Goal: Task Accomplishment & Management: Complete application form

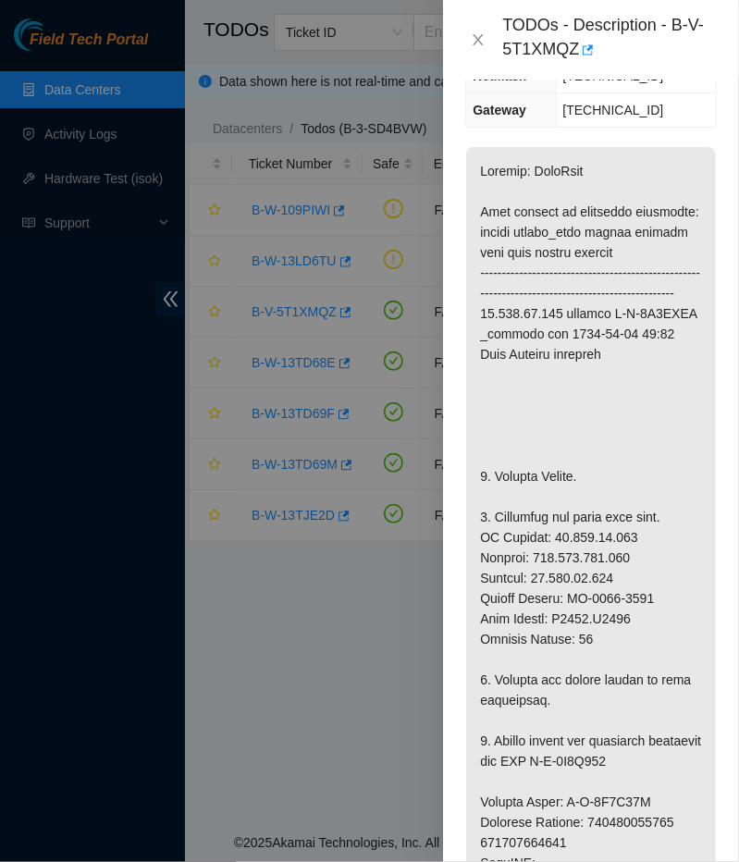
scroll to position [366, 0]
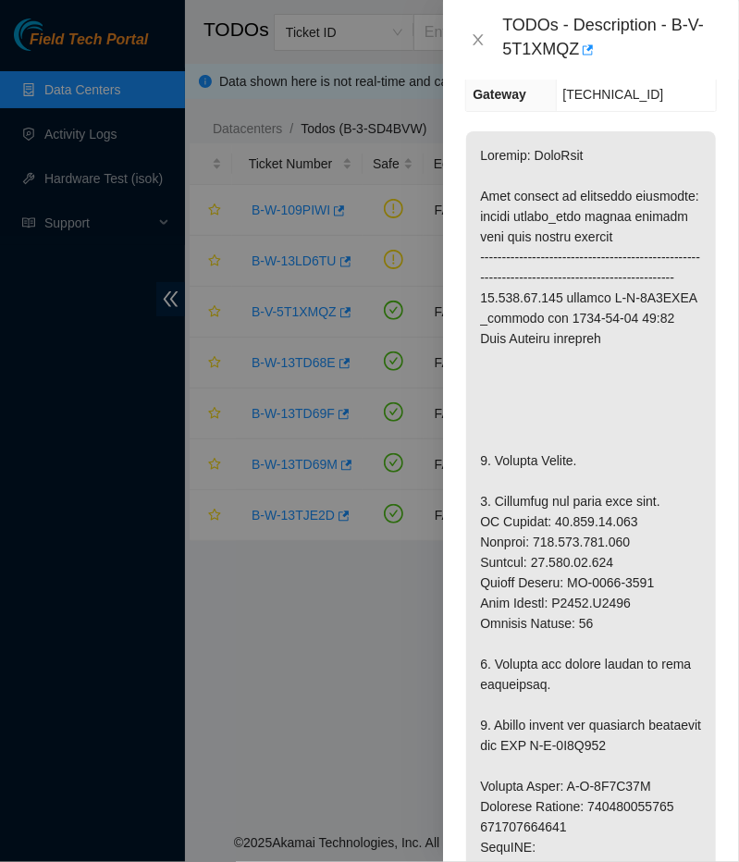
click at [601, 601] on p at bounding box center [591, 816] width 250 height 1371
copy p "Serial Number: MX-2107-0141"
click at [489, 650] on p at bounding box center [591, 816] width 250 height 1371
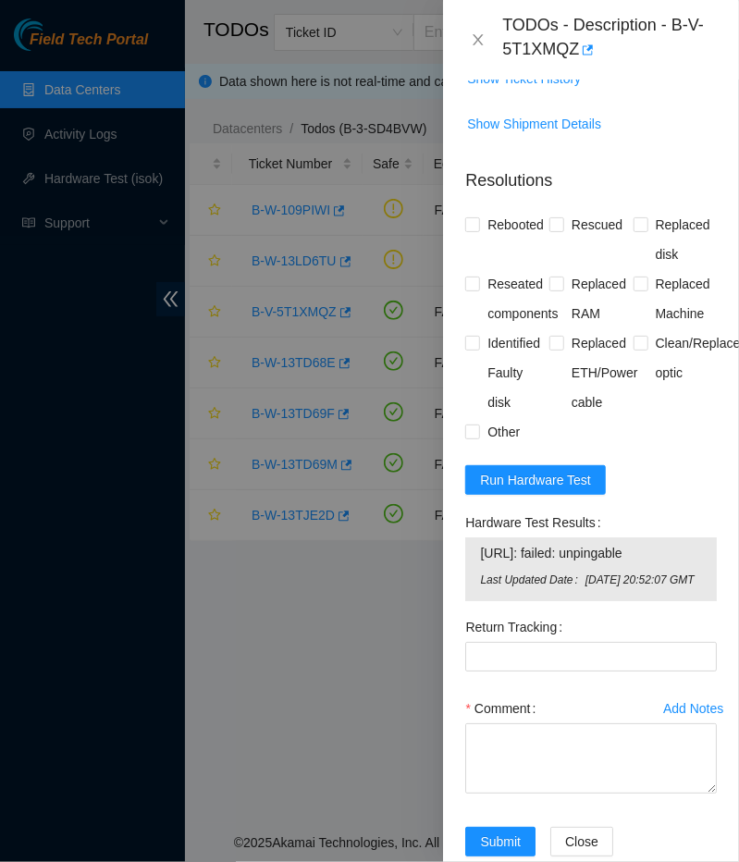
scroll to position [1916, 0]
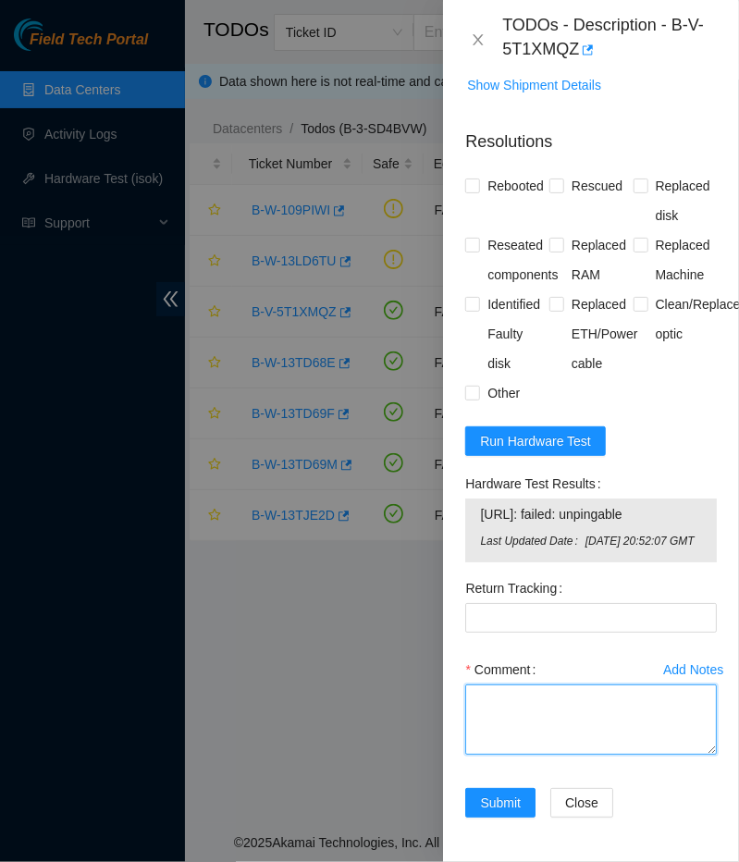
click at [489, 696] on textarea "Comment" at bounding box center [591, 720] width 252 height 70
paste textarea "Serial Number: MX-2107-0141"
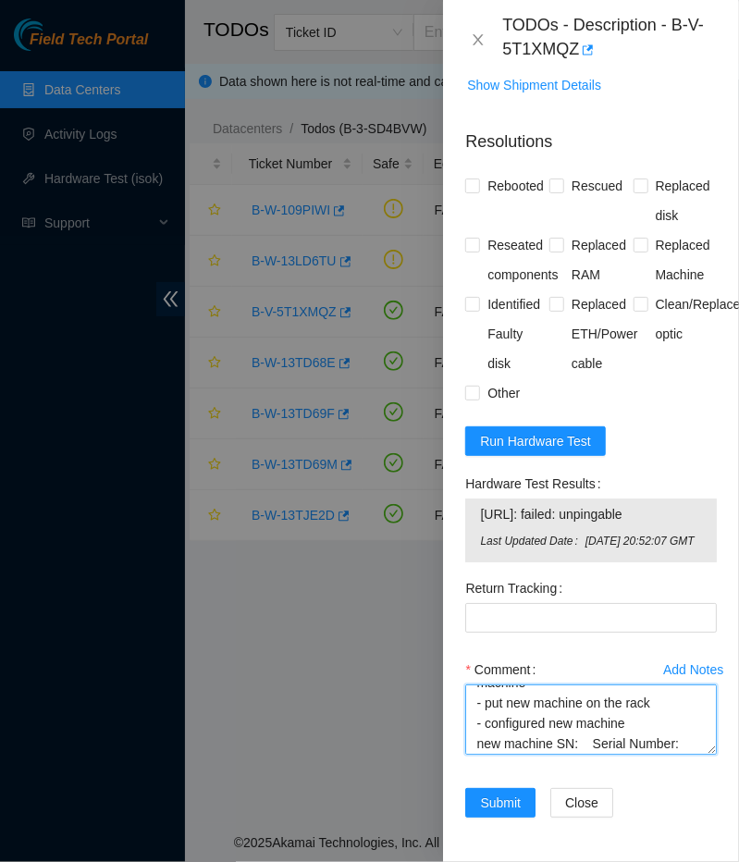
scroll to position [139, 0]
drag, startPoint x: 575, startPoint y: 728, endPoint x: 560, endPoint y: 712, distance: 21.6
click at [560, 712] on textarea "- Unplugged everything from old machine - removed old machine from the rack - m…" at bounding box center [591, 720] width 252 height 70
drag, startPoint x: 563, startPoint y: 726, endPoint x: 554, endPoint y: 702, distance: 25.8
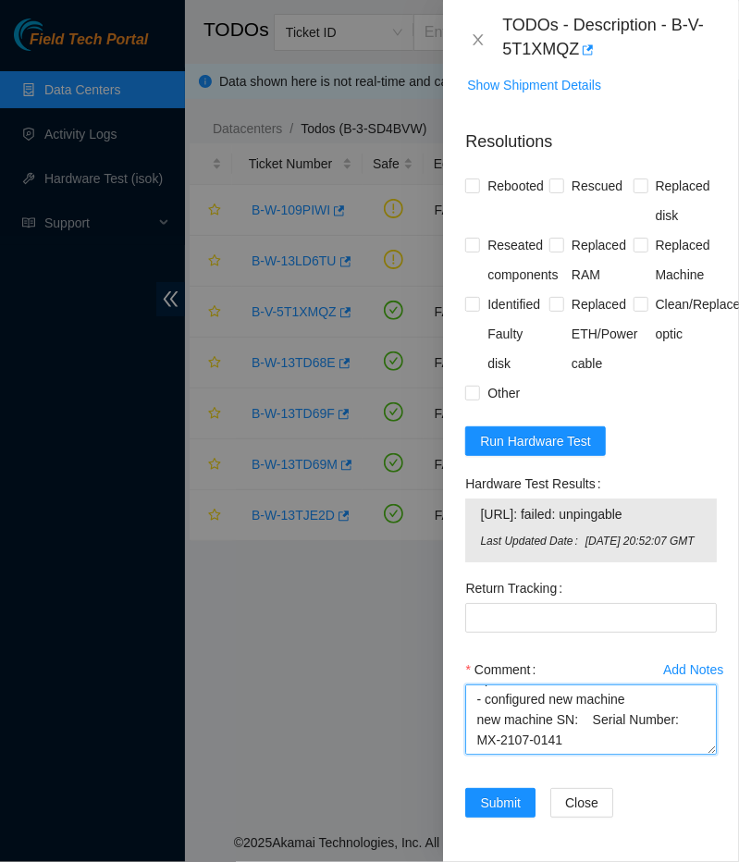
click at [554, 702] on textarea "- Unplugged everything from old machine - removed old machine from the rack - m…" at bounding box center [591, 720] width 252 height 70
paste textarea "Serial Number: MX-2107-0141"
click at [565, 706] on textarea "- Unplugged everything from old machine - removed old machine from the rack - m…" at bounding box center [591, 720] width 252 height 70
click at [477, 722] on textarea "- Unplugged everything from old machine - removed old machine from the rack - m…" at bounding box center [591, 720] width 252 height 70
click at [588, 723] on textarea "- Unplugged everything from old machine - removed old machine from the rack - m…" at bounding box center [591, 720] width 252 height 70
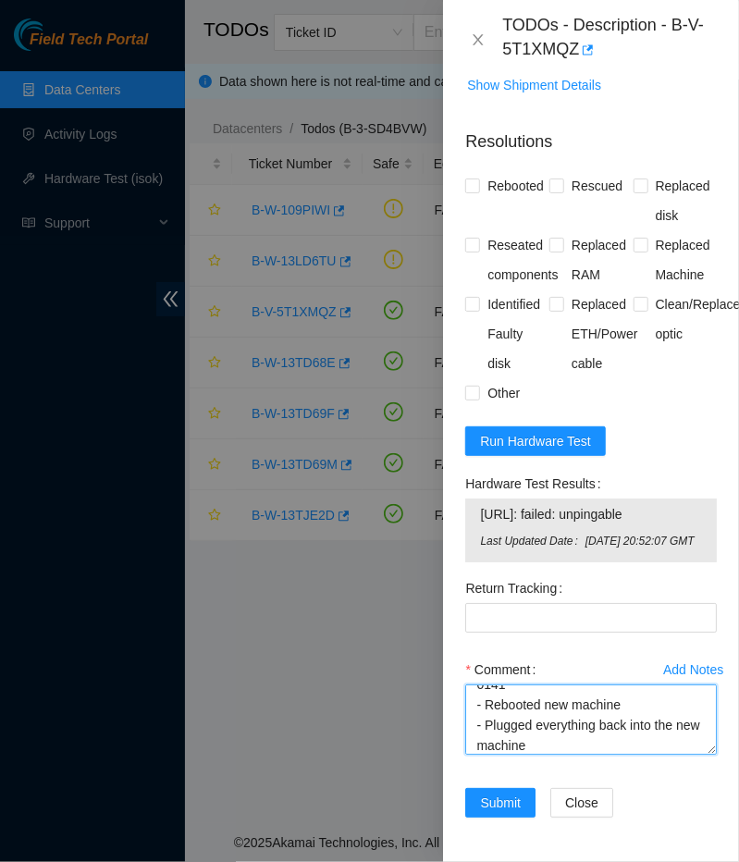
scroll to position [198, 0]
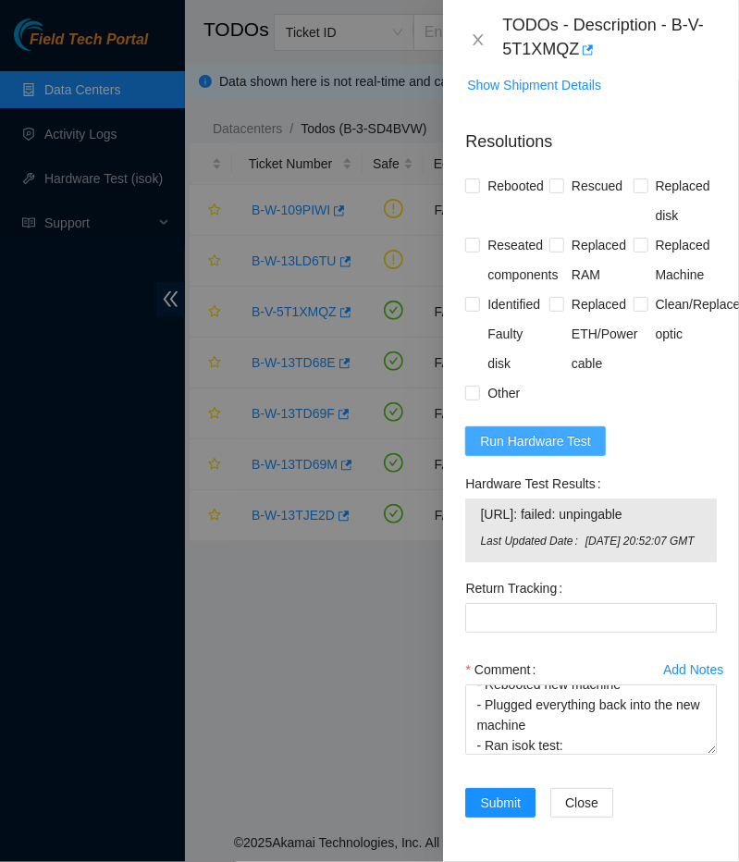
click at [517, 431] on span "Run Hardware Test" at bounding box center [535, 441] width 111 height 20
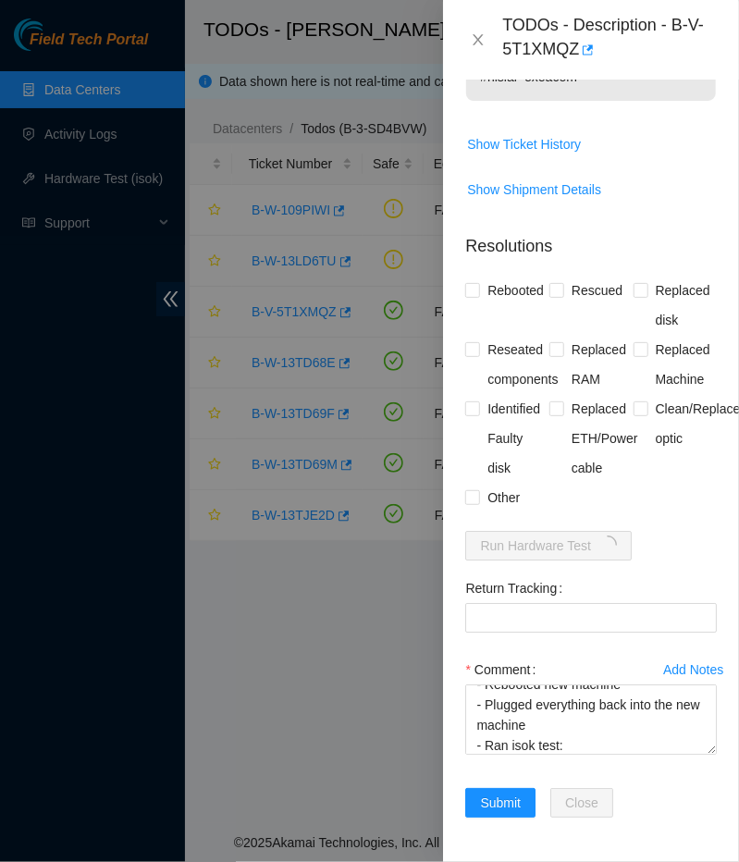
scroll to position [1794, 0]
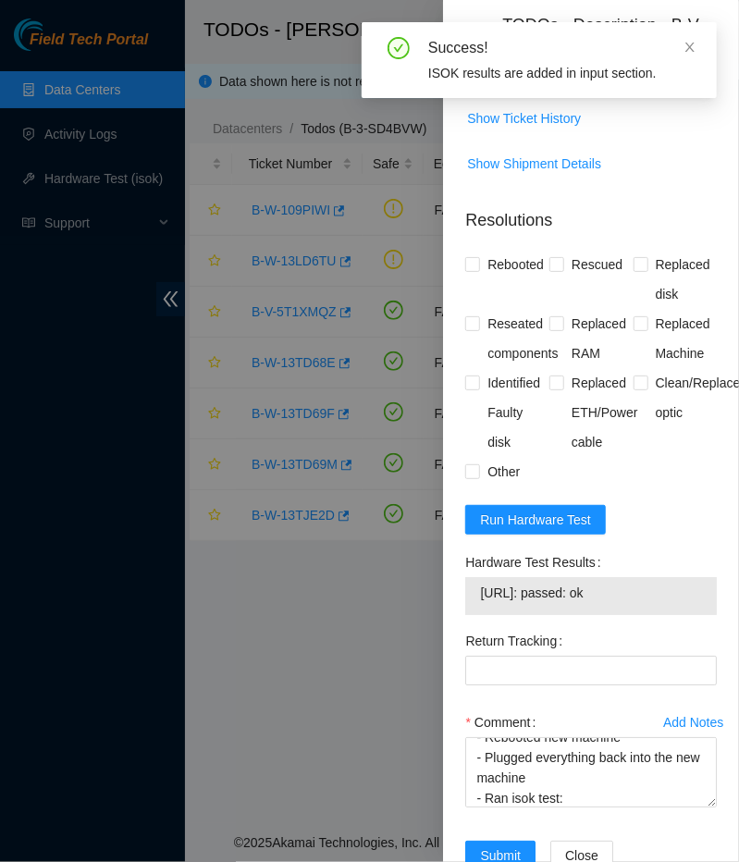
click at [573, 603] on span "23.213.32.213: passed: ok" at bounding box center [591, 593] width 222 height 20
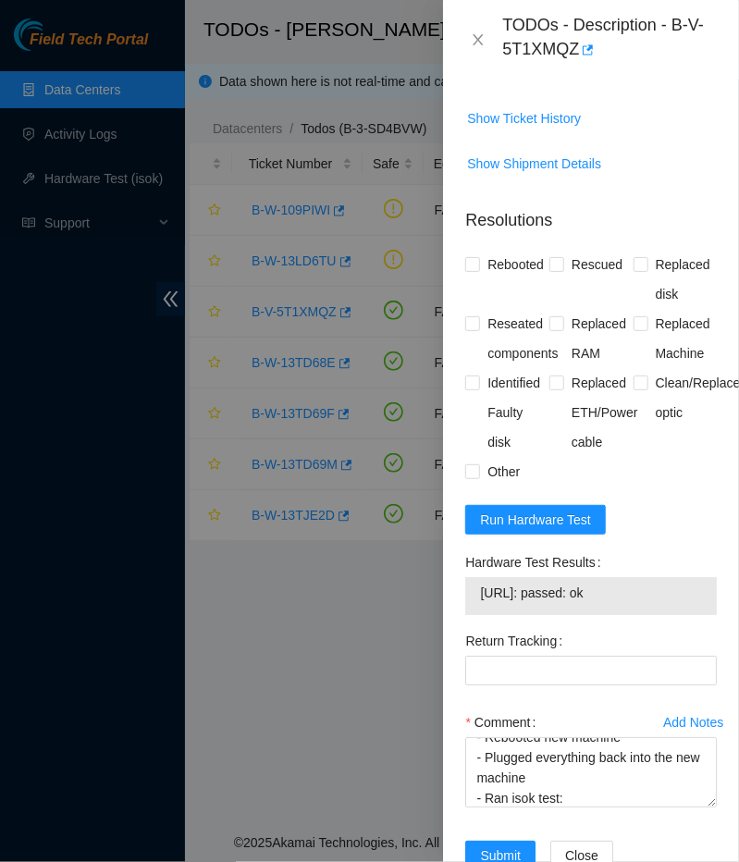
click at [573, 603] on span "23.213.32.213: passed: ok" at bounding box center [591, 593] width 222 height 20
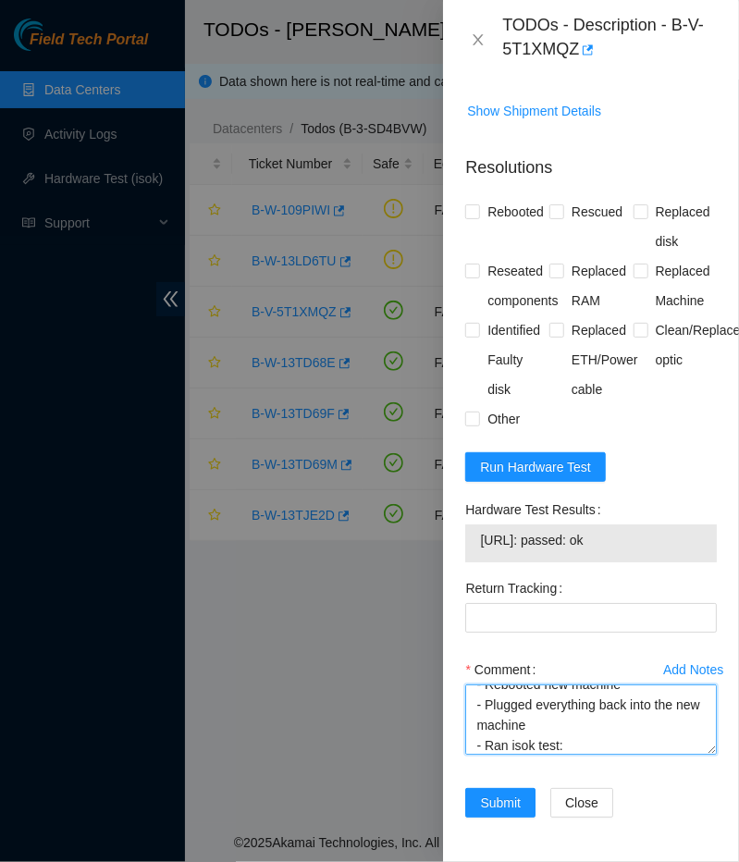
click at [576, 743] on textarea "- Unplugged everything from old machine - removed old machine from the rack - m…" at bounding box center [591, 720] width 252 height 70
paste textarea "23.213.32.213: passed: ok"
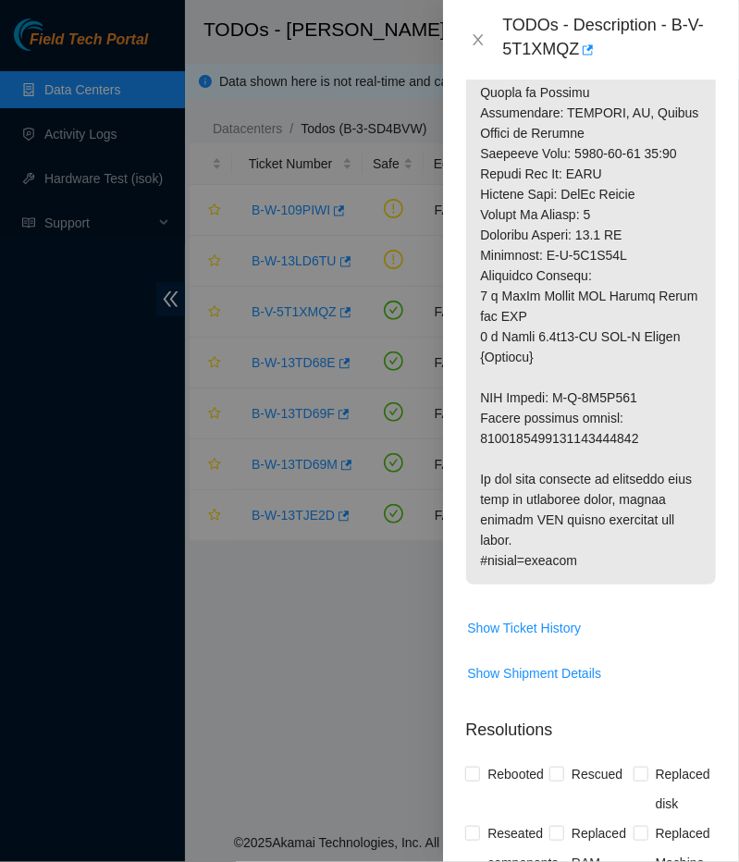
scroll to position [1290, 0]
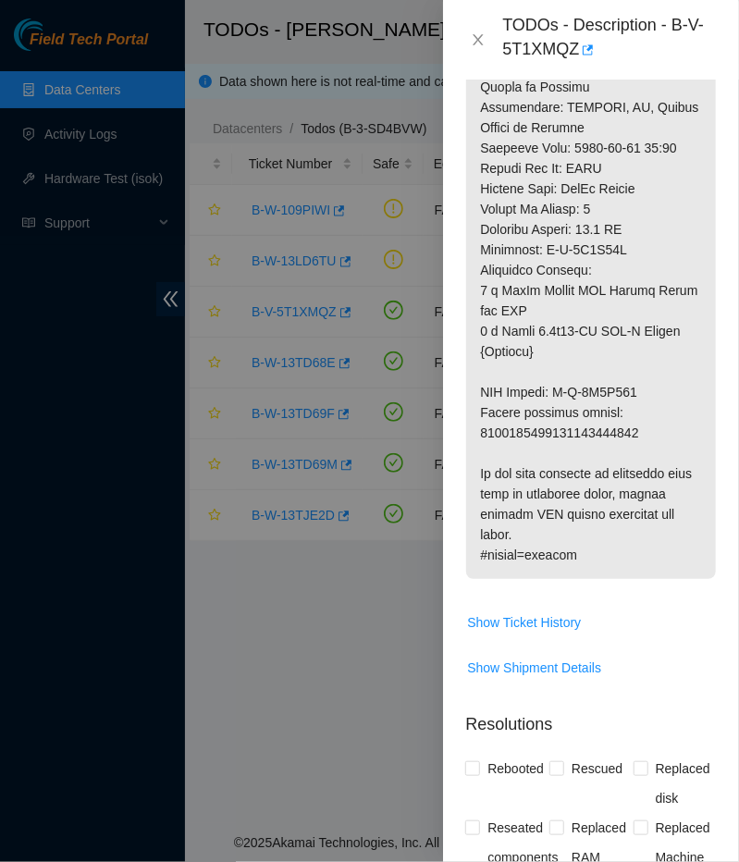
type textarea "- Unplugged everything from old machine - removed old machine from the rack - m…"
copy p "9612018969028700237520"
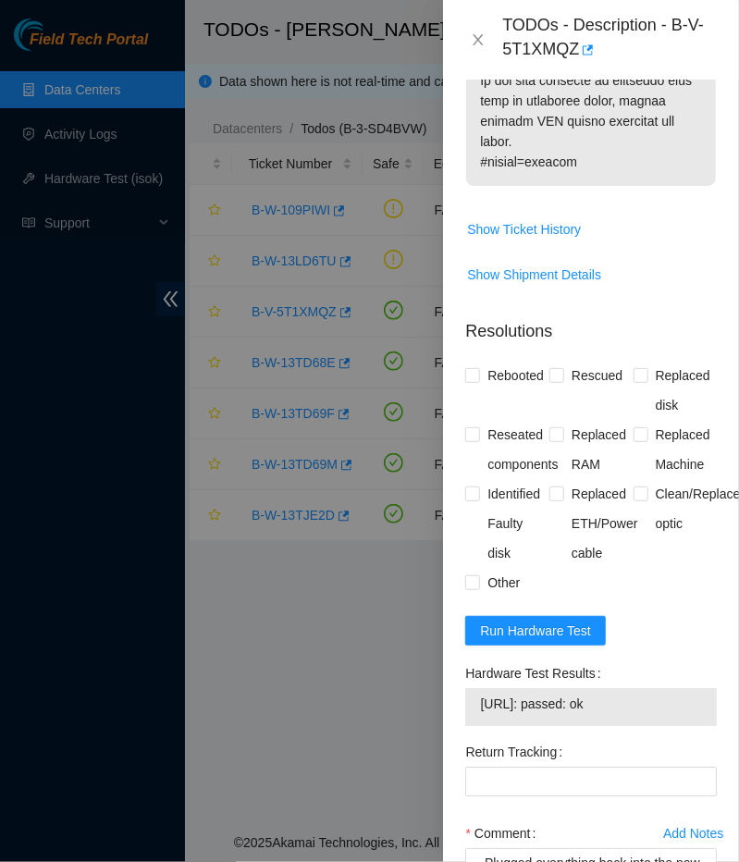
scroll to position [1684, 0]
click at [539, 796] on Tracking "Return Tracking" at bounding box center [591, 781] width 252 height 30
paste Tracking "9612018969028700237520"
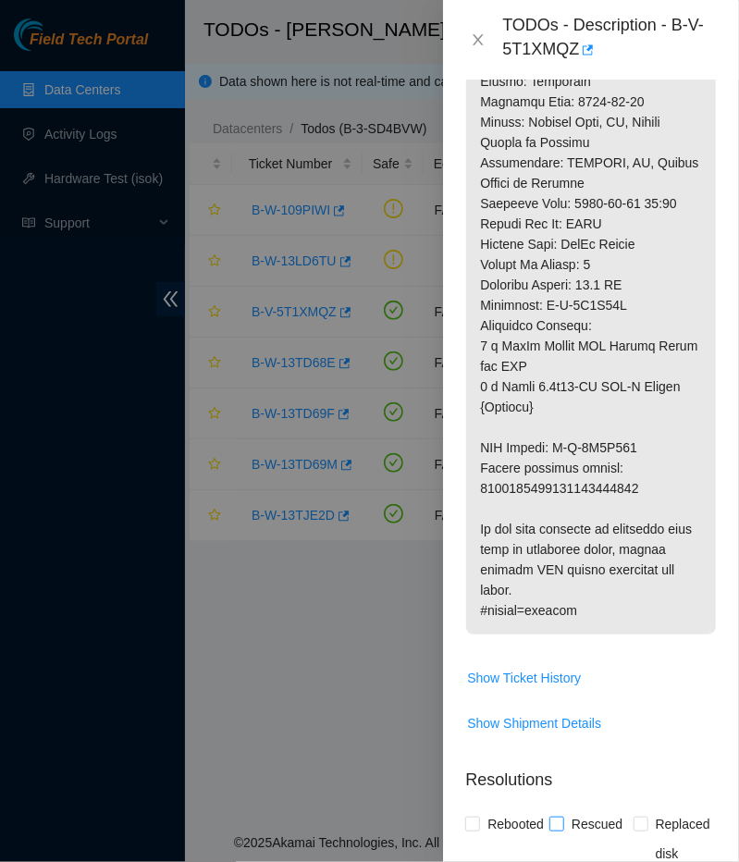
scroll to position [1234, 0]
type Tracking "9612018969028700237520"
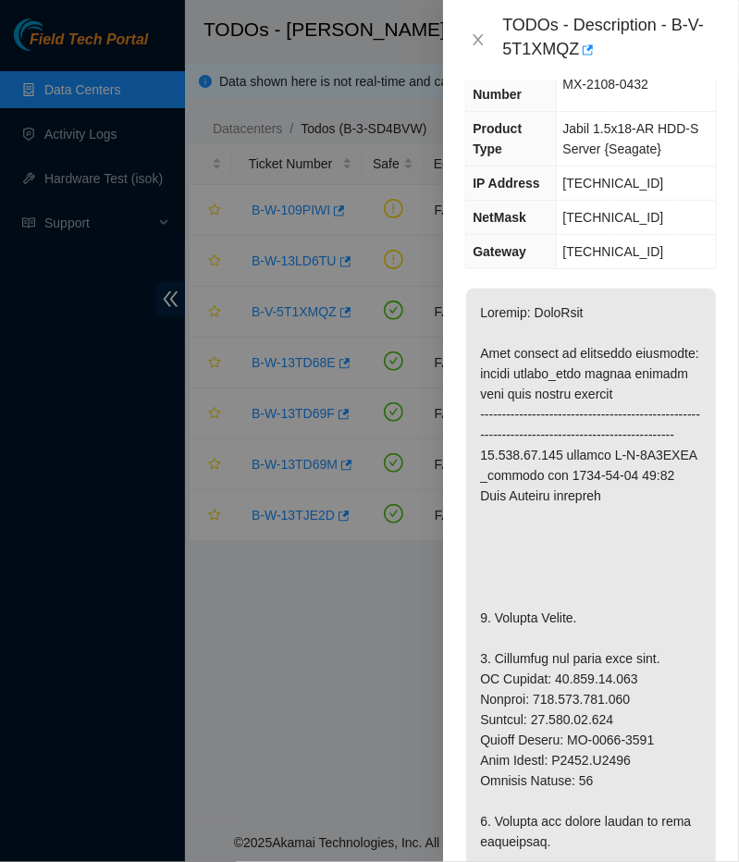
scroll to position [0, 0]
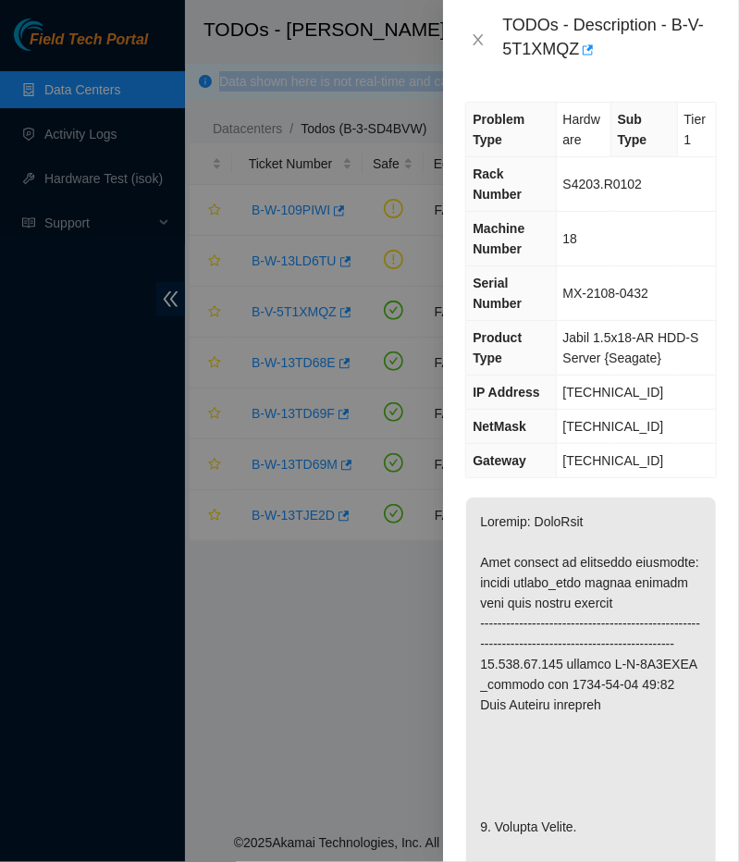
drag, startPoint x: 593, startPoint y: 601, endPoint x: 449, endPoint y: -43, distance: 660.0
click at [449, 80] on div "Problem Type Hardware Sub Type Tier 1 Rack Number S4203.R0102 Machine Number 18…" at bounding box center [591, 471] width 296 height 783
click at [539, 376] on th "IP Address" at bounding box center [511, 393] width 90 height 34
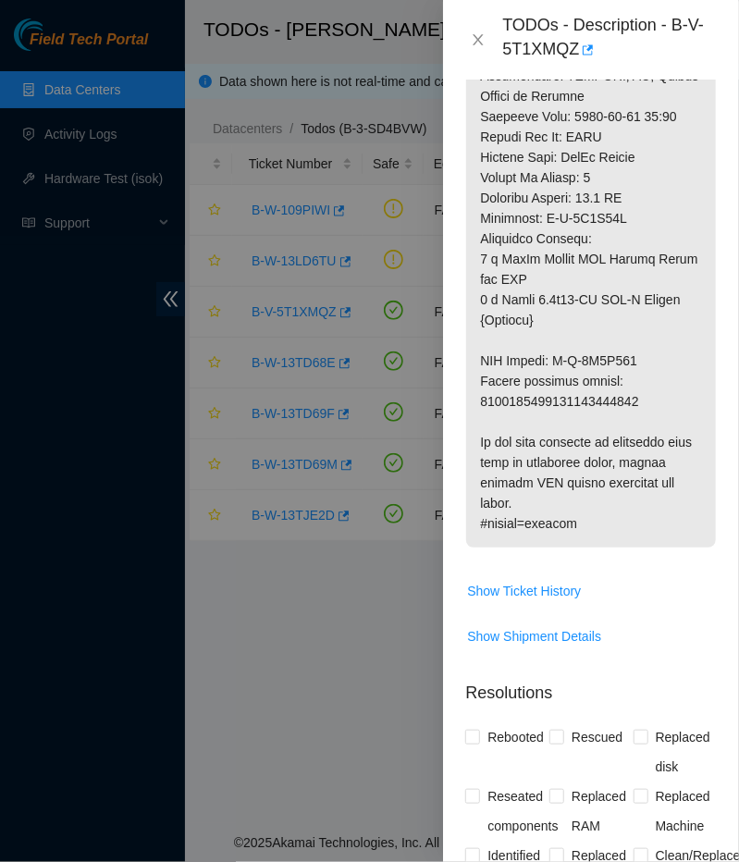
scroll to position [1324, 0]
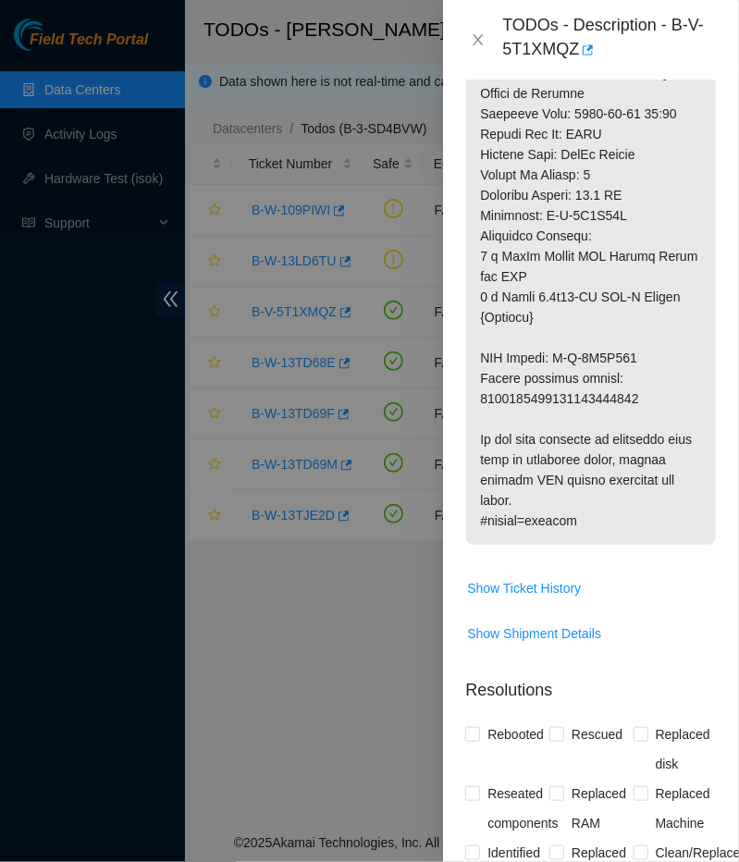
drag, startPoint x: 599, startPoint y: 536, endPoint x: 562, endPoint y: 382, distance: 158.0
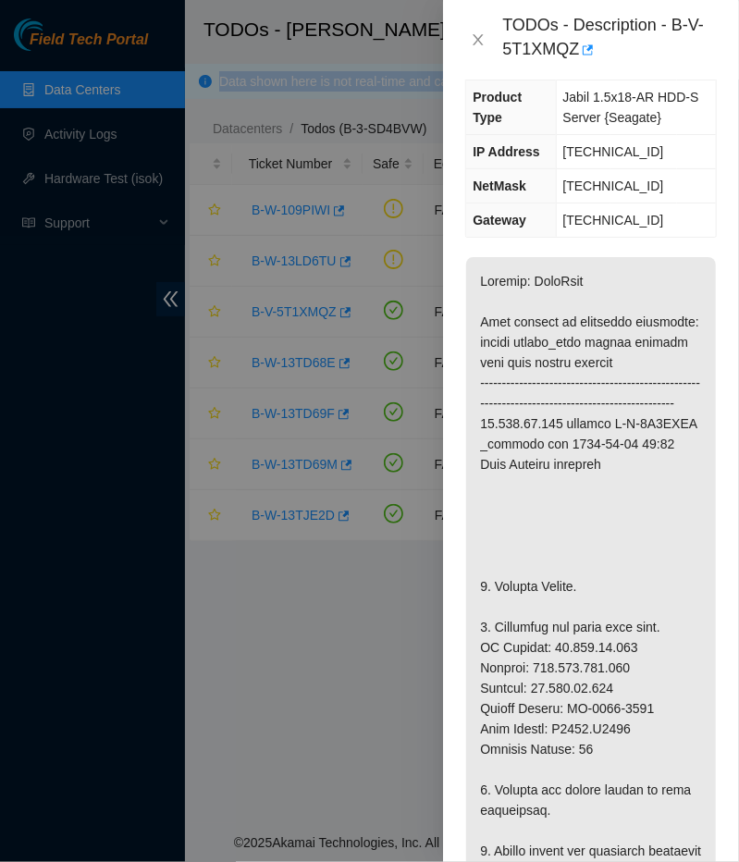
scroll to position [0, 0]
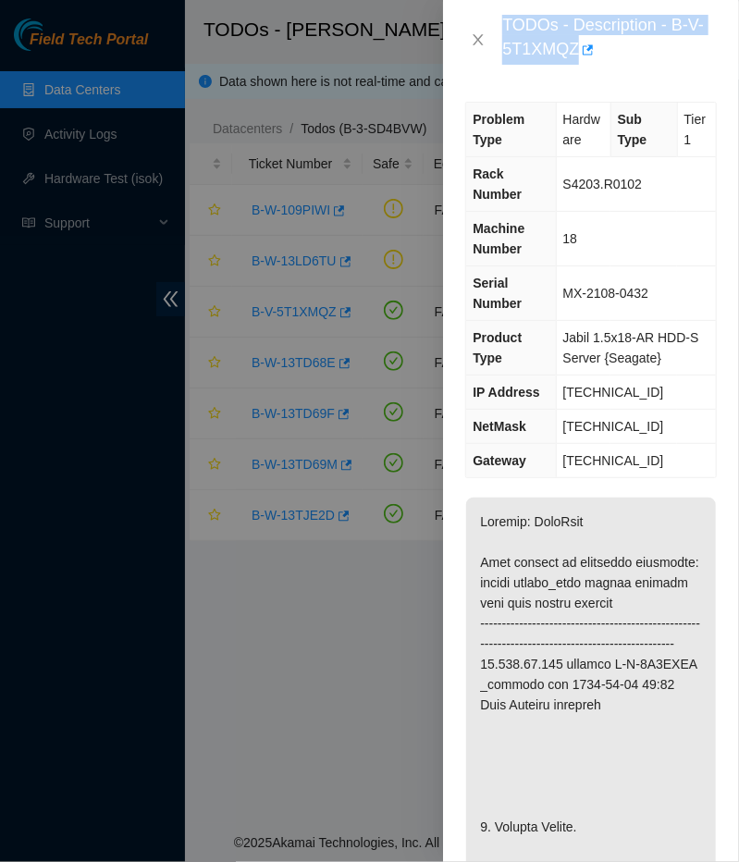
drag, startPoint x: 580, startPoint y: 517, endPoint x: 502, endPoint y: 23, distance: 500.2
click at [502, 80] on div "Problem Type Hardware Sub Type Tier 1 Rack Number S4203.R0102 Machine Number 18…" at bounding box center [591, 471] width 296 height 783
copy div "TODOs - Description - B-V-5T1XMQZ"
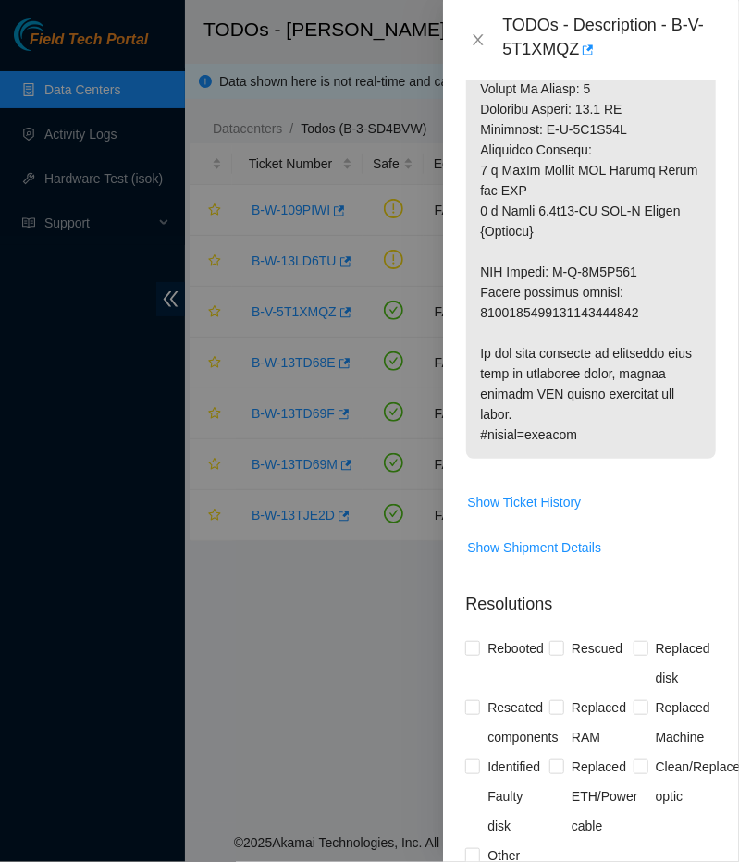
scroll to position [1873, 0]
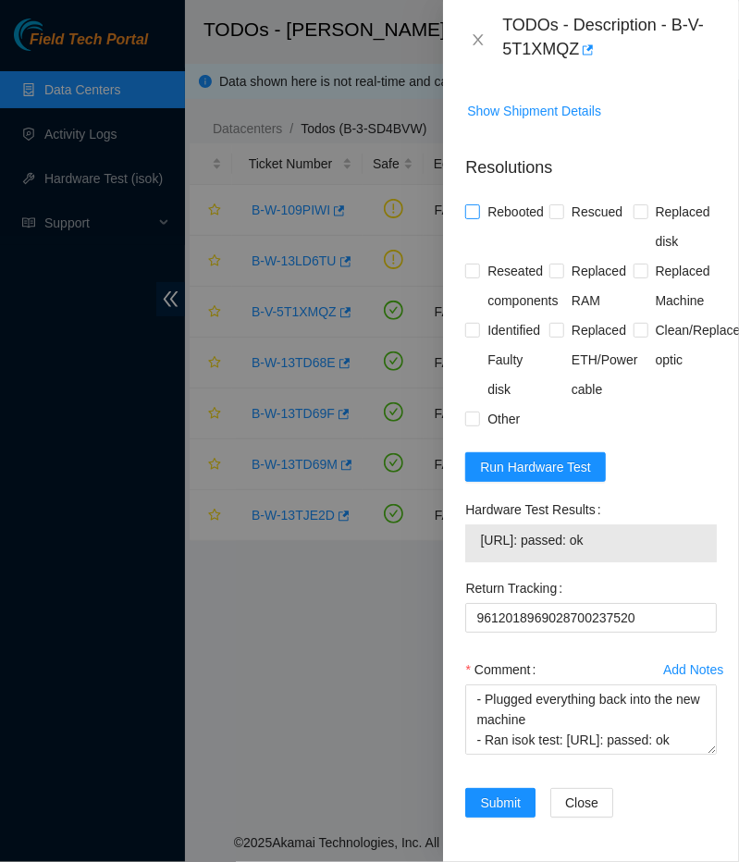
click at [497, 197] on span "Rebooted" at bounding box center [515, 212] width 71 height 30
click at [478, 204] on input "Rebooted" at bounding box center [471, 210] width 13 height 13
checkbox input "true"
click at [662, 256] on span "Replaced Machine" at bounding box center [683, 285] width 69 height 59
click at [647, 264] on input "Replaced Machine" at bounding box center [640, 270] width 13 height 13
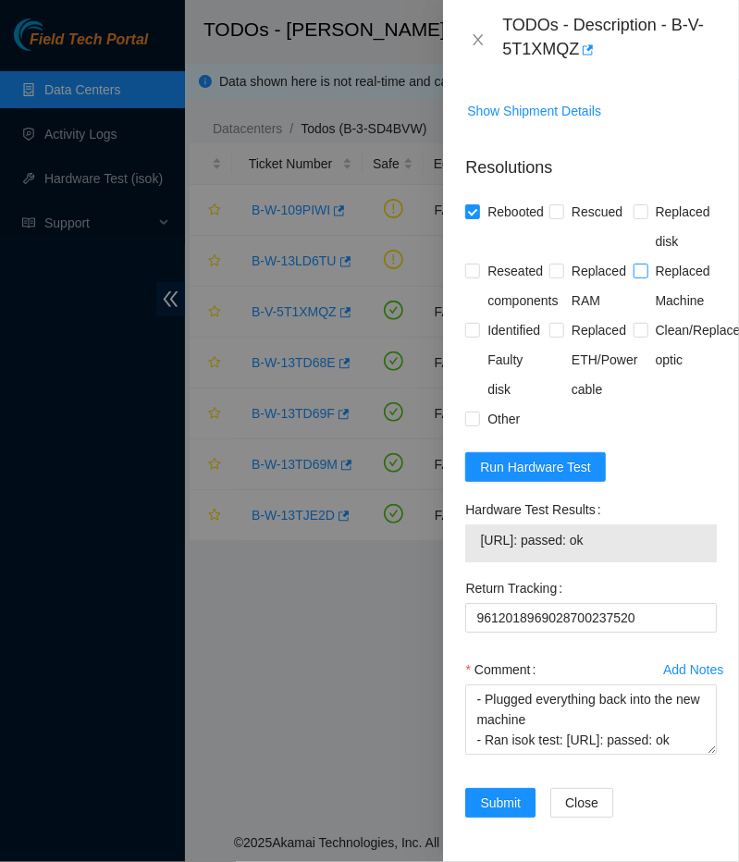
checkbox input "true"
click at [504, 798] on span "Submit" at bounding box center [500, 803] width 41 height 20
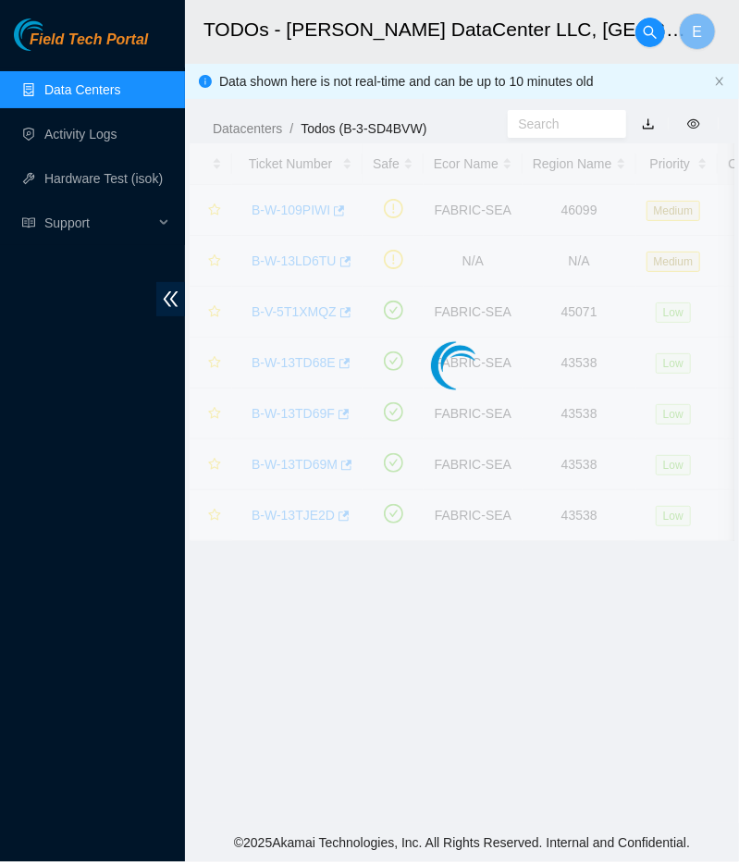
scroll to position [316, 0]
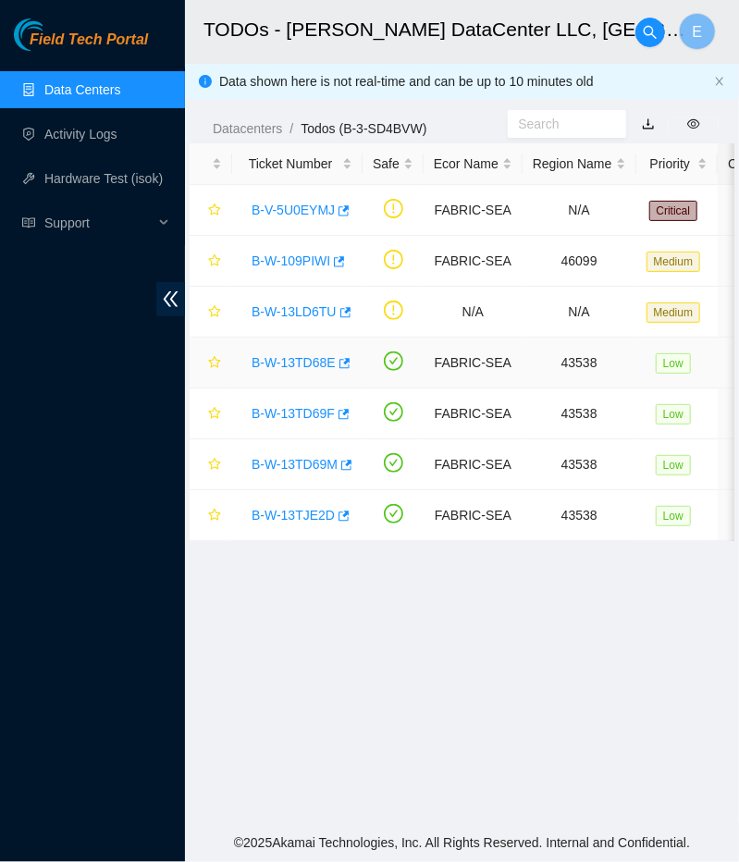
click at [298, 362] on link "B-W-13TD68E" at bounding box center [294, 362] width 84 height 15
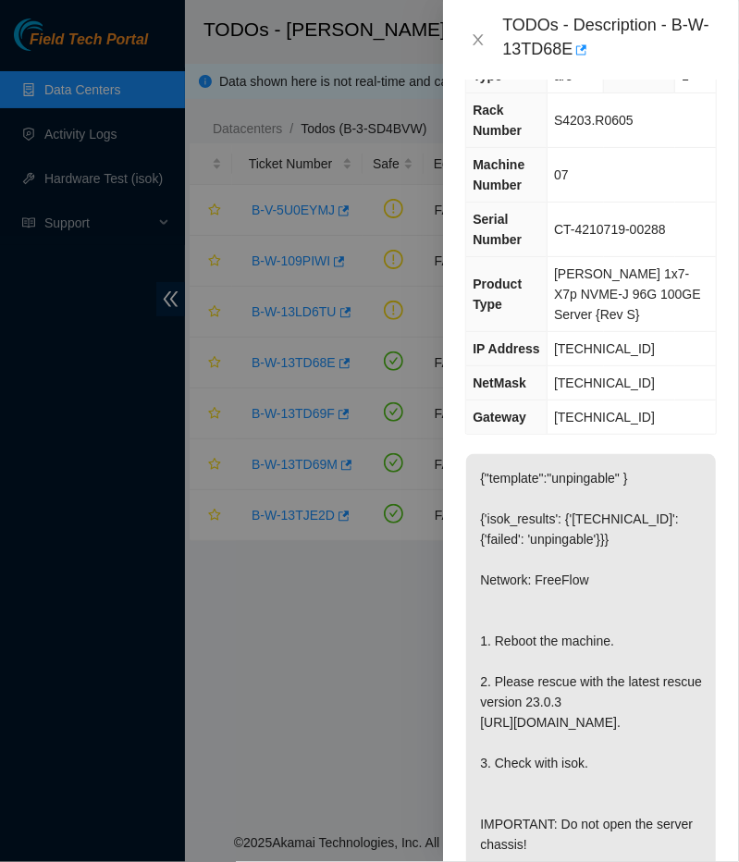
scroll to position [60, 0]
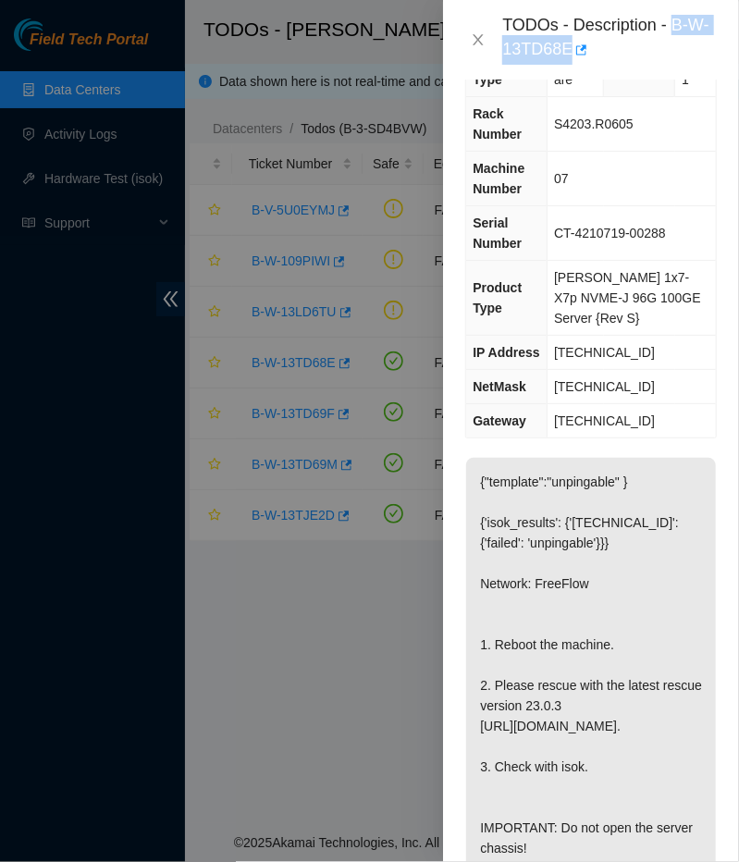
drag, startPoint x: 585, startPoint y: 49, endPoint x: 671, endPoint y: 23, distance: 89.9
click at [671, 23] on div "TODOs - Description - B-W-13TD68E" at bounding box center [609, 40] width 215 height 50
copy div "B-W-13TD68E"
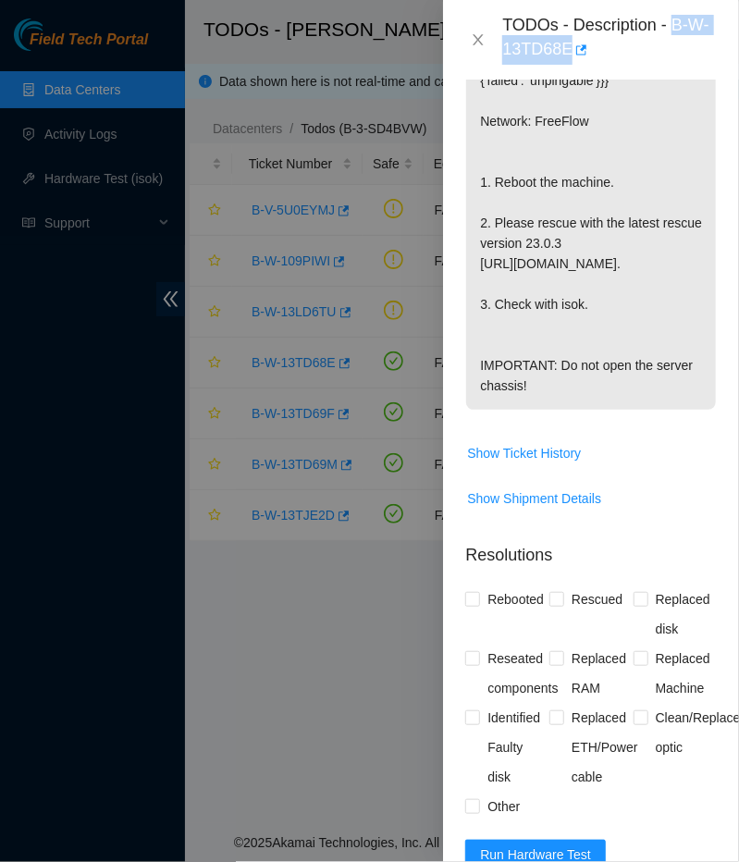
scroll to position [524, 0]
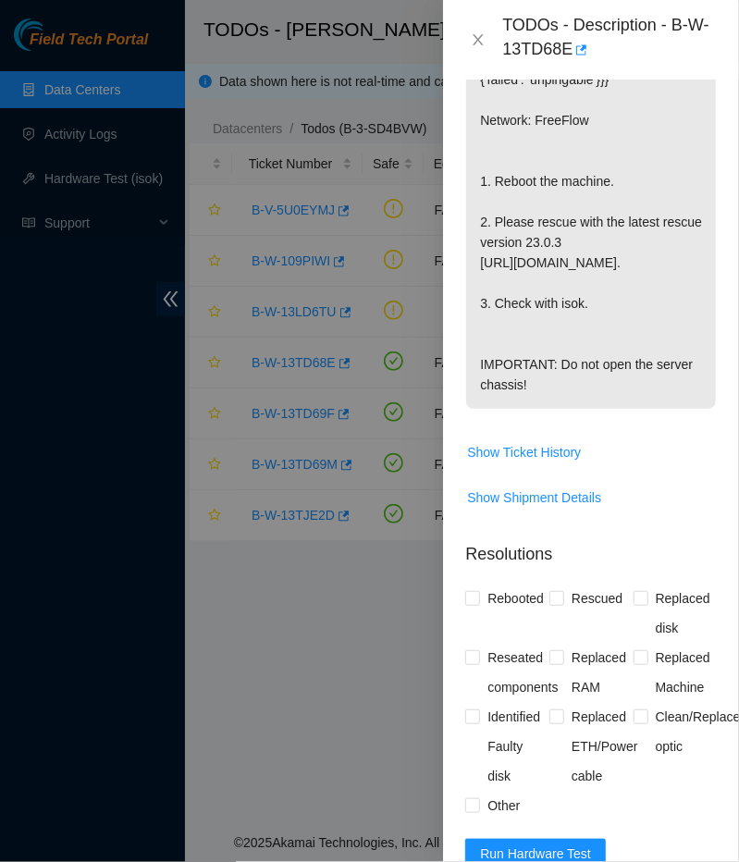
drag, startPoint x: 609, startPoint y: 404, endPoint x: 507, endPoint y: 396, distance: 102.1
click at [507, 396] on p "{"template":"unpingable" } {'isok_results': {'23.53.121.202': {'failed': 'unpin…" at bounding box center [591, 201] width 250 height 415
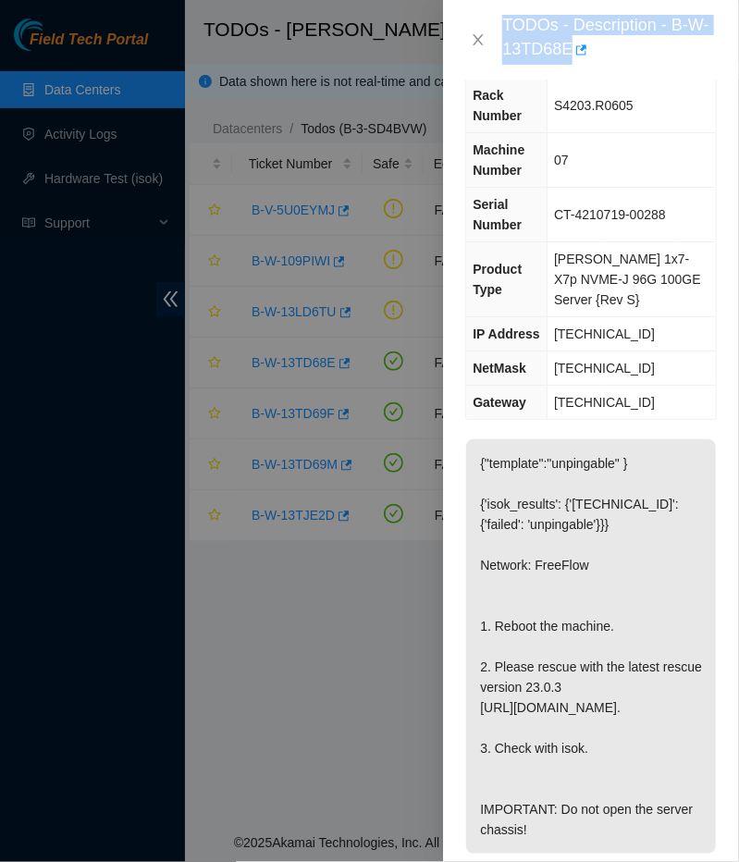
scroll to position [0, 0]
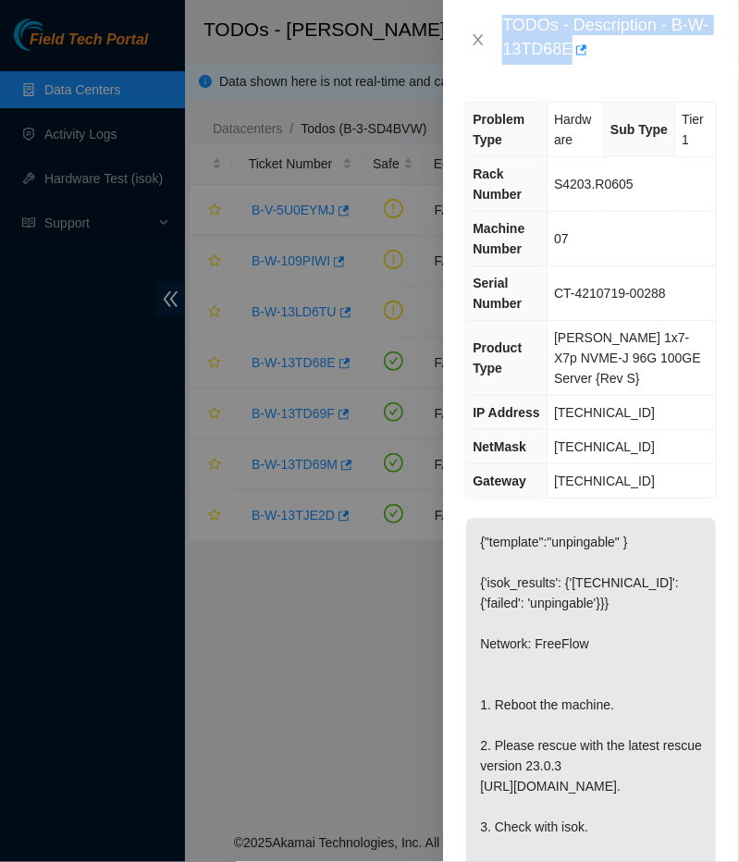
drag, startPoint x: 523, startPoint y: 384, endPoint x: 495, endPoint y: 14, distance: 371.2
click at [495, 80] on div "Problem Type Hardware Sub Type Tier 1 Rack Number S4203.R0605 Machine Number 07…" at bounding box center [591, 471] width 296 height 783
copy div "TODOs - Description - B-W-13TD68E"
click at [623, 588] on p "{"template":"unpingable" } {'isok_results': {'23.53.121.202': {'failed': 'unpin…" at bounding box center [591, 725] width 250 height 415
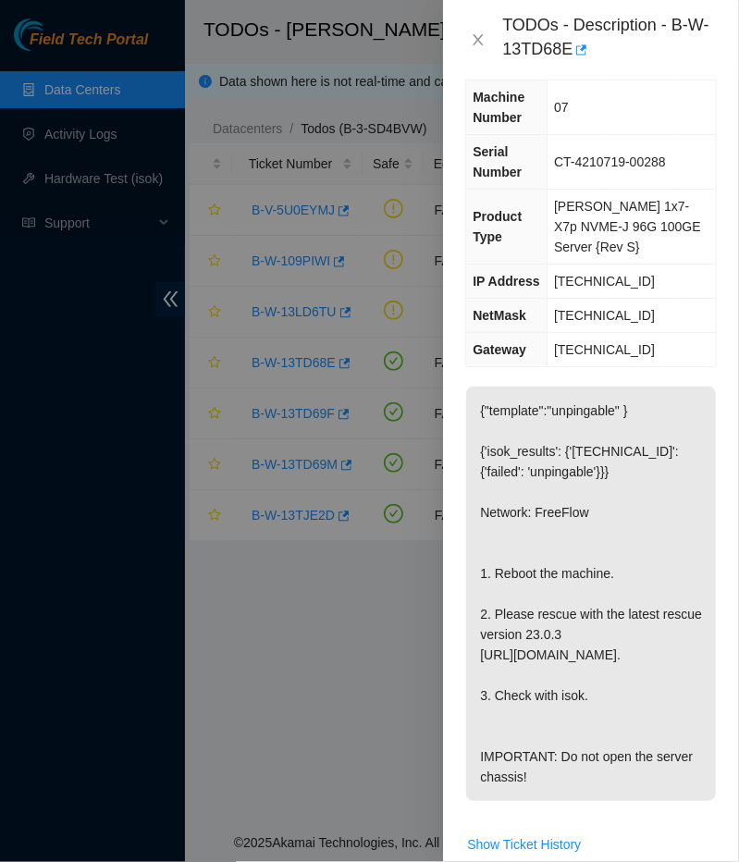
scroll to position [132, 0]
click at [630, 201] on span "Ciara 1x7-X7p NVME-J 96G 100GE Server {Rev S}" at bounding box center [627, 226] width 147 height 56
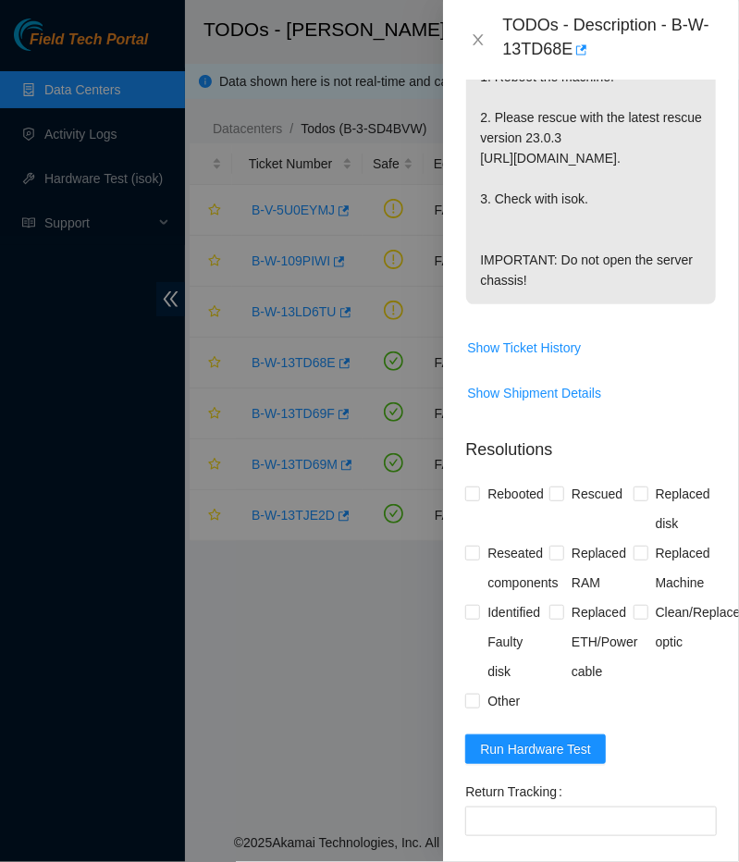
scroll to position [898, 0]
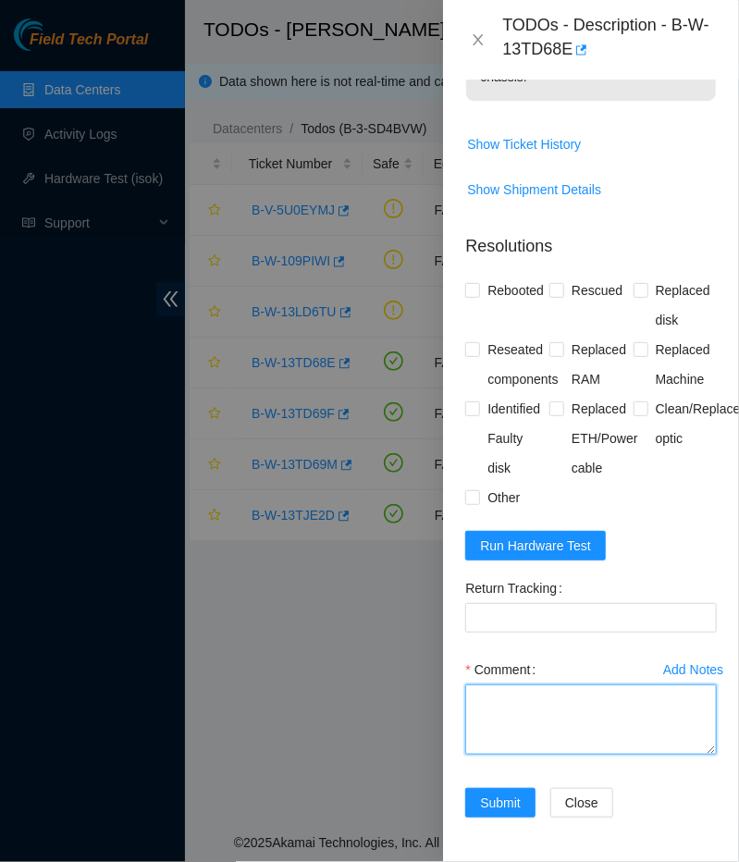
click at [538, 710] on textarea "Comment" at bounding box center [591, 720] width 252 height 70
type textarea "R"
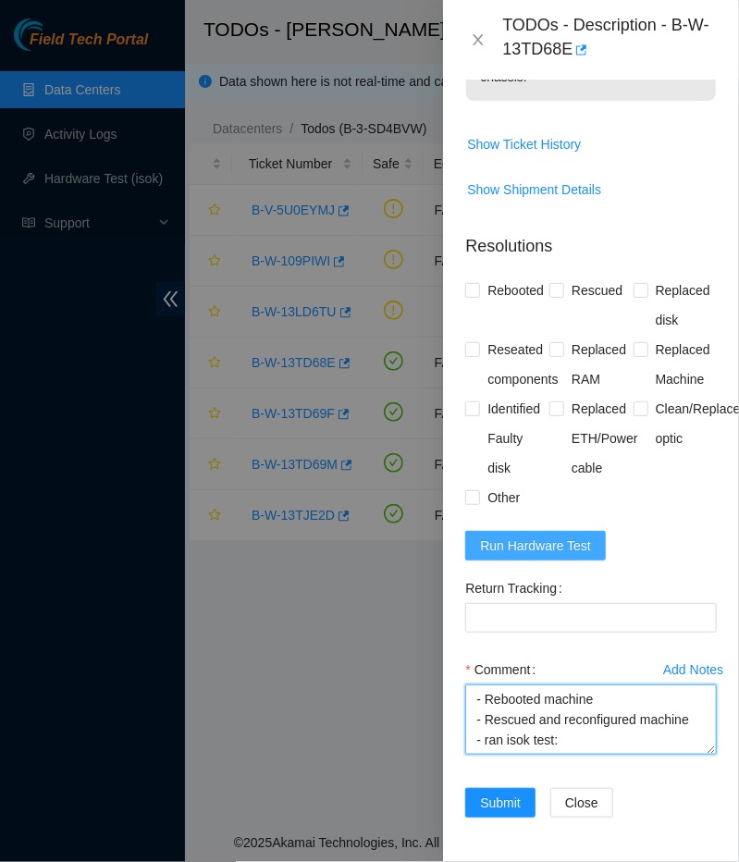
type textarea "- Rebooted machine - Rescued and reconfigured machine - ran isok test:"
click at [532, 542] on span "Run Hardware Test" at bounding box center [535, 546] width 111 height 20
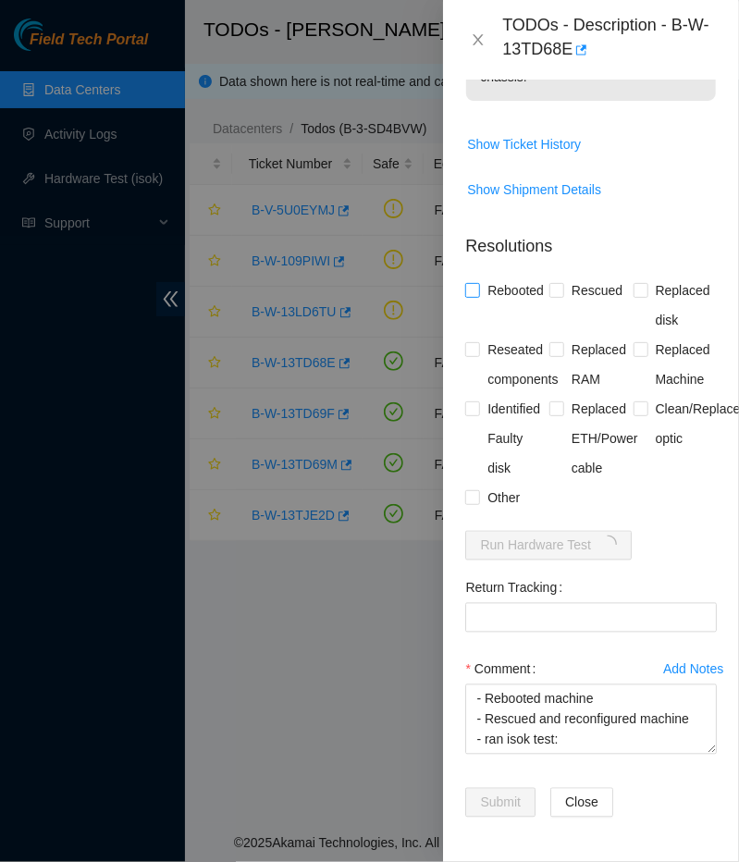
click at [498, 276] on span "Rebooted" at bounding box center [515, 291] width 71 height 30
click at [478, 283] on input "Rebooted" at bounding box center [471, 289] width 13 height 13
checkbox input "true"
click at [565, 276] on span "Rescued" at bounding box center [597, 291] width 66 height 30
click at [563, 283] on input "Rescued" at bounding box center [556, 289] width 13 height 13
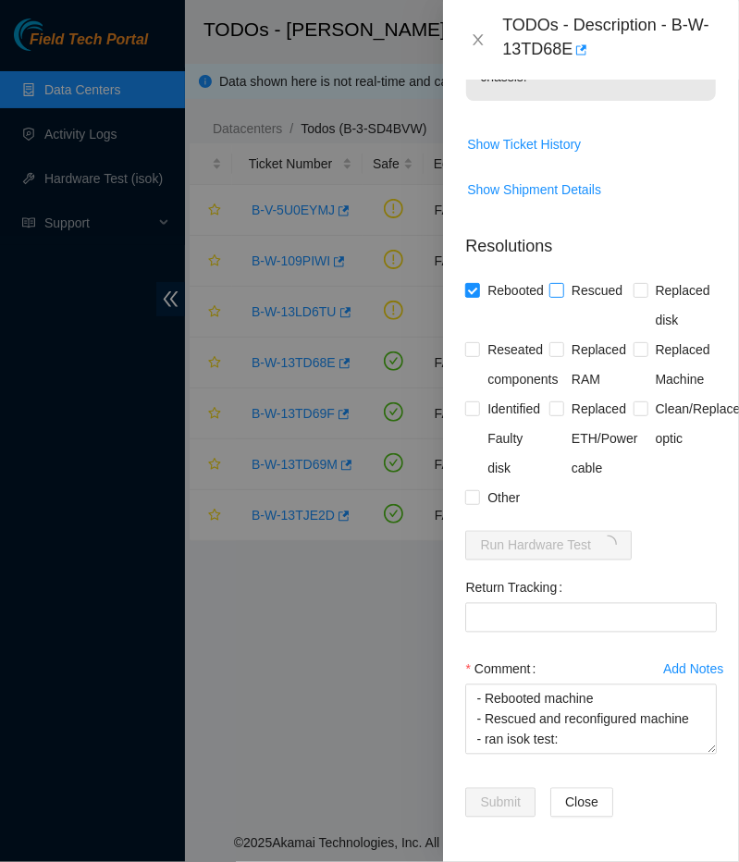
checkbox input "true"
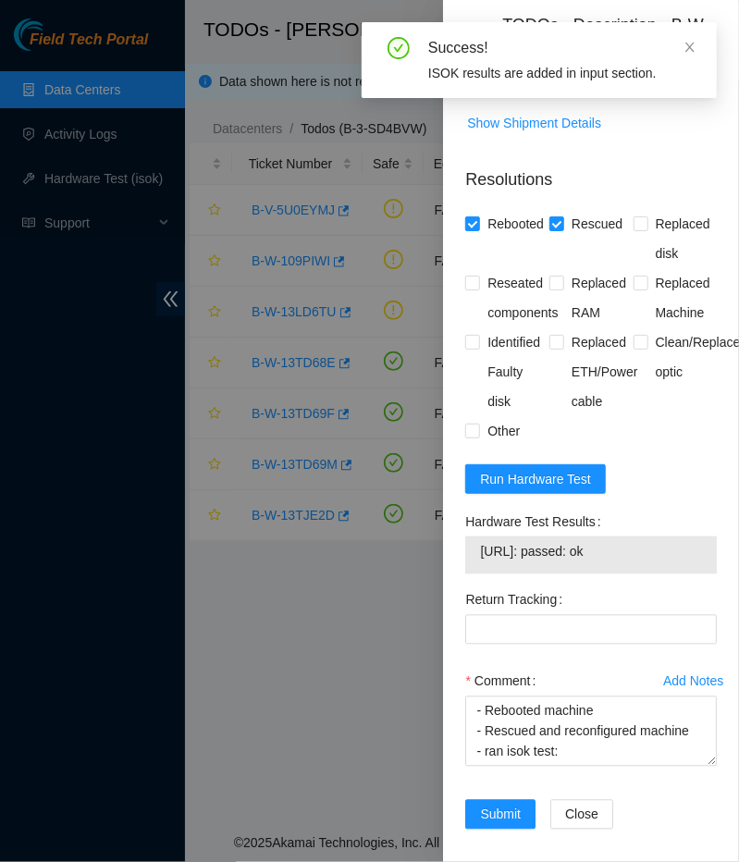
click at [526, 563] on span "23.53.121.202: passed: ok" at bounding box center [591, 552] width 222 height 20
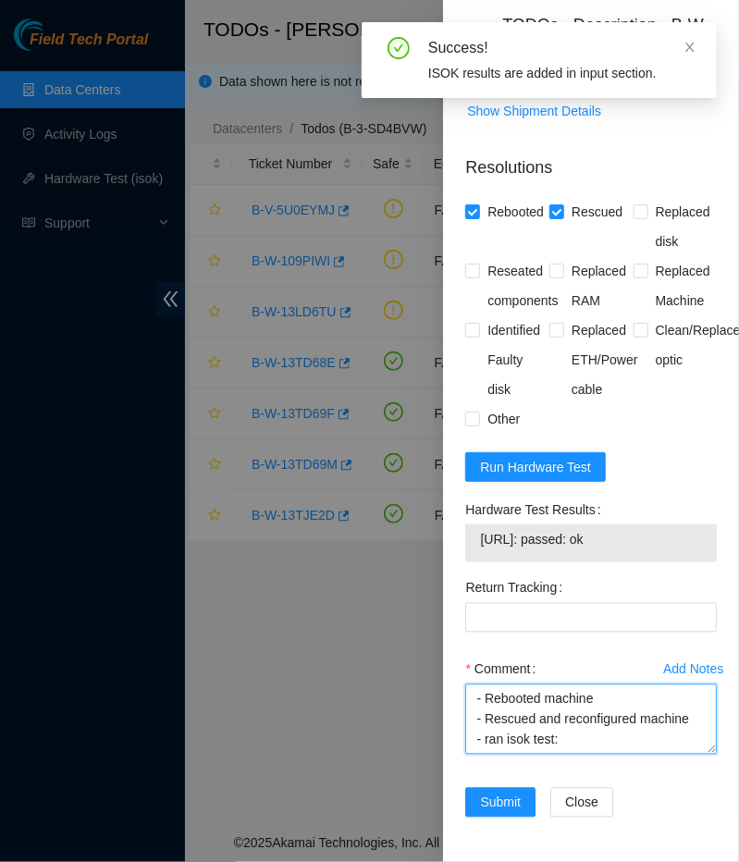
click at [573, 745] on textarea "- Rebooted machine - Rescued and reconfigured machine - ran isok test:" at bounding box center [591, 720] width 252 height 70
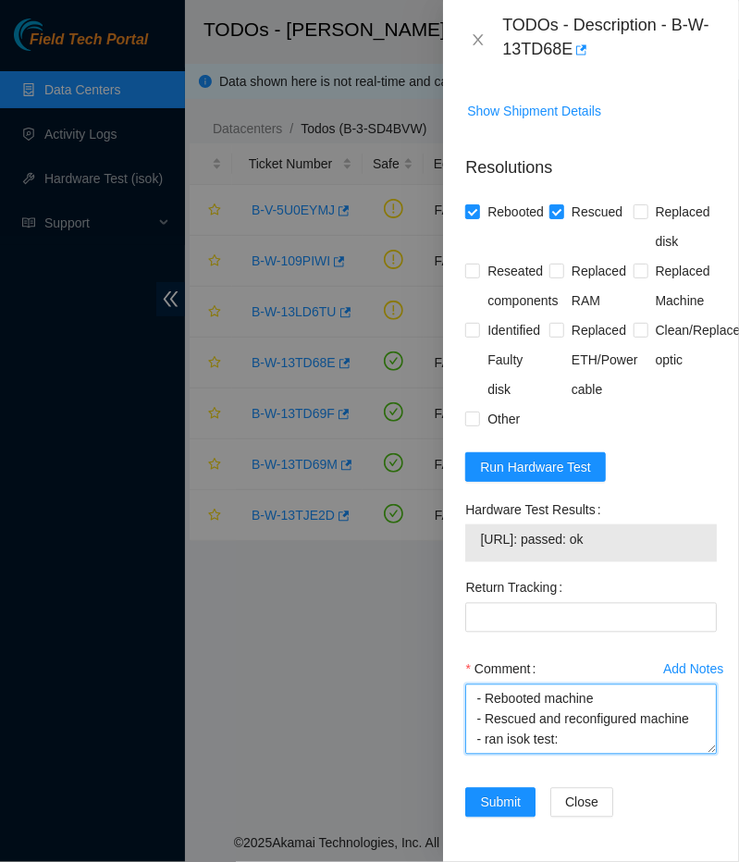
paste textarea "23.53.121.202: passed: ok"
type textarea "- Rebooted machine - Rescued and reconfigured machine - ran isok test: 23.53.12…"
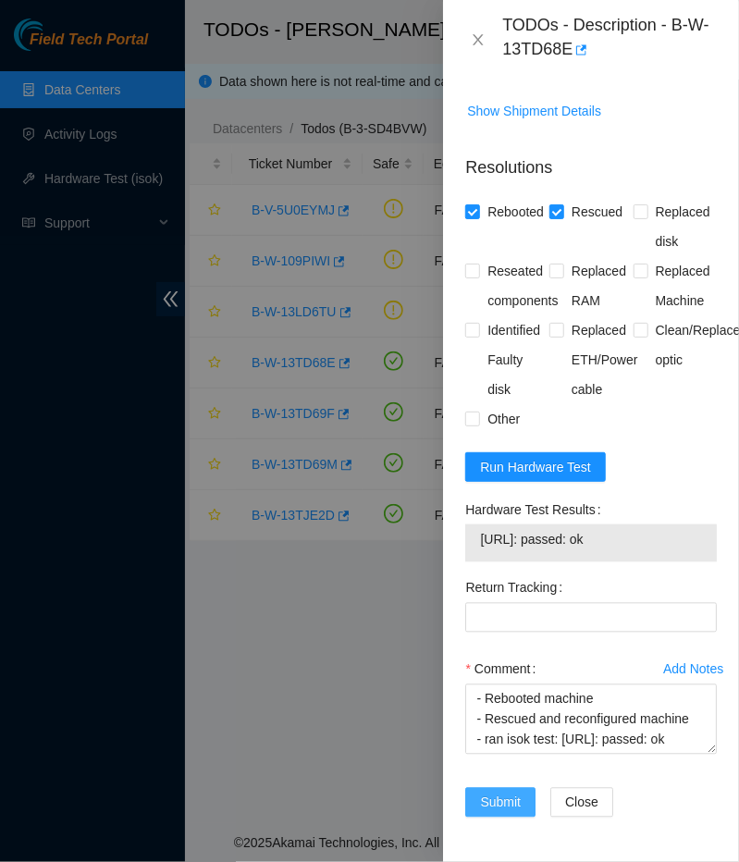
click at [496, 810] on span "Submit" at bounding box center [500, 803] width 41 height 20
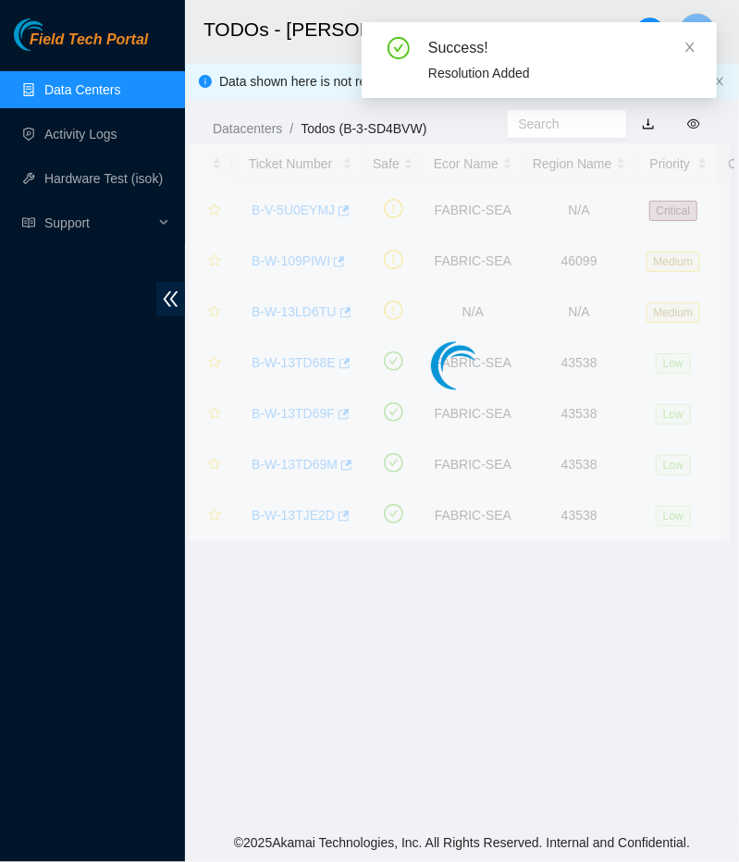
scroll to position [316, 0]
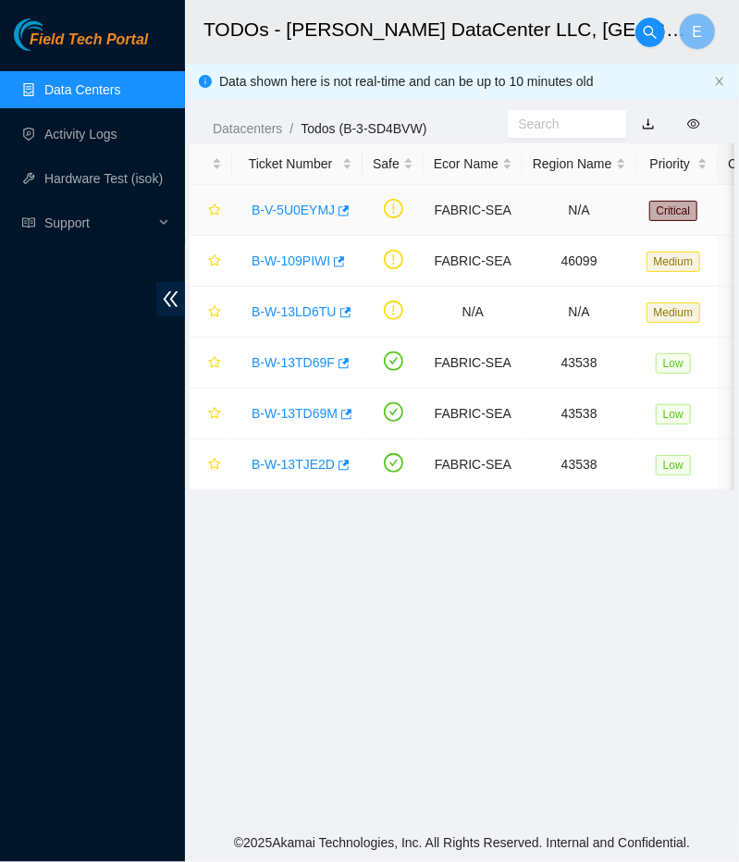
click at [292, 208] on link "B-V-5U0EYMJ" at bounding box center [293, 210] width 83 height 15
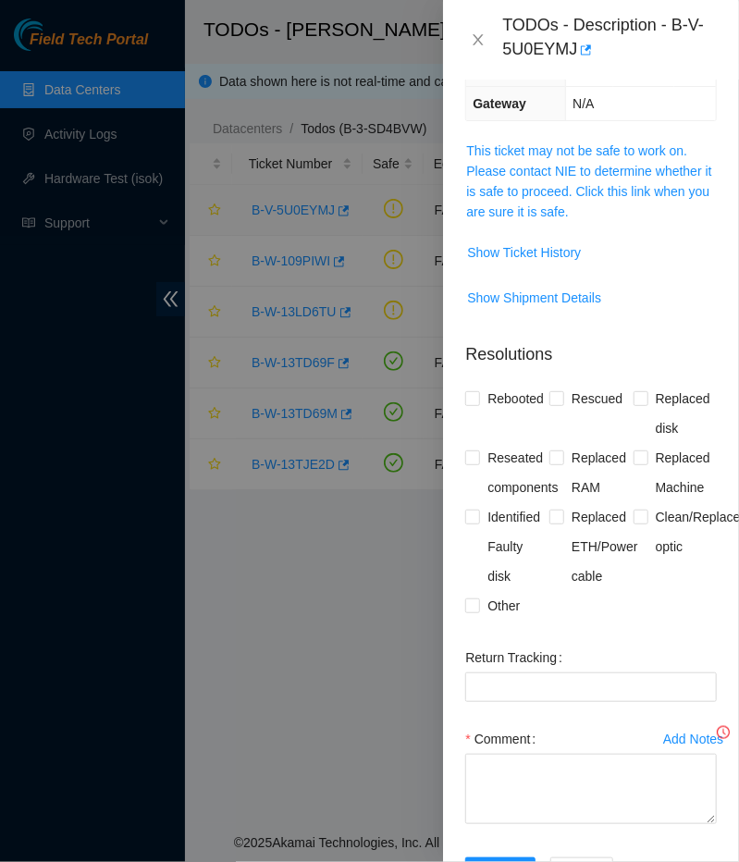
scroll to position [74, 0]
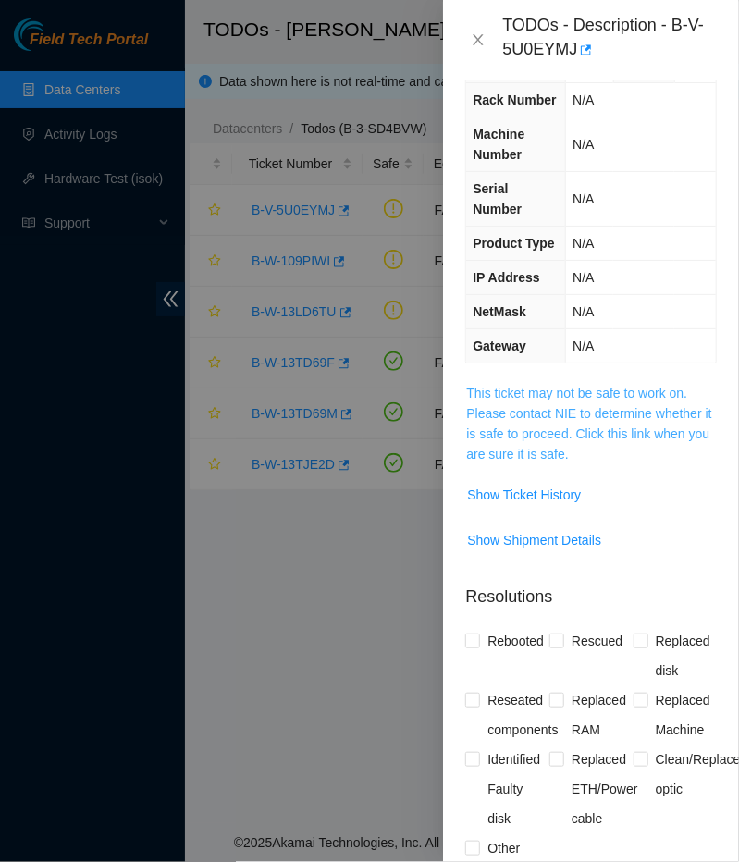
click at [502, 386] on link "This ticket may not be safe to work on. Please contact NIE to determine whether…" at bounding box center [588, 424] width 245 height 76
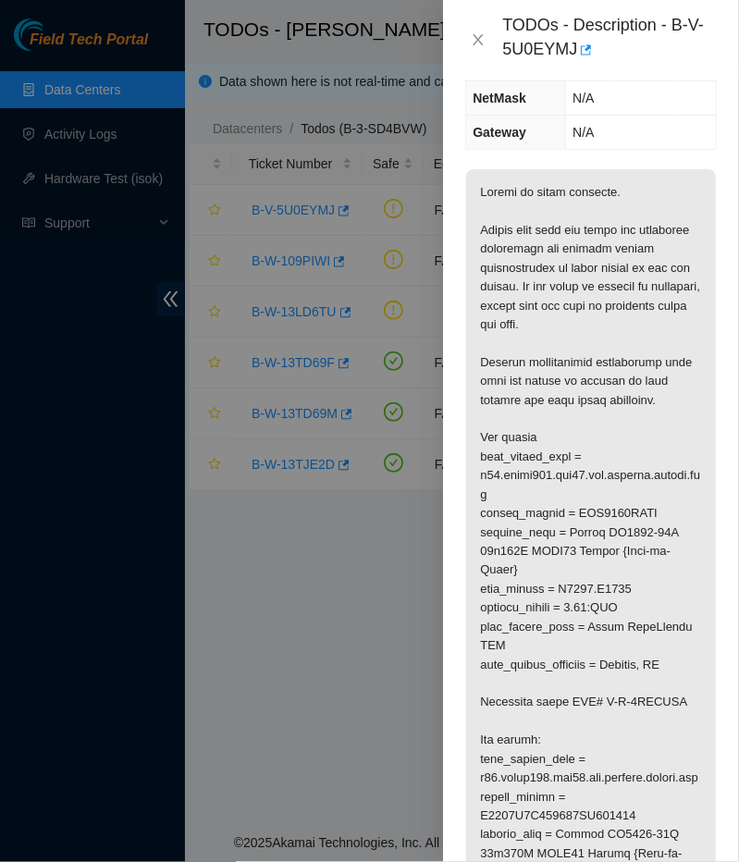
scroll to position [0, 0]
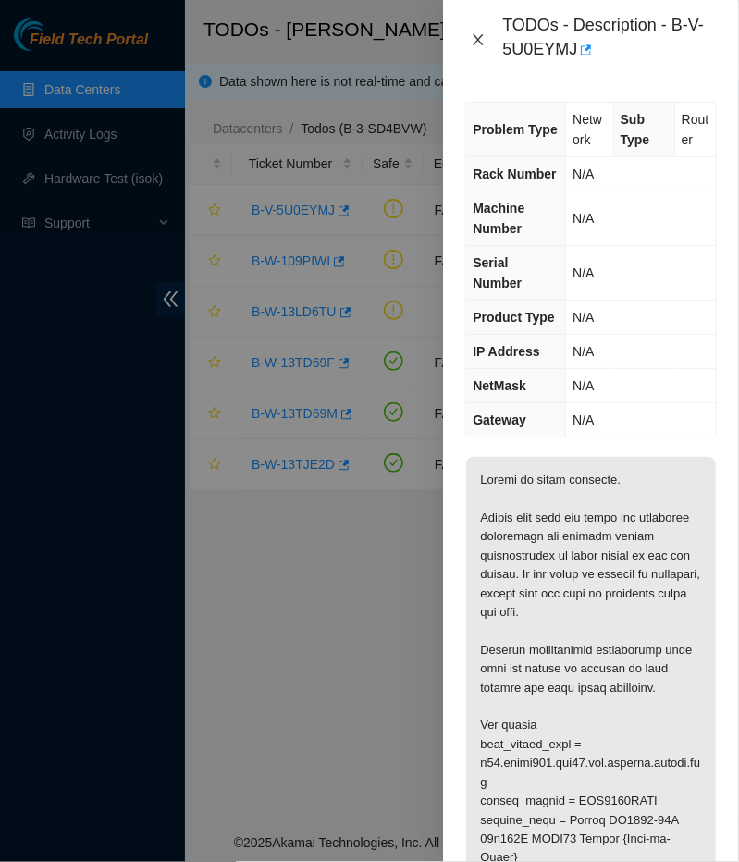
click at [474, 43] on icon "close" at bounding box center [479, 39] width 10 height 11
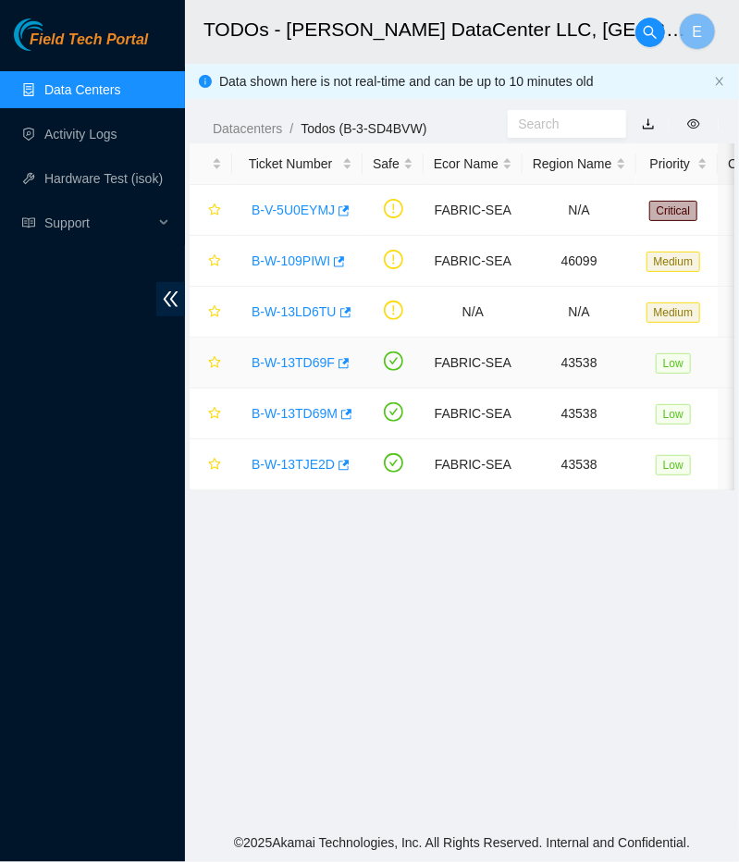
click at [295, 357] on link "B-W-13TD69F" at bounding box center [293, 362] width 83 height 15
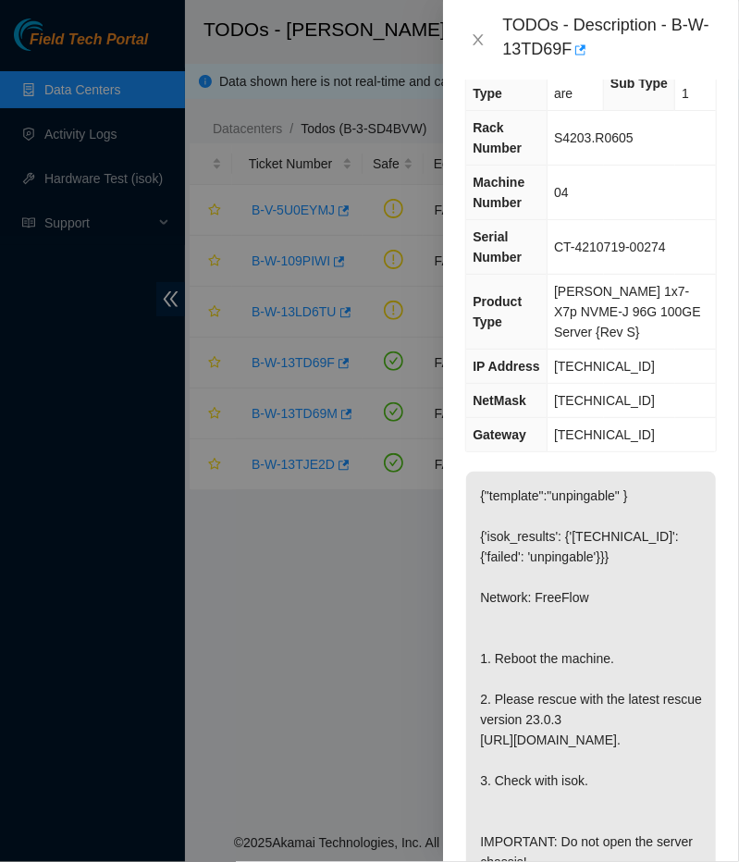
scroll to position [47, 0]
drag, startPoint x: 667, startPoint y: 22, endPoint x: 590, endPoint y: 61, distance: 86.1
click at [590, 61] on div "TODOs - Description - B-W-13TD69F" at bounding box center [609, 40] width 215 height 50
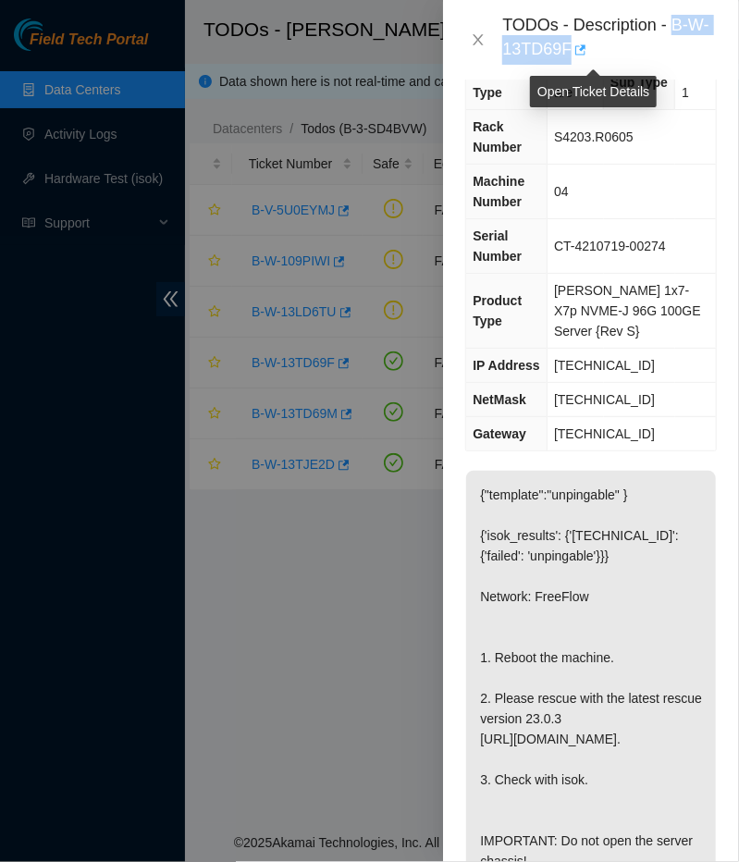
copy div "B-W-13TD69F"
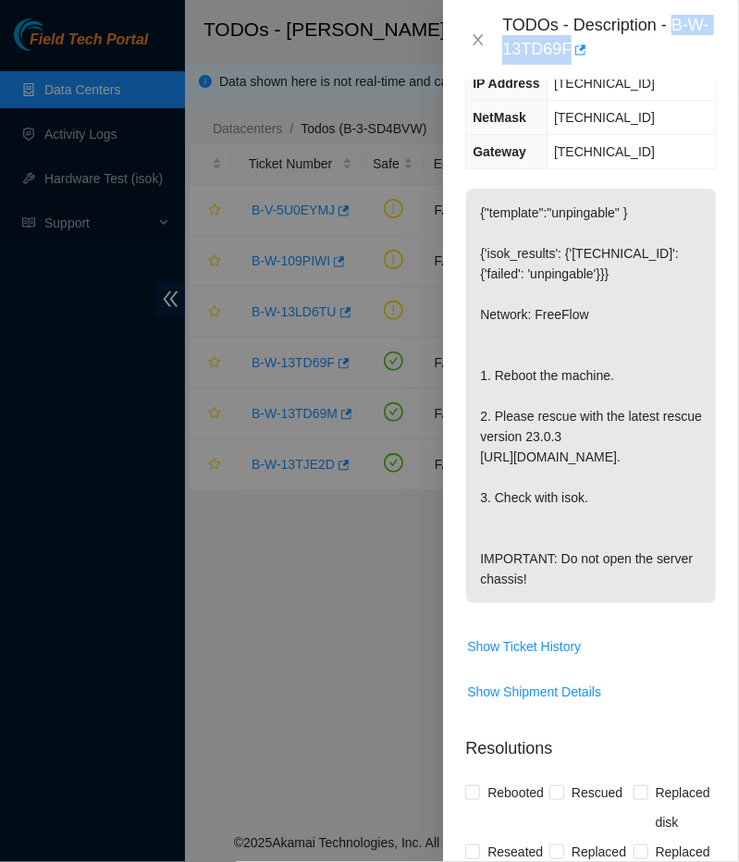
scroll to position [384, 0]
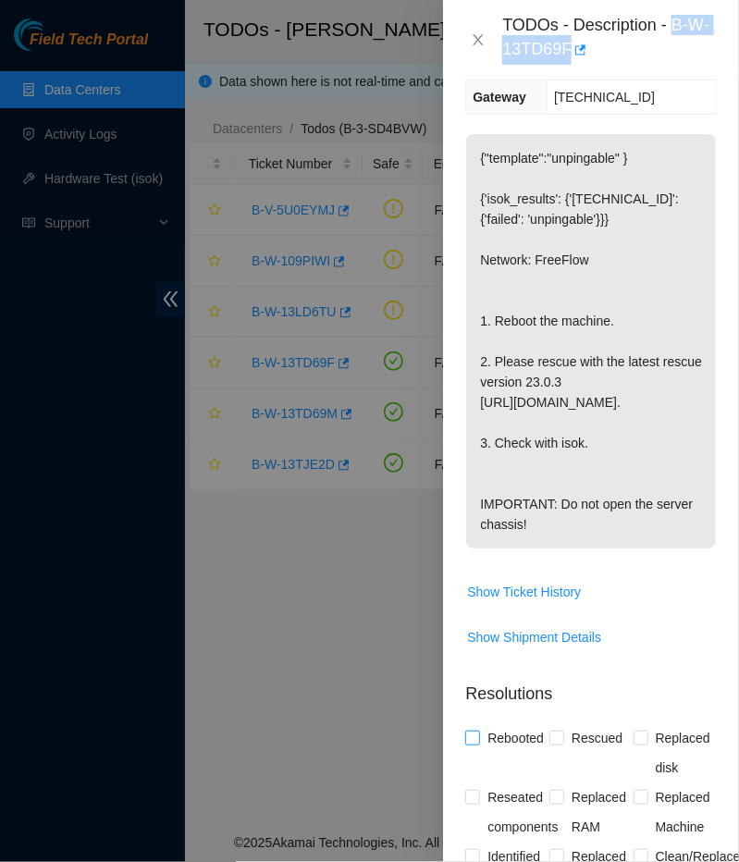
click at [475, 744] on input "Rebooted" at bounding box center [471, 737] width 13 height 13
checkbox input "true"
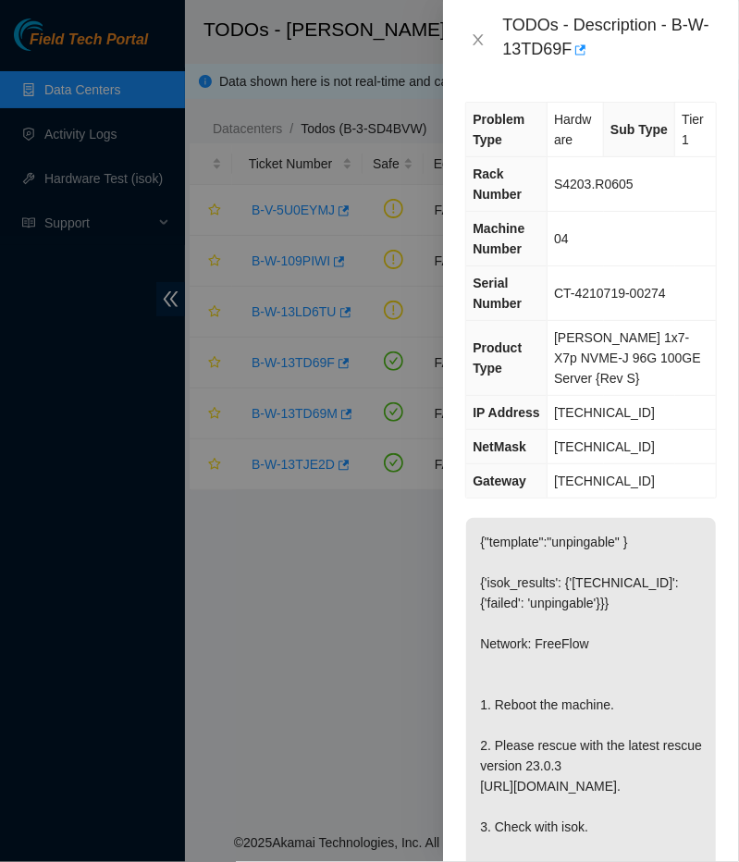
scroll to position [8, 0]
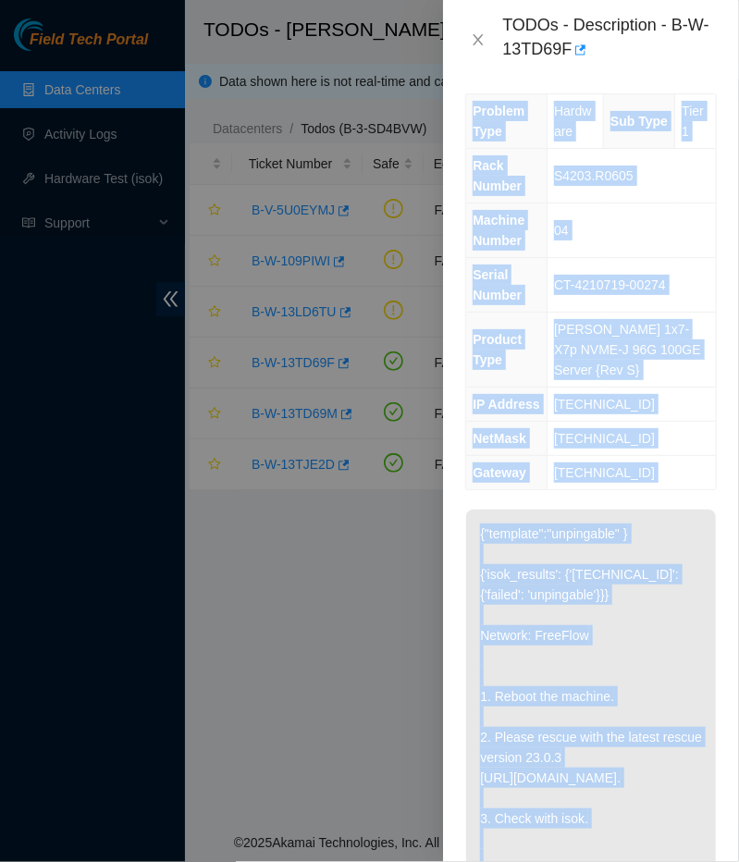
drag, startPoint x: 498, startPoint y: 21, endPoint x: 661, endPoint y: 828, distance: 823.1
click at [661, 828] on div "TODOs - Description - B-W-13TD69F Problem Type Hardware Sub Type Tier 1 Rack Nu…" at bounding box center [591, 431] width 296 height 862
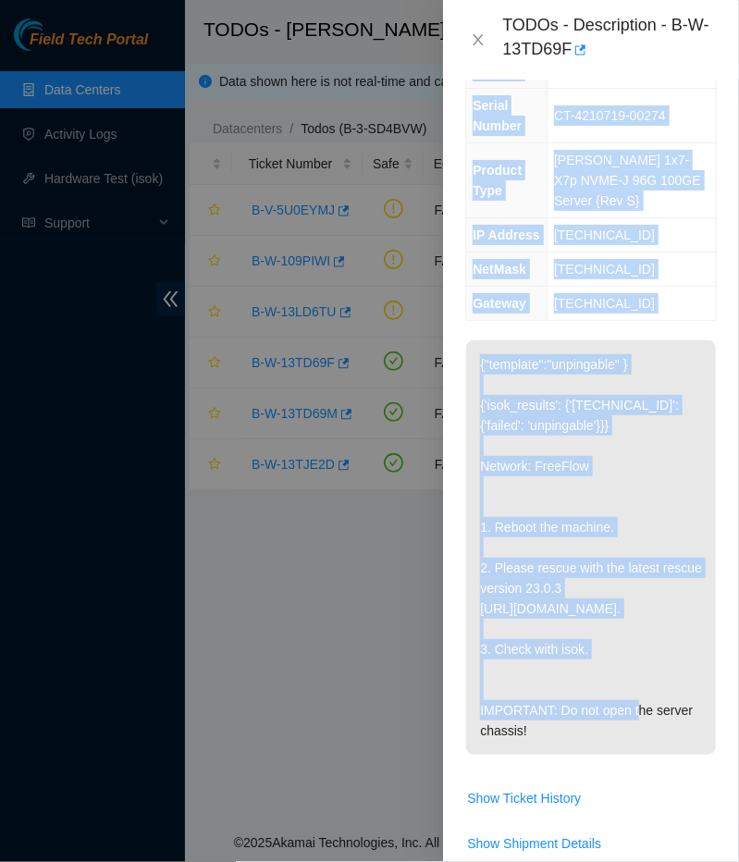
scroll to position [180, 0]
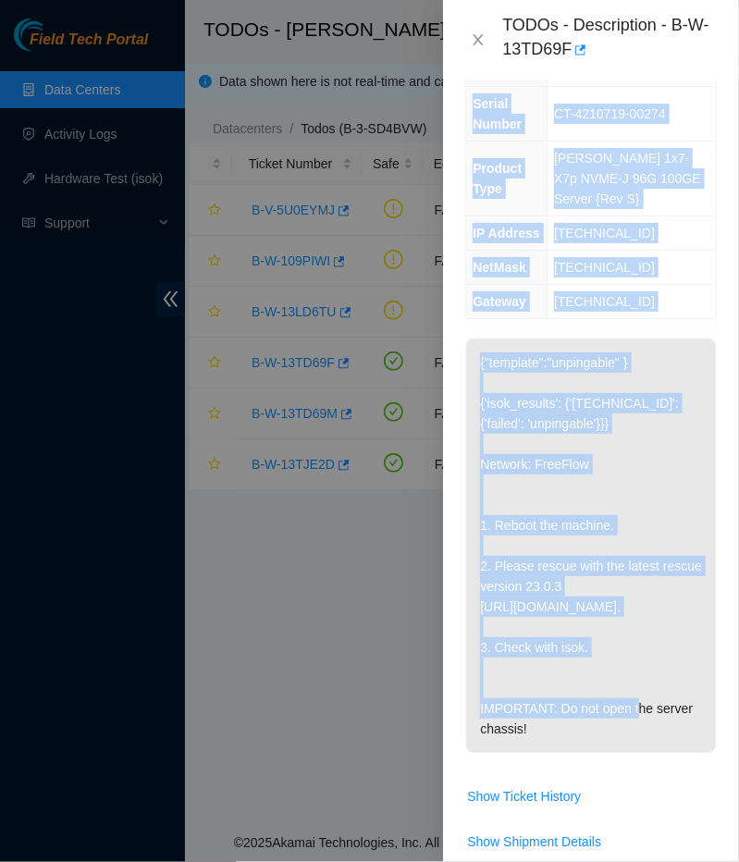
copy div "Problem Type Hardware Sub Type Tier 1 Rack Number S4203.R0605 Machine Number 04…"
click at [547, 285] on th "Gateway" at bounding box center [506, 302] width 80 height 34
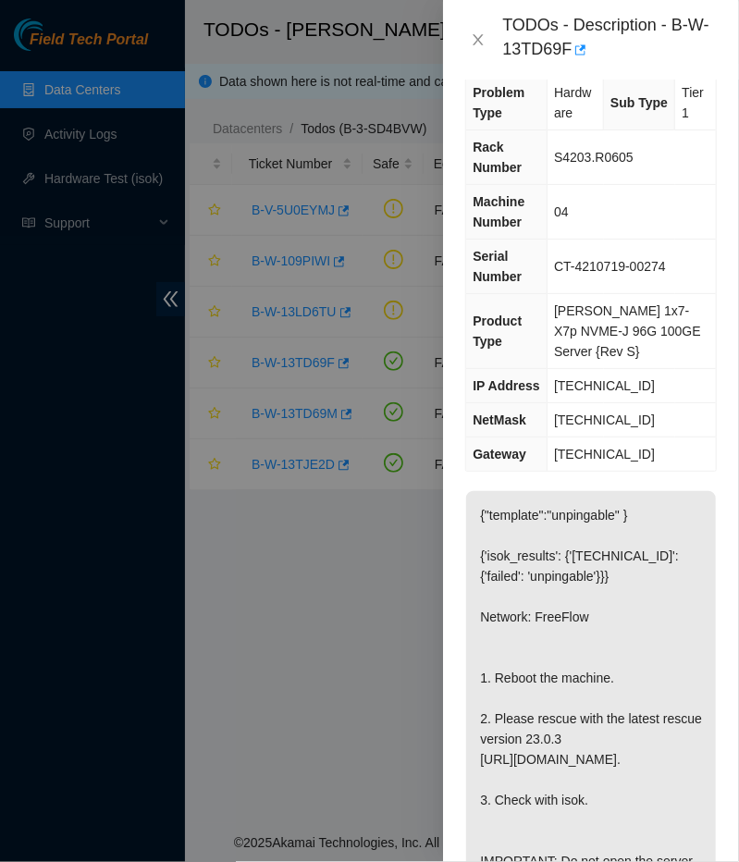
scroll to position [25, 0]
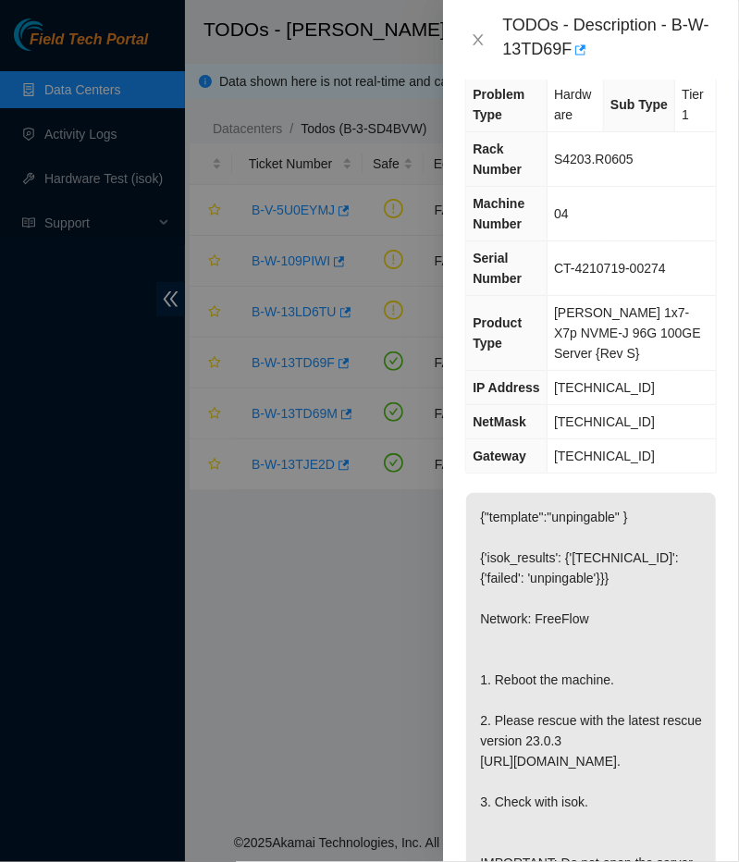
click at [576, 567] on p "{"template":"unpingable" } {'isok_results': {'23.53.121.199': {'failed': 'unpin…" at bounding box center [591, 700] width 250 height 415
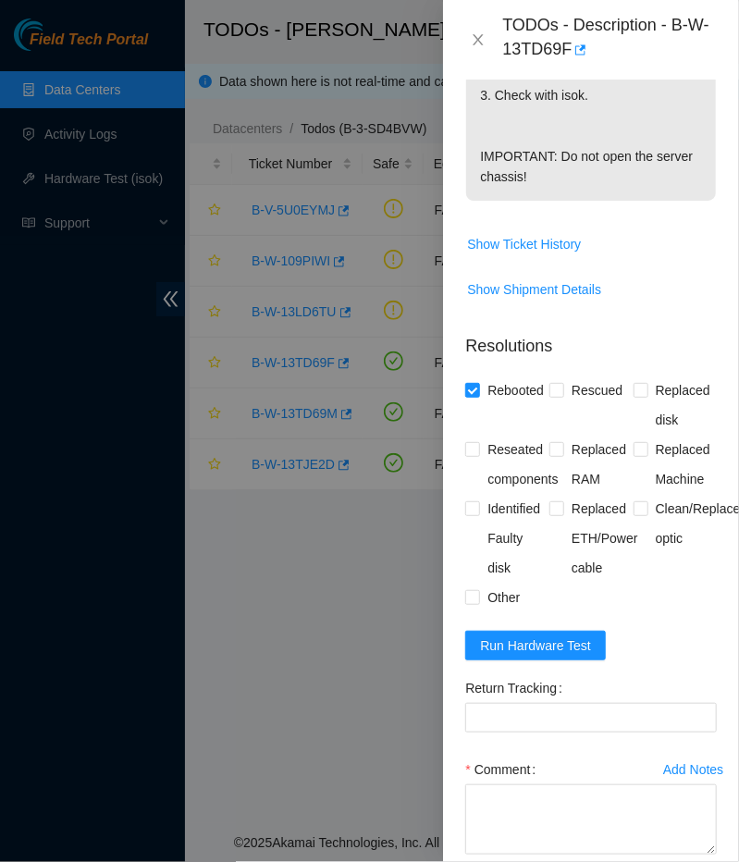
scroll to position [774, 0]
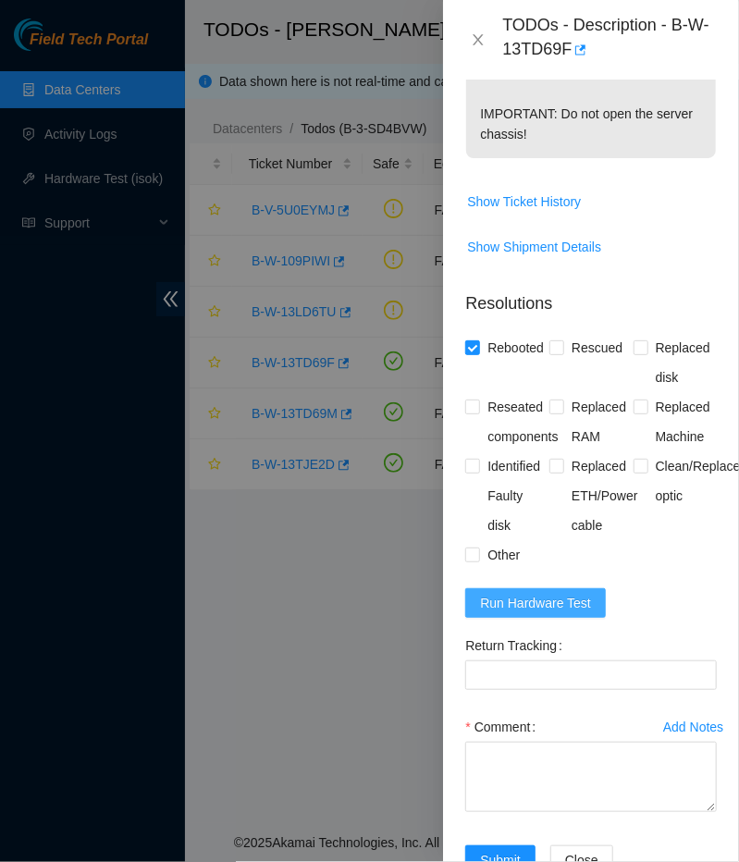
click at [531, 613] on span "Run Hardware Test" at bounding box center [535, 603] width 111 height 20
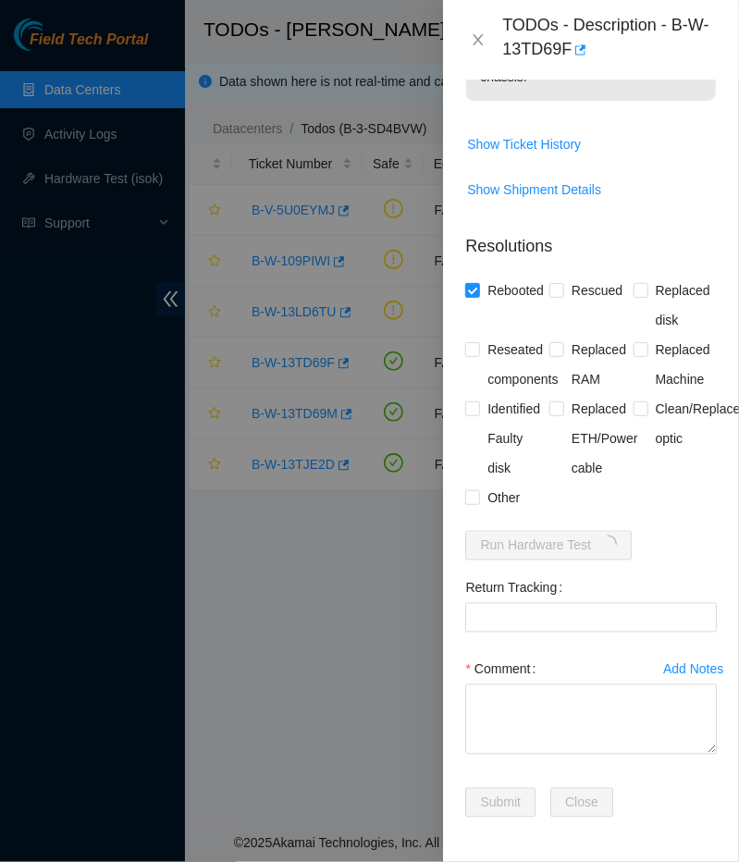
scroll to position [898, 0]
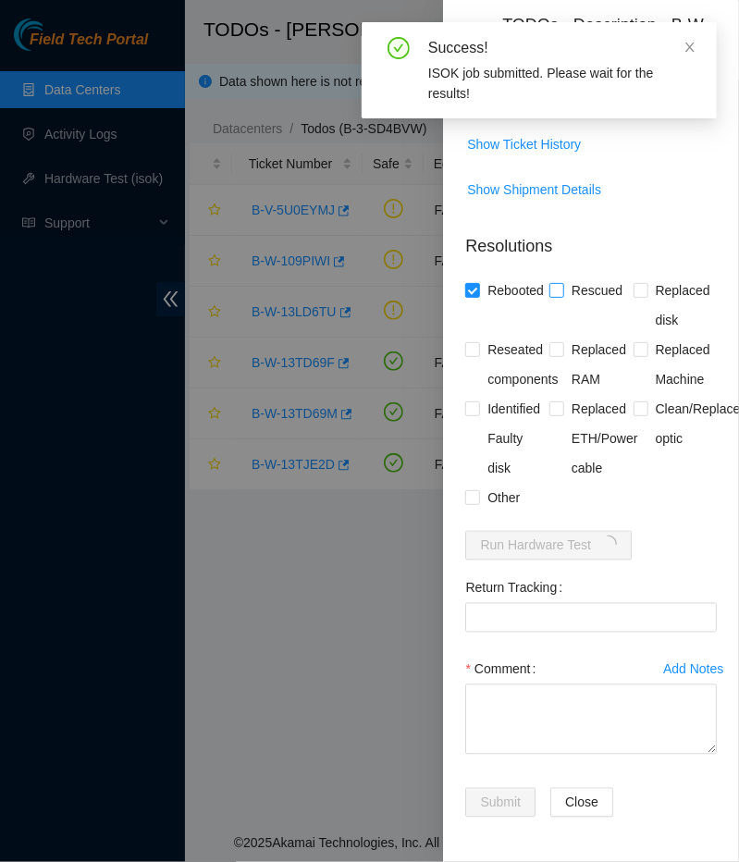
click at [560, 283] on span at bounding box center [557, 290] width 15 height 15
click at [560, 283] on input "Rescued" at bounding box center [556, 289] width 13 height 13
checkbox input "true"
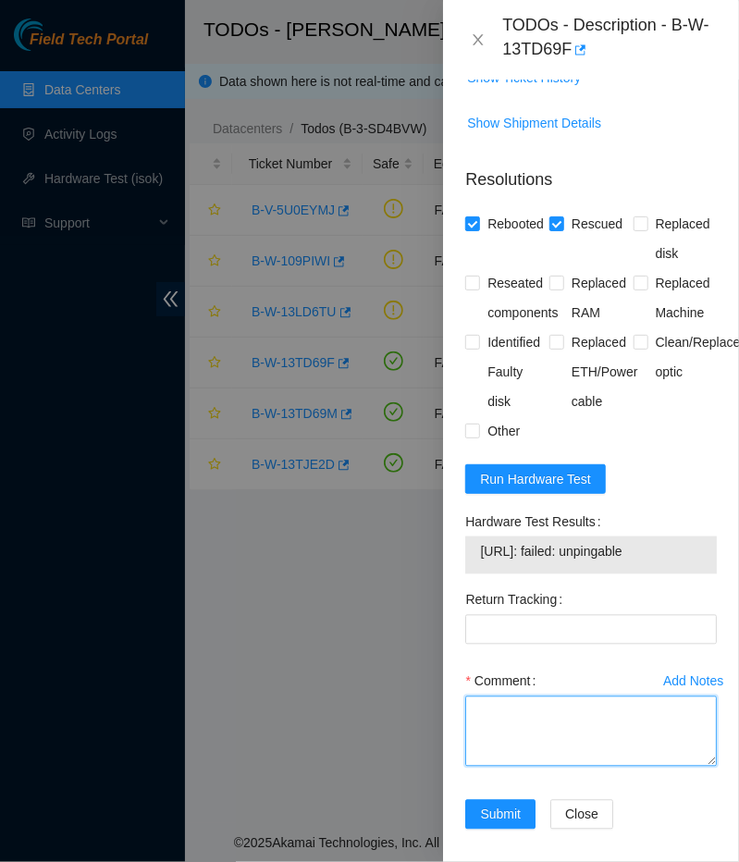
click at [480, 767] on textarea "Comment" at bounding box center [591, 732] width 252 height 70
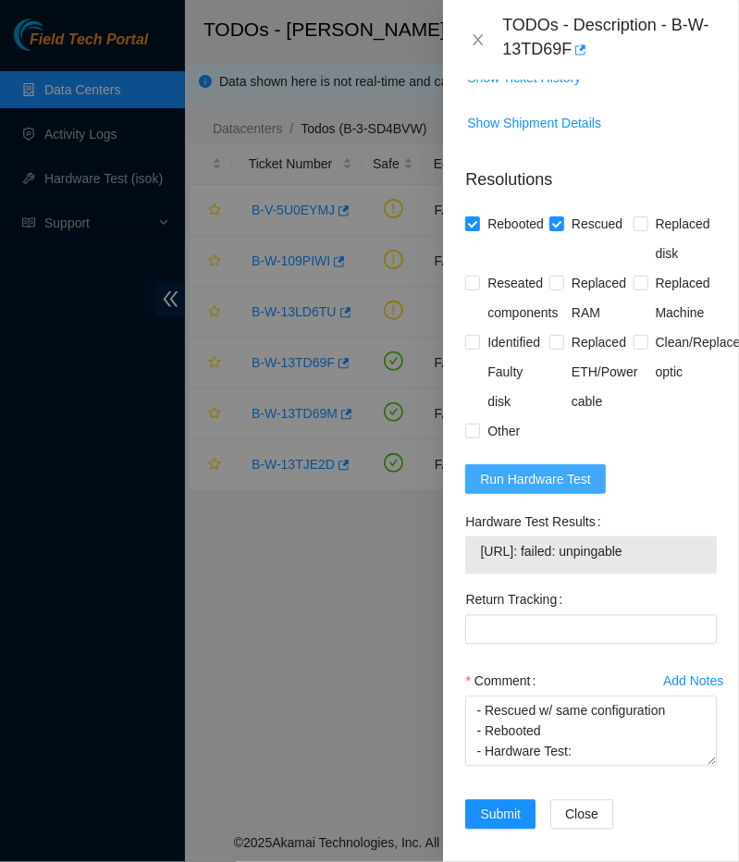
click at [538, 489] on span "Run Hardware Test" at bounding box center [535, 479] width 111 height 20
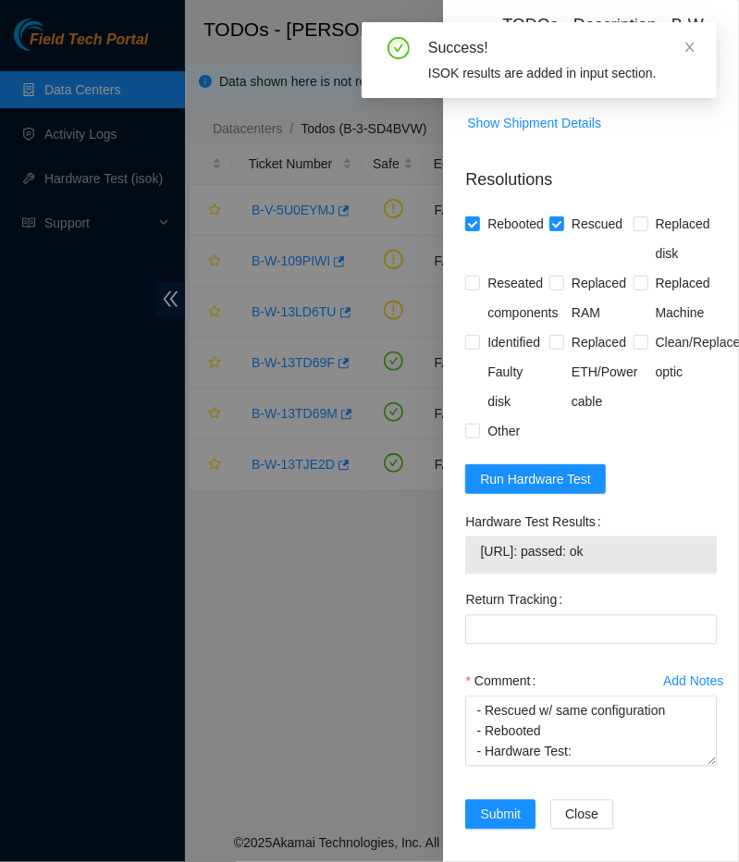
scroll to position [910, 0]
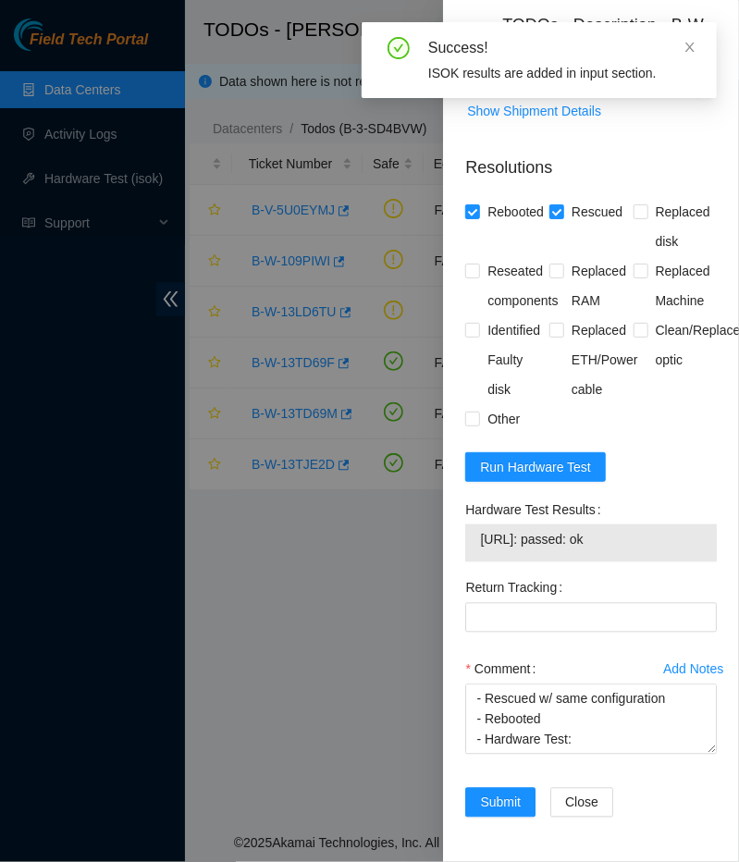
click at [567, 558] on td "23.53.121.199: passed: ok" at bounding box center [591, 543] width 224 height 29
click at [563, 551] on span "23.53.121.199: passed: ok" at bounding box center [591, 540] width 222 height 20
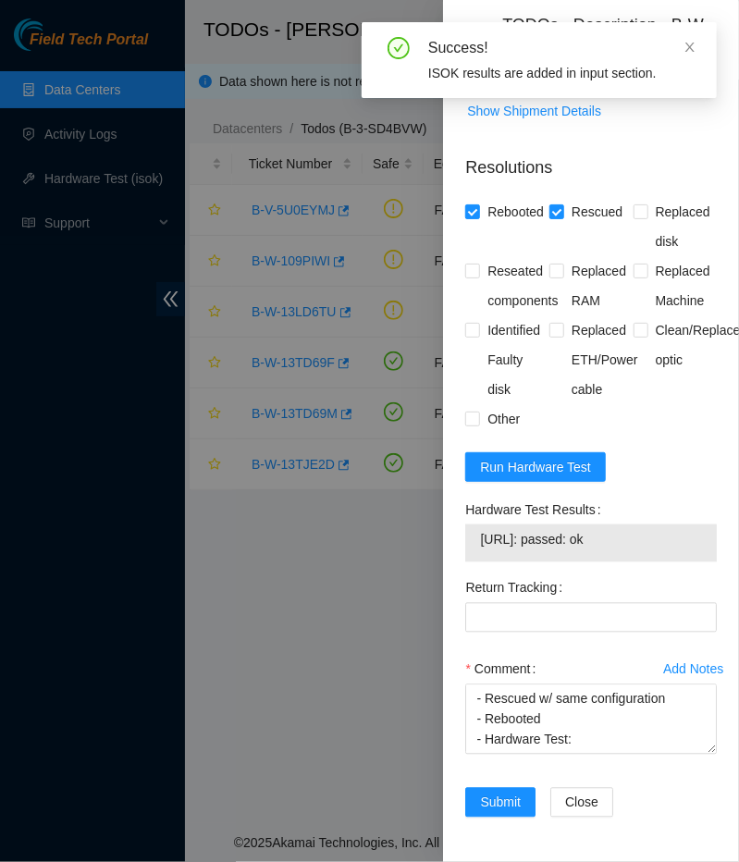
scroll to position [977, 0]
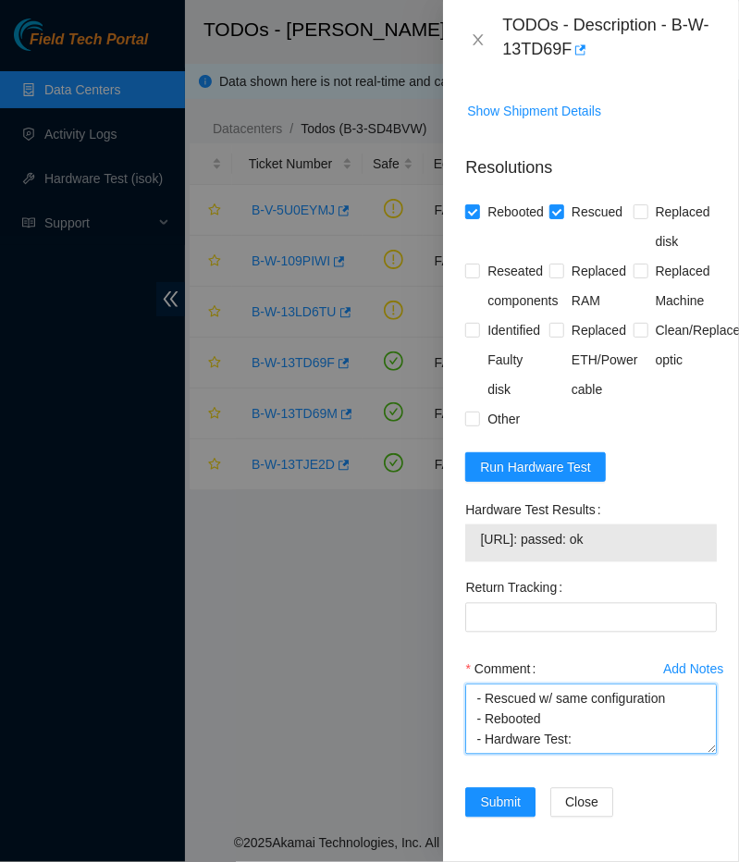
click at [610, 732] on textarea "- Rebooted - Rescued w/ same configuration - Rebooted - Hardware Test:" at bounding box center [591, 720] width 252 height 70
paste textarea "23.53.121.199: passed: ok"
click at [514, 749] on textarea "- Rebooted - Rescued w/ same configuration - Rebooted - Hardware Test: 23.53.12…" at bounding box center [591, 720] width 252 height 70
click at [518, 744] on textarea "- Rebooted - Rescued w/ same configuration - Rebooted - Hardware Test: 23.53.12…" at bounding box center [591, 720] width 252 height 70
type textarea "- Rebooted - Rescued w/ same configuration - Rebooted - Hardware Test: 23.53.12…"
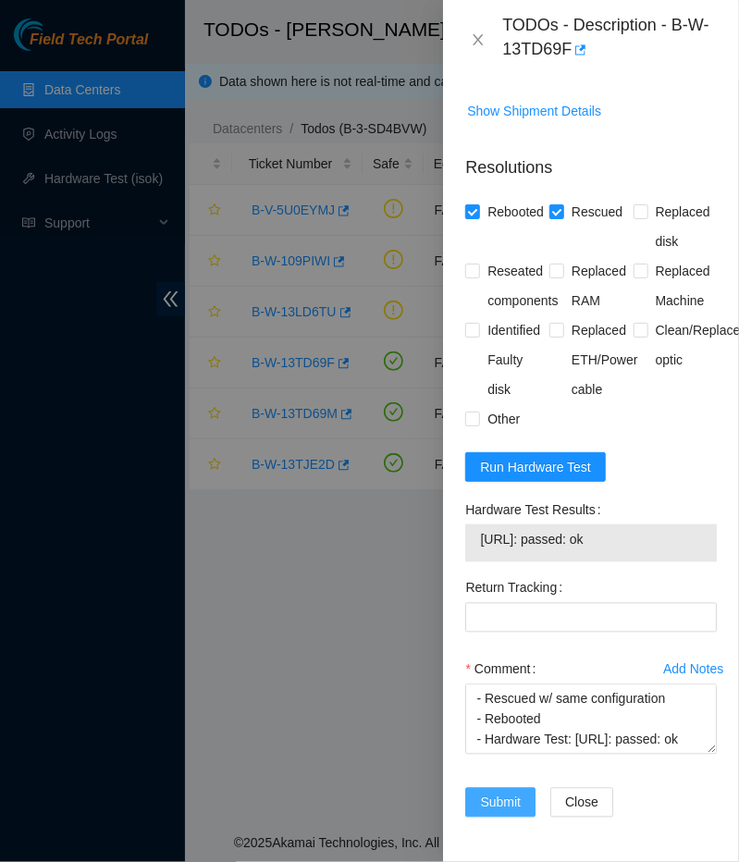
click at [503, 803] on span "Submit" at bounding box center [500, 803] width 41 height 20
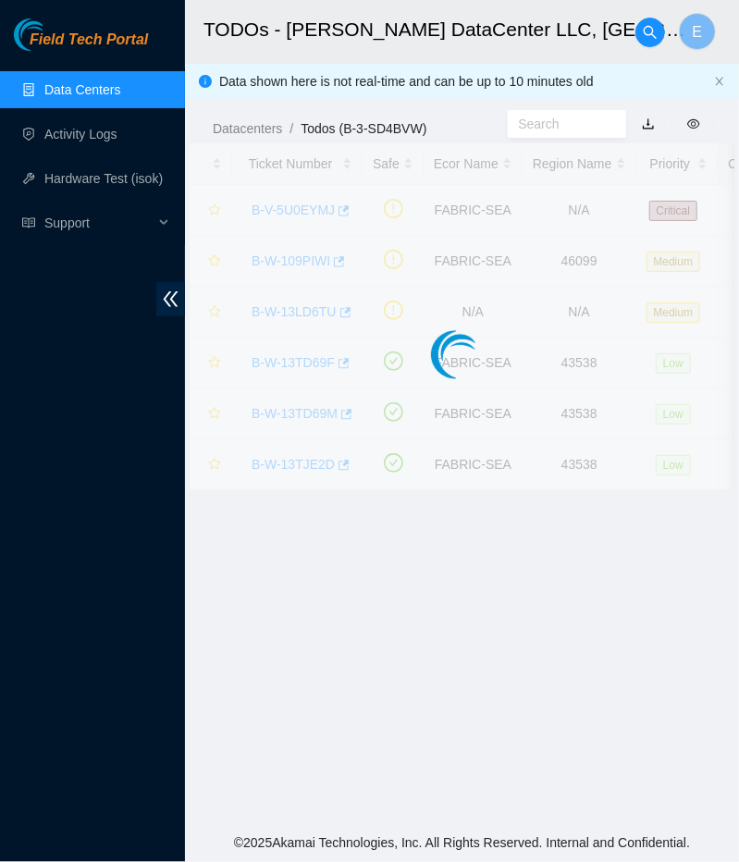
scroll to position [316, 0]
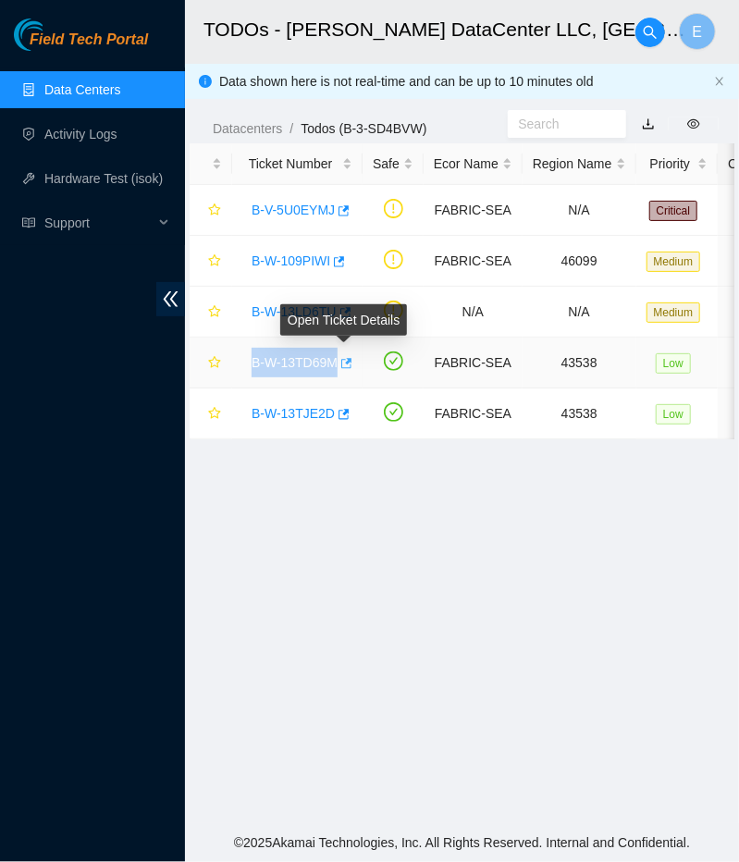
drag, startPoint x: 247, startPoint y: 366, endPoint x: 342, endPoint y: 371, distance: 95.4
click at [342, 371] on div "B-W-13TD69M" at bounding box center [297, 363] width 110 height 30
copy link "B-W-13TD69M"
click at [291, 367] on link "B-W-13TD69M" at bounding box center [295, 362] width 86 height 15
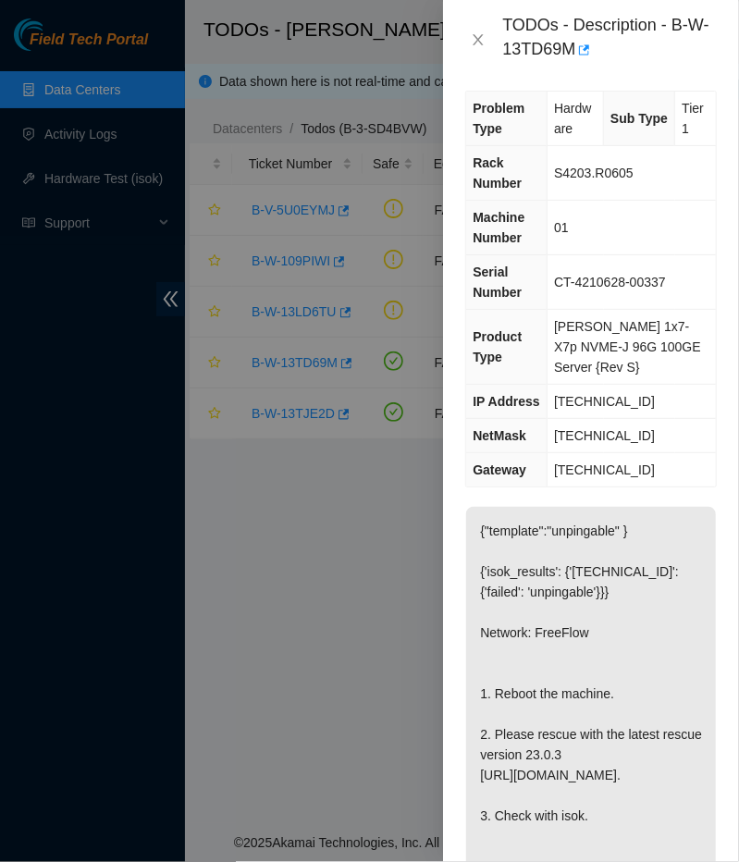
scroll to position [0, 0]
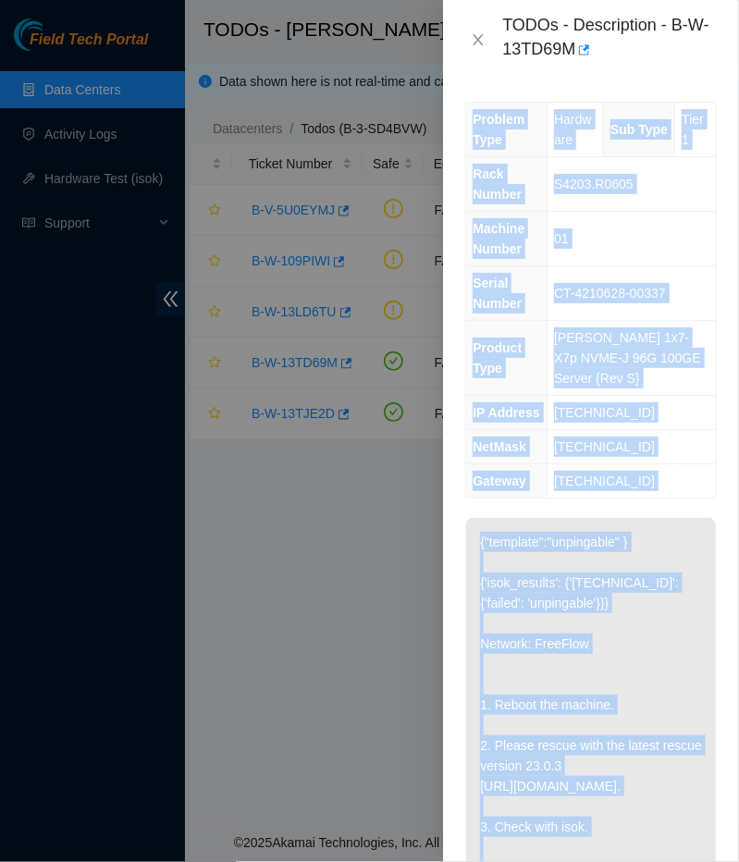
drag, startPoint x: 499, startPoint y: 26, endPoint x: 649, endPoint y: 850, distance: 837.9
click at [649, 850] on div "TODOs - Description - B-W-13TD69M Problem Type Hardware Sub Type Tier 1 Rack Nu…" at bounding box center [591, 431] width 296 height 862
copy div "Problem Type Hardware Sub Type Tier 1 Rack Number S4203.R0605 Machine Number 01…"
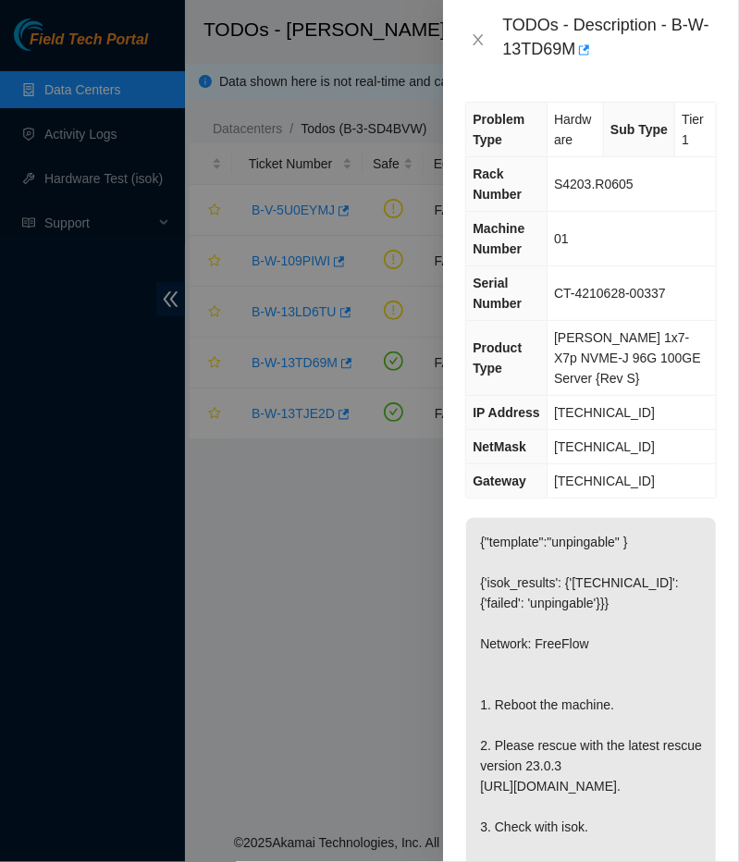
click at [377, 599] on div at bounding box center [369, 431] width 739 height 862
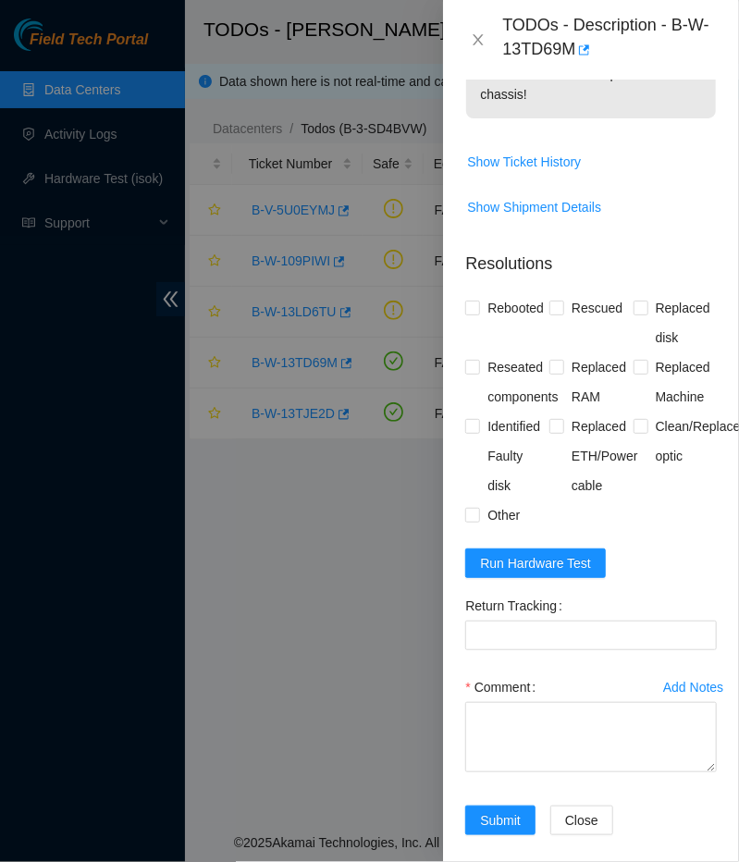
scroll to position [898, 0]
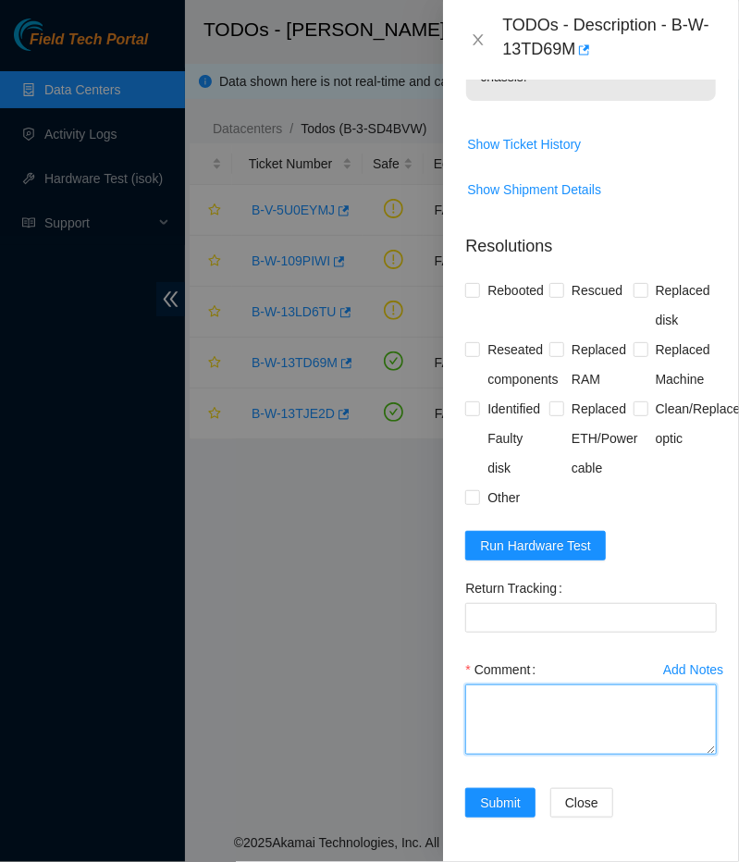
click at [556, 705] on textarea "Comment" at bounding box center [591, 720] width 252 height 70
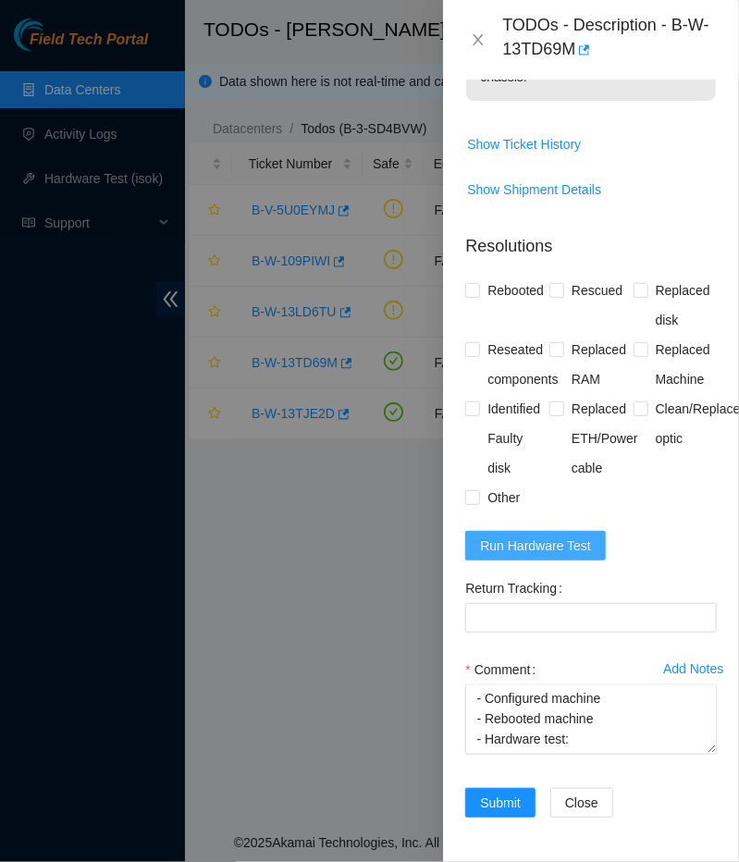
click at [561, 543] on span "Run Hardware Test" at bounding box center [535, 546] width 111 height 20
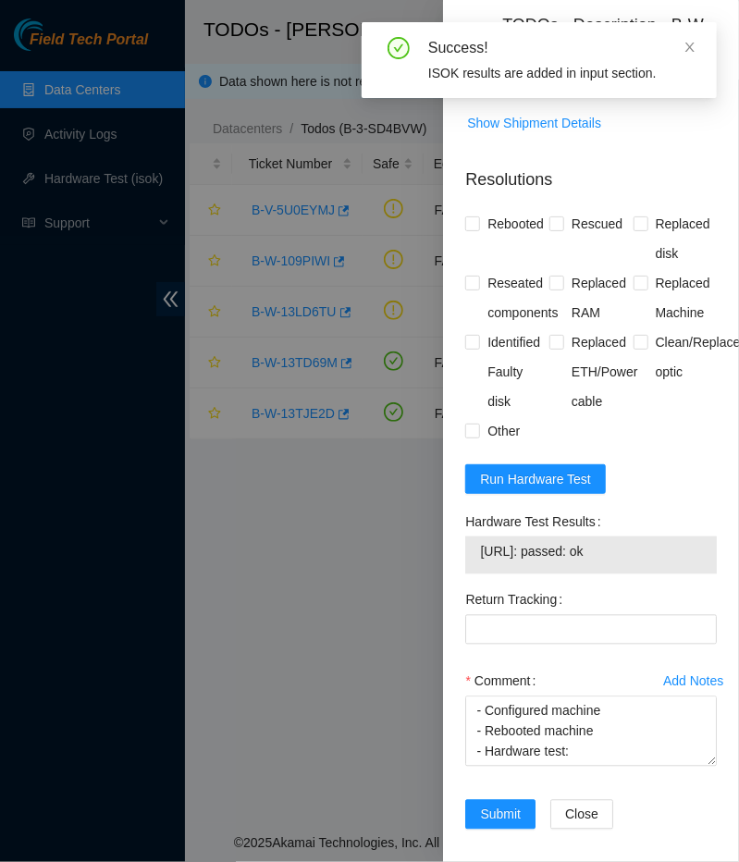
click at [541, 563] on span "23.53.121.196: passed: ok" at bounding box center [591, 552] width 222 height 20
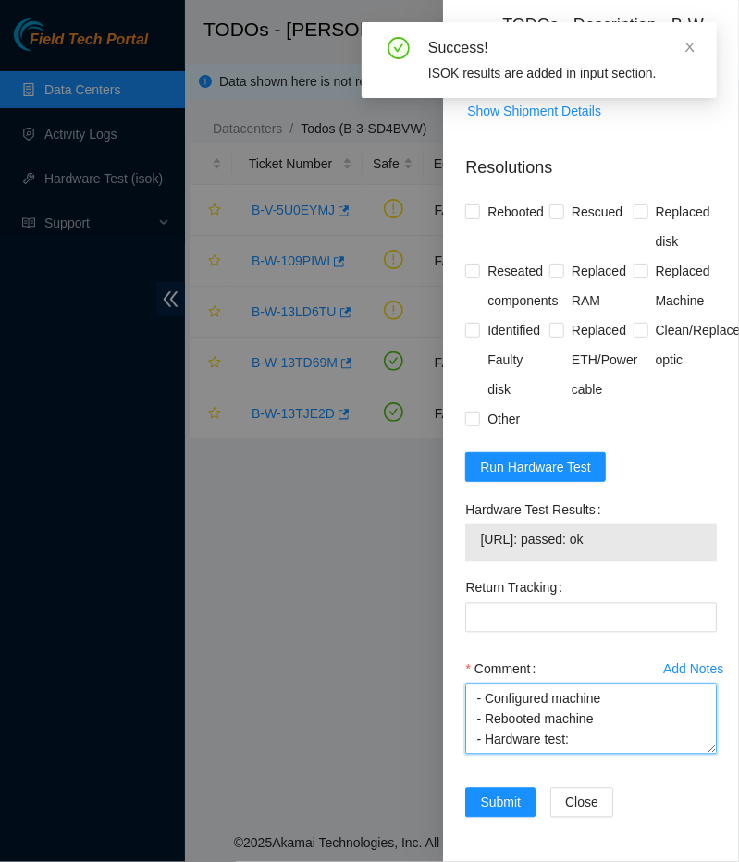
click at [531, 746] on textarea "- Rebooted machine - Rescued machine - Configured machine - Rebooted machine - …" at bounding box center [591, 720] width 252 height 70
paste textarea "23.53.121.196: passed: ok"
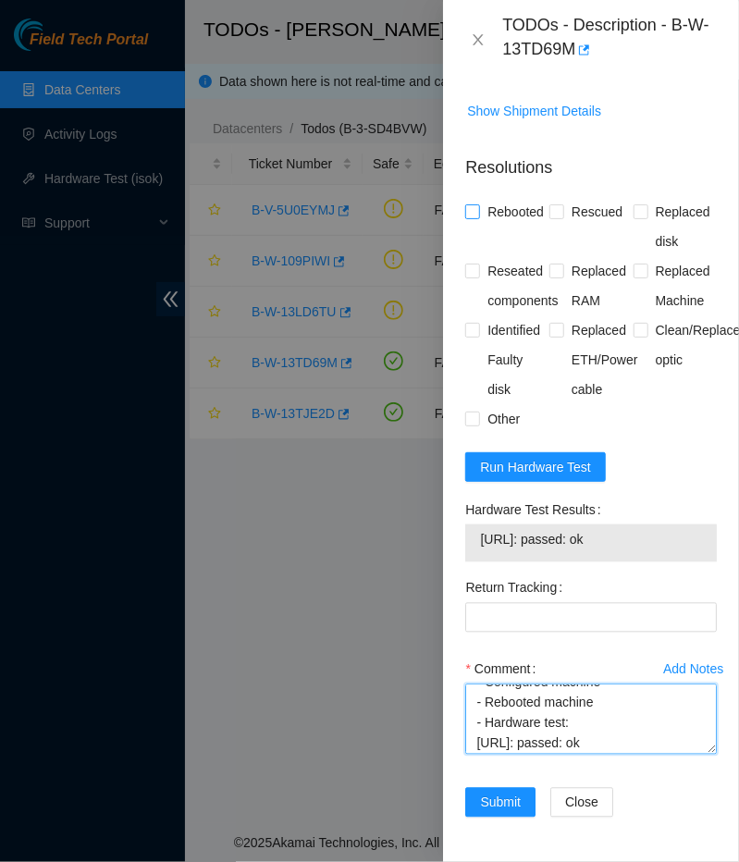
type textarea "- Rebooted machine - Rescued machine - Configured machine - Rebooted machine - …"
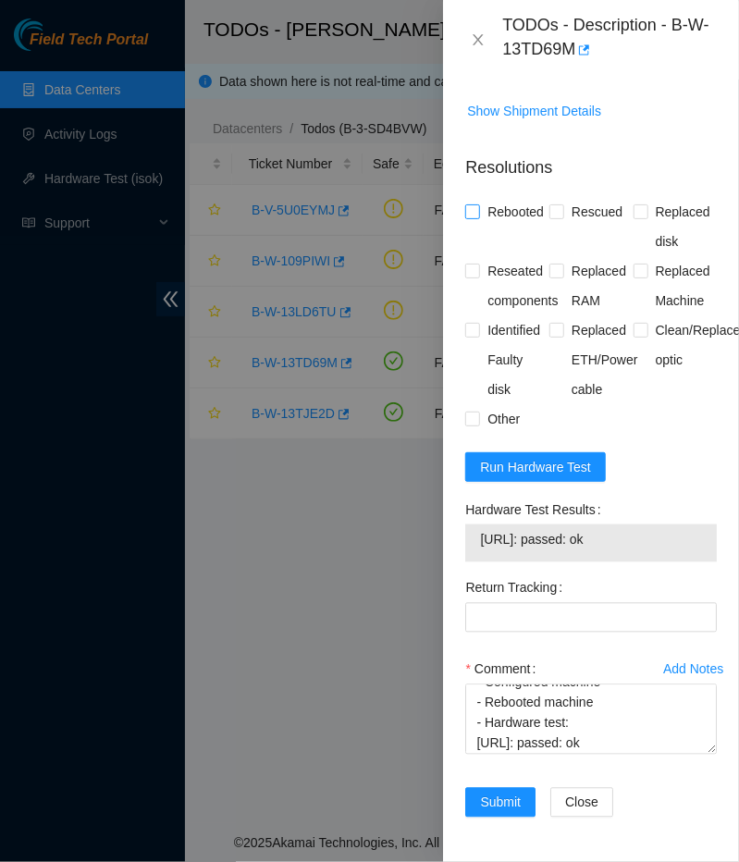
click at [493, 197] on span "Rebooted" at bounding box center [515, 212] width 71 height 30
click at [478, 204] on input "Rebooted" at bounding box center [471, 210] width 13 height 13
checkbox input "true"
click at [578, 197] on span "Rescued" at bounding box center [597, 212] width 66 height 30
click at [563, 204] on input "Rescued" at bounding box center [556, 210] width 13 height 13
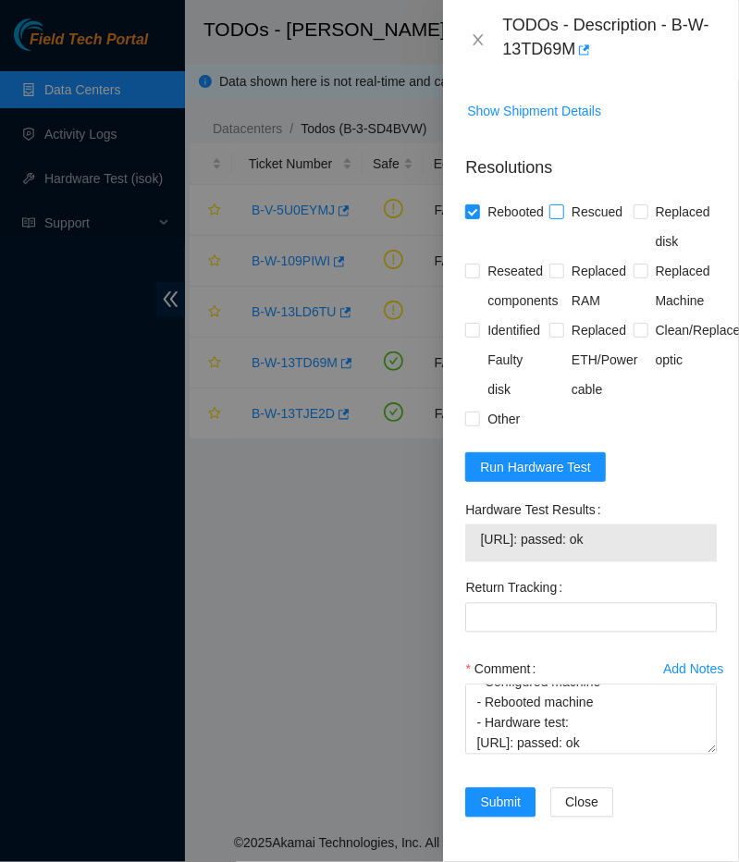
checkbox input "true"
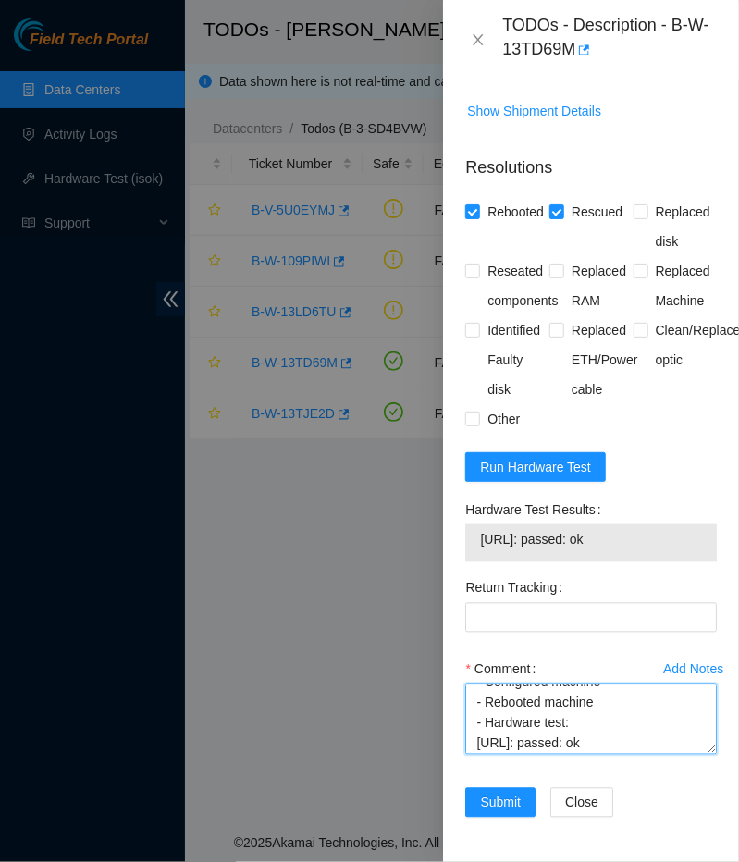
click at [513, 737] on textarea "- Rebooted machine - Rescued machine - Configured machine - Rebooted machine - …" at bounding box center [591, 720] width 252 height 70
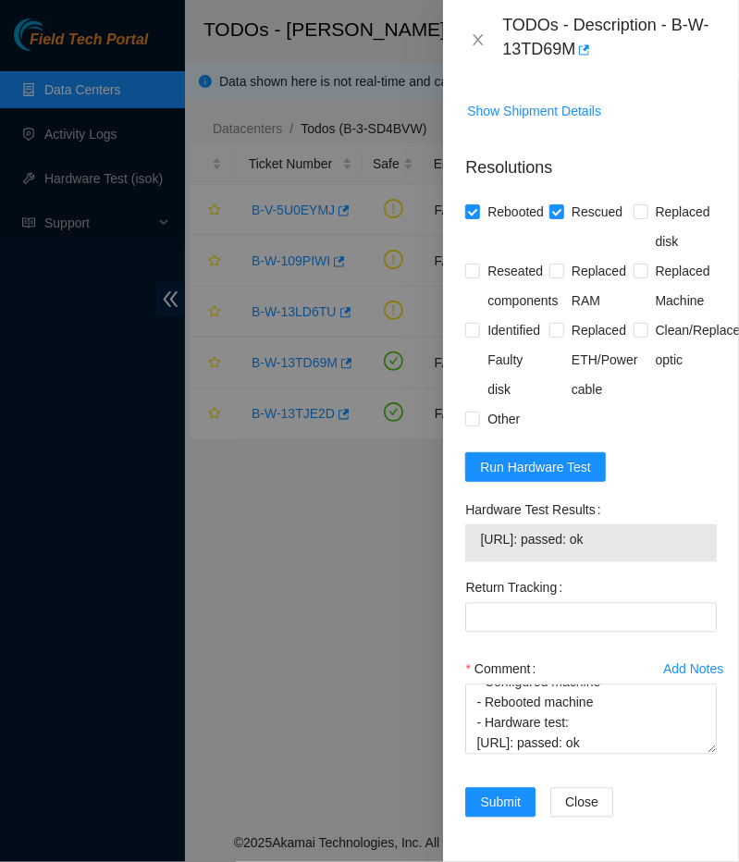
click at [647, 783] on div "Add Notes Comment - Rebooted machine - Rescued machine - Configured machine - R…" at bounding box center [591, 721] width 266 height 133
click at [505, 806] on span "Submit" at bounding box center [500, 803] width 41 height 20
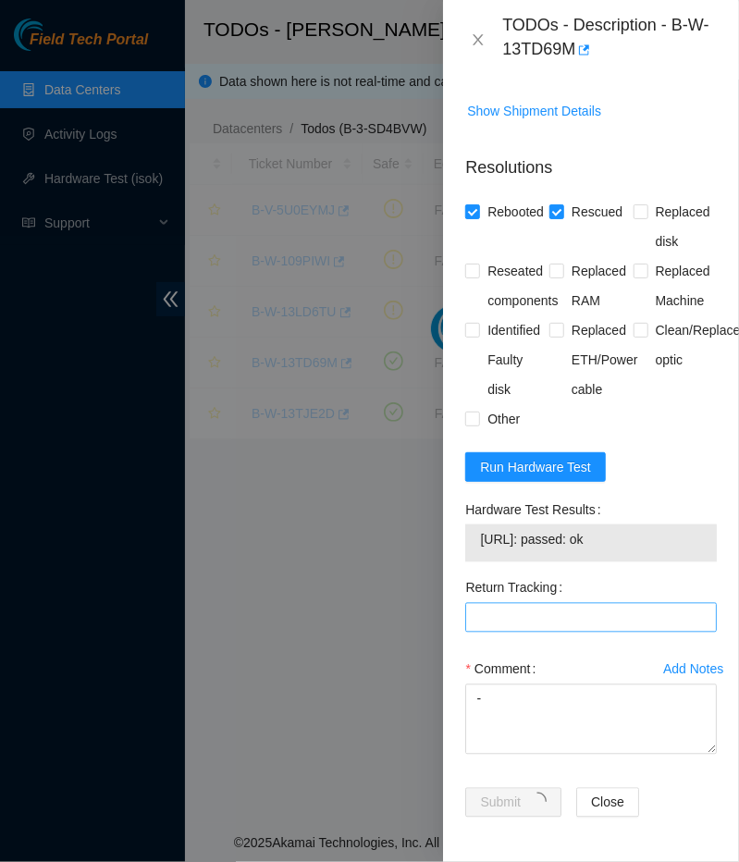
scroll to position [316, 0]
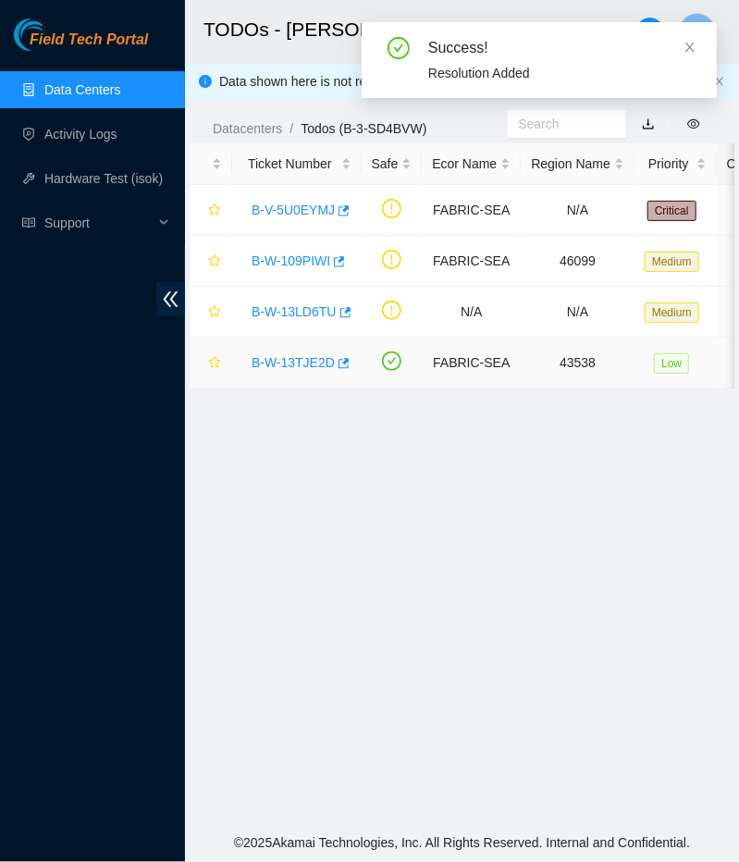
click at [280, 361] on link "B-W-13TJE2D" at bounding box center [293, 362] width 83 height 15
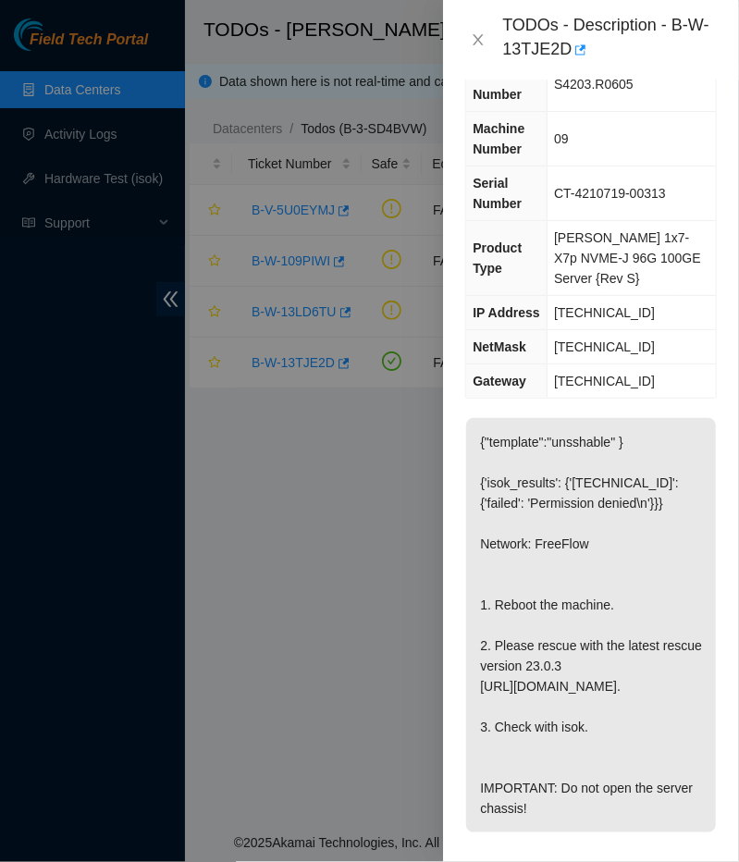
scroll to position [101, 0]
drag, startPoint x: 577, startPoint y: 53, endPoint x: 665, endPoint y: 8, distance: 98.5
click at [665, 8] on div "TODOs - Description - B-W-13TJE2D" at bounding box center [591, 40] width 296 height 80
copy div "B-W-13TJE2D"
click at [630, 552] on p "{"template":"unsshable" } {'isok_results': {'23.53.121.204': {'failed': 'Permis…" at bounding box center [591, 624] width 250 height 415
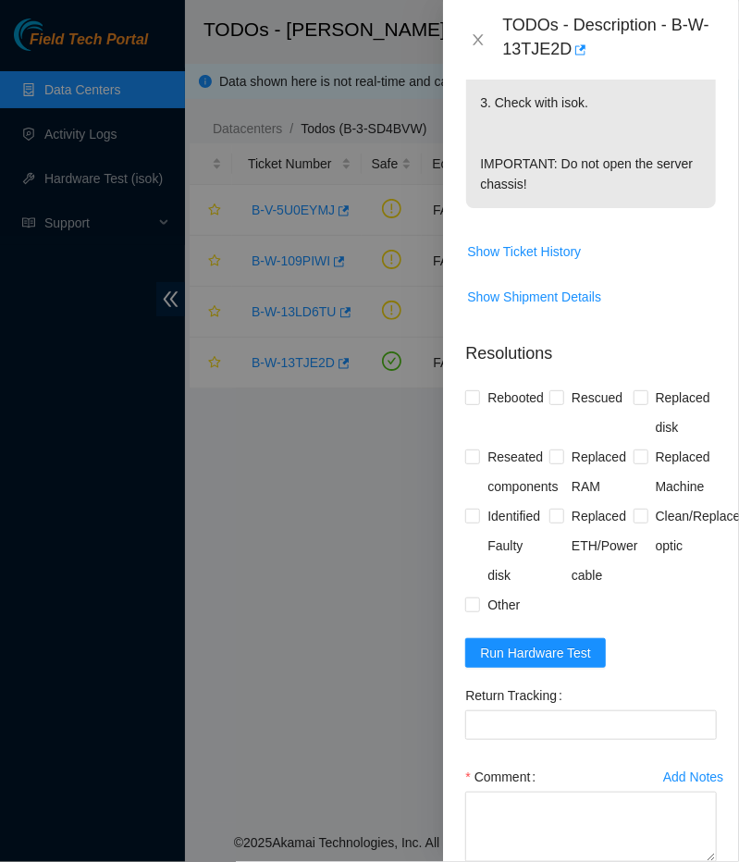
scroll to position [744, 0]
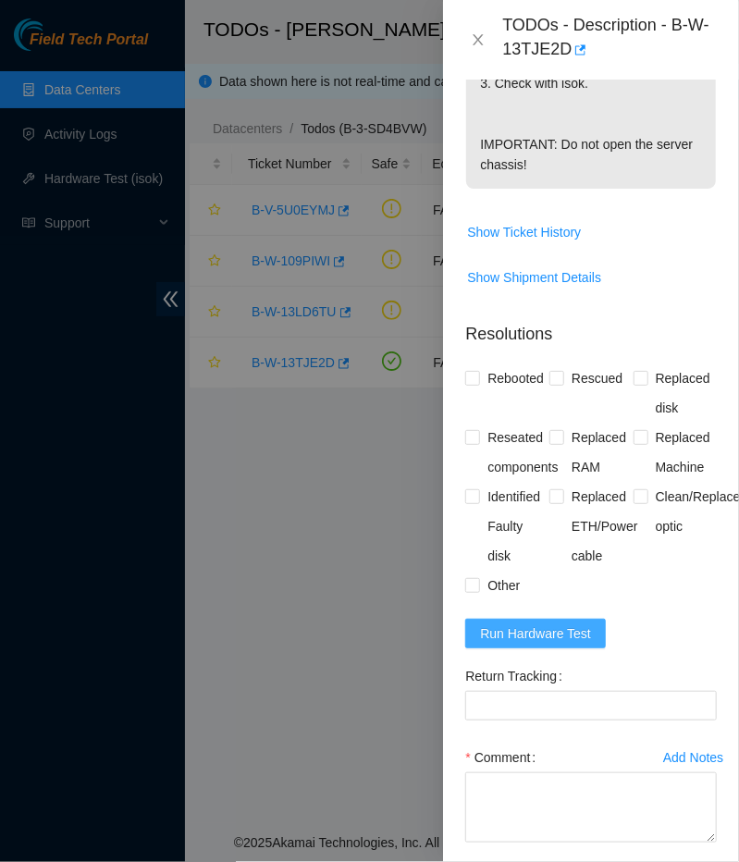
click at [515, 649] on button "Run Hardware Test" at bounding box center [535, 634] width 141 height 30
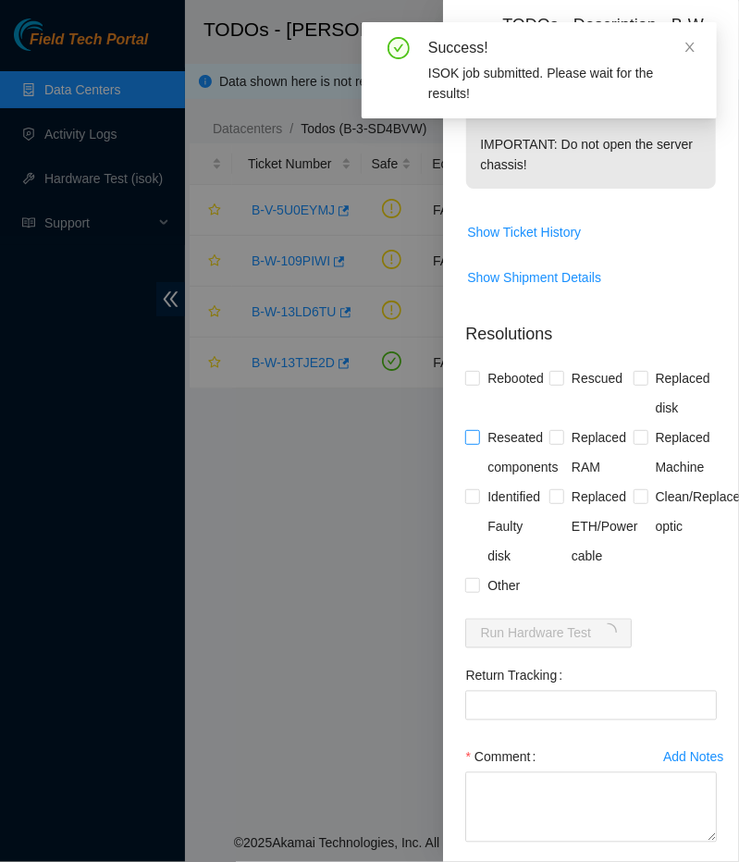
scroll to position [898, 0]
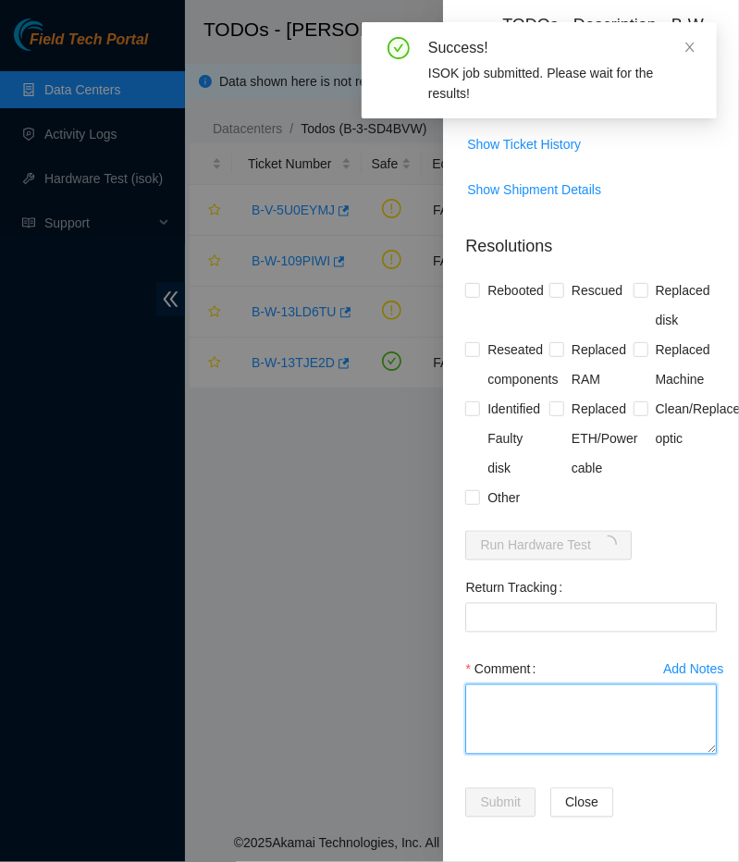
click at [515, 712] on textarea "Comment" at bounding box center [591, 720] width 252 height 70
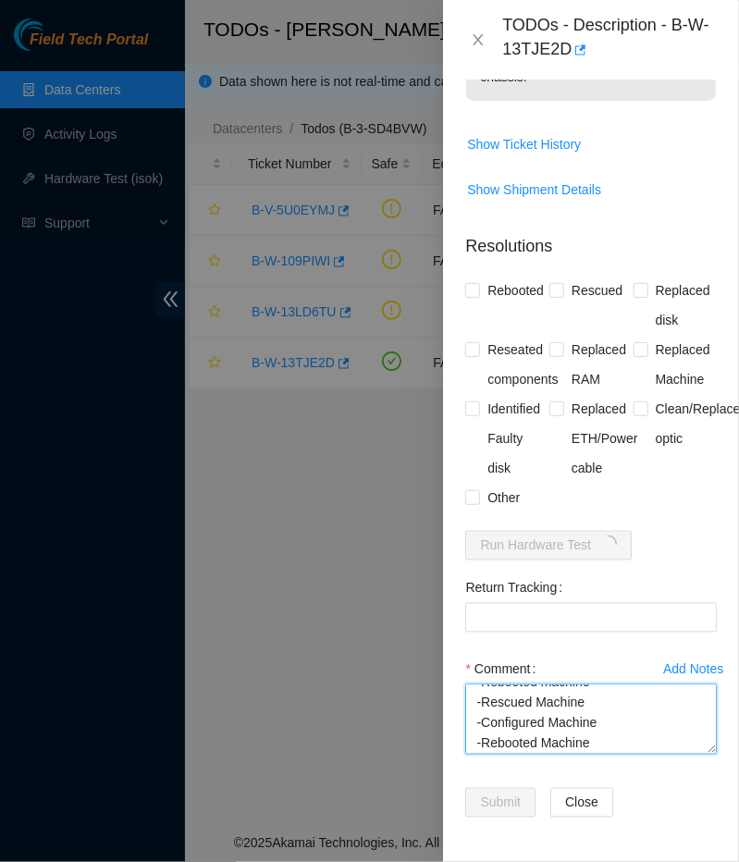
scroll to position [37, 0]
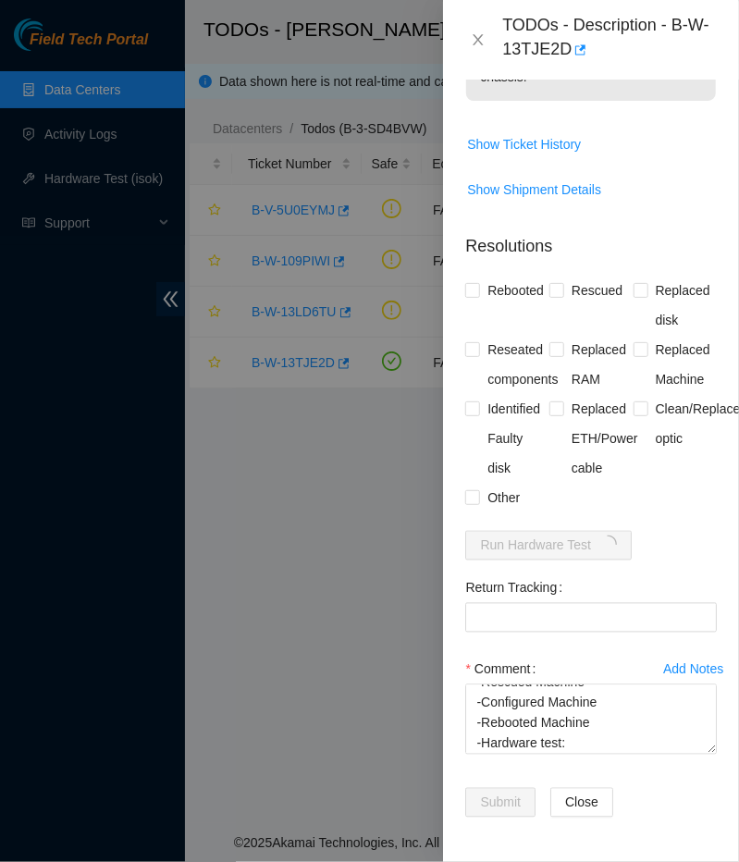
click at [343, 613] on div at bounding box center [369, 431] width 739 height 862
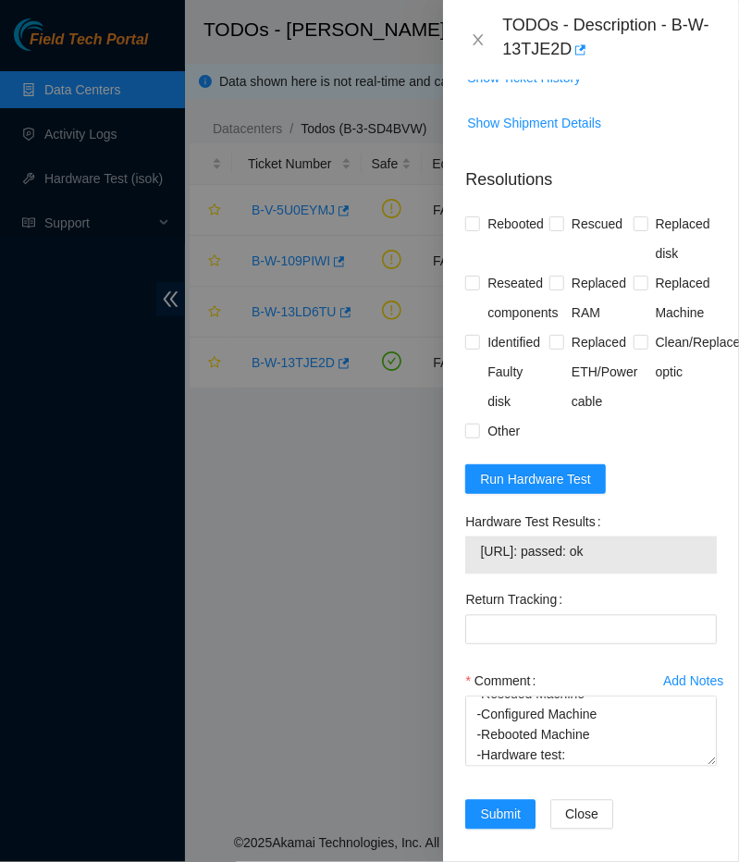
click at [540, 537] on label "Hardware Test Results" at bounding box center [536, 522] width 142 height 30
click at [518, 563] on span "23.53.121.204: passed: ok" at bounding box center [591, 552] width 222 height 20
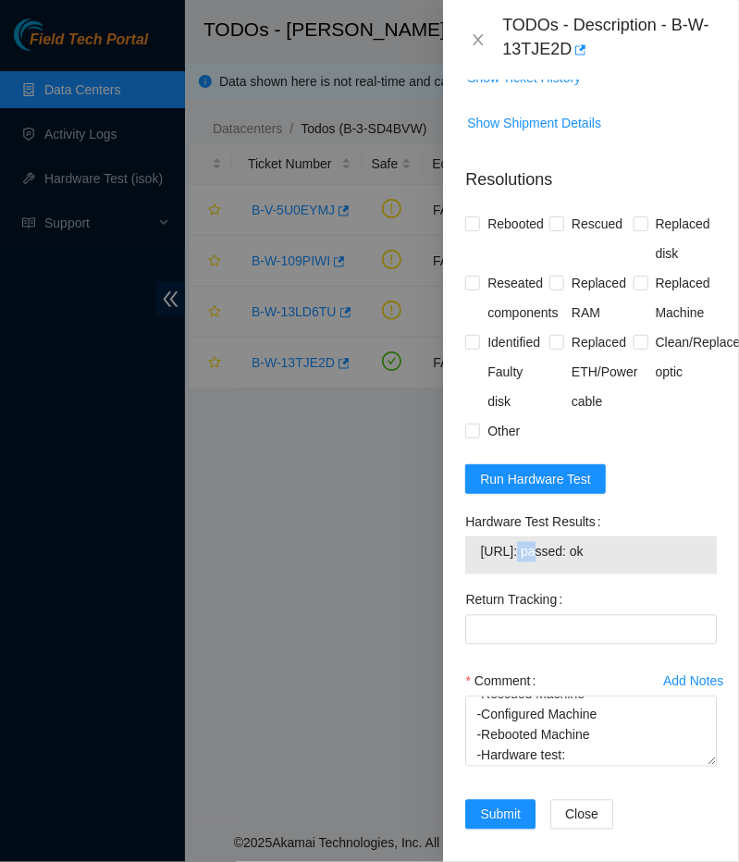
click at [518, 563] on span "23.53.121.204: passed: ok" at bounding box center [591, 552] width 222 height 20
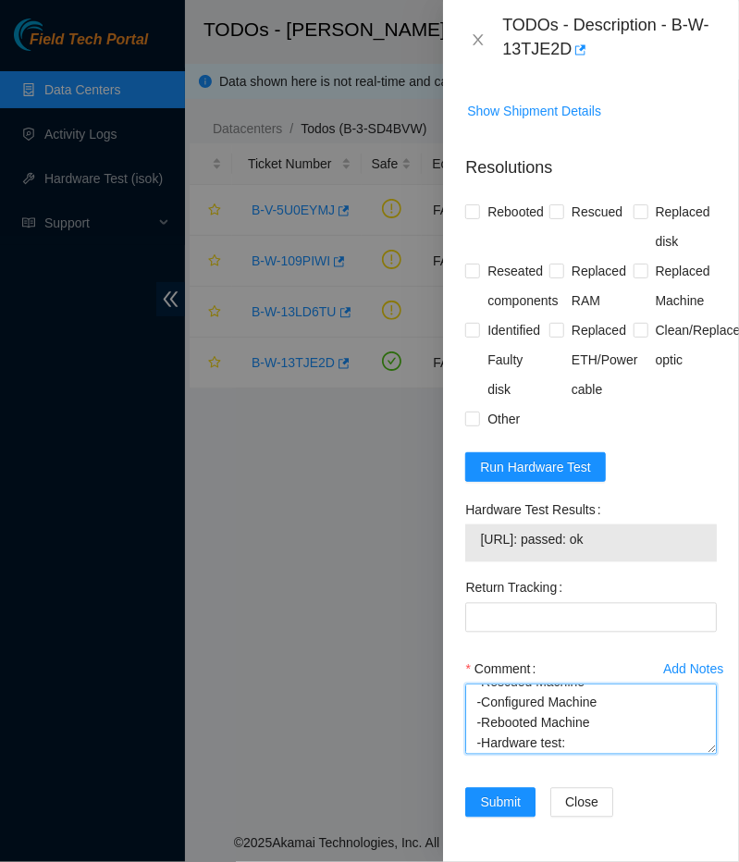
click at [574, 741] on textarea "-Rebooted machine -Rescued Machine -Configured Machine -Rebooted Machine -Hardw…" at bounding box center [591, 720] width 252 height 70
paste textarea "23.53.121.204: passed: ok"
type textarea "-Rebooted machine -Rescued Machine -Configured Machine -Rebooted Machine -Hardw…"
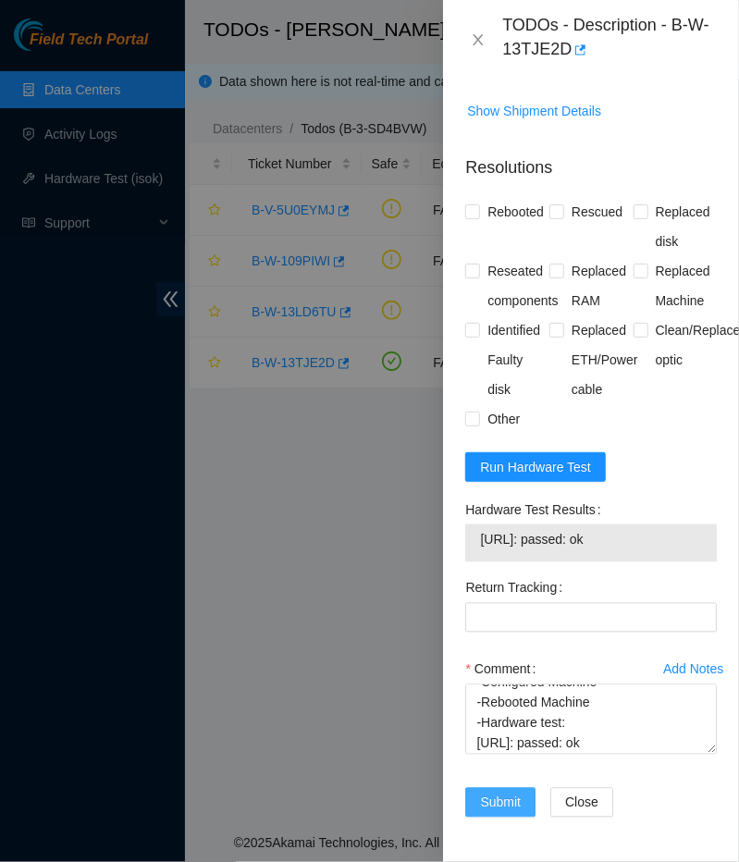
click at [508, 805] on span "Submit" at bounding box center [500, 803] width 41 height 20
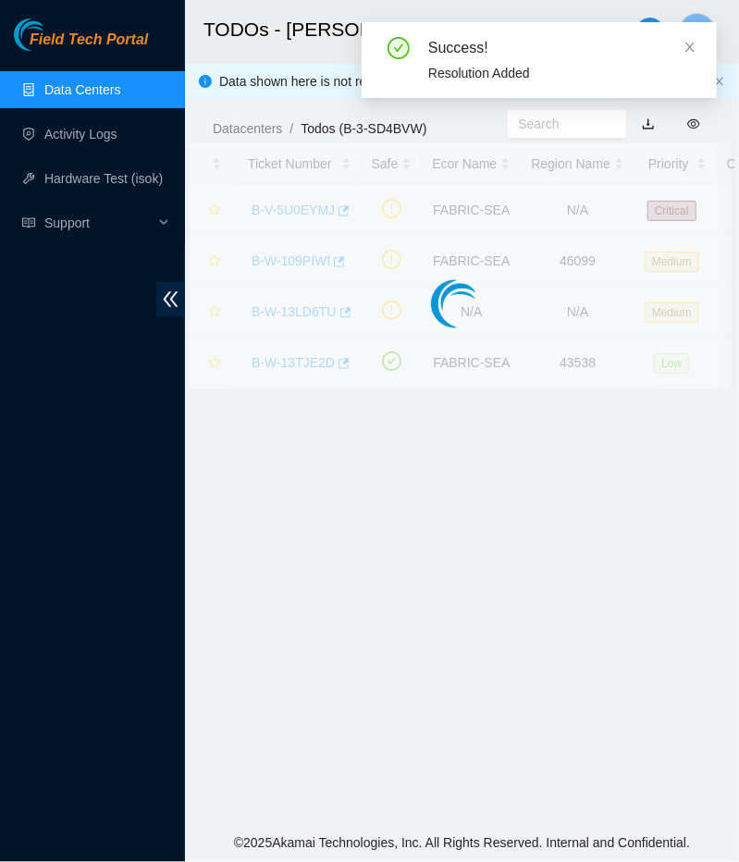
scroll to position [316, 0]
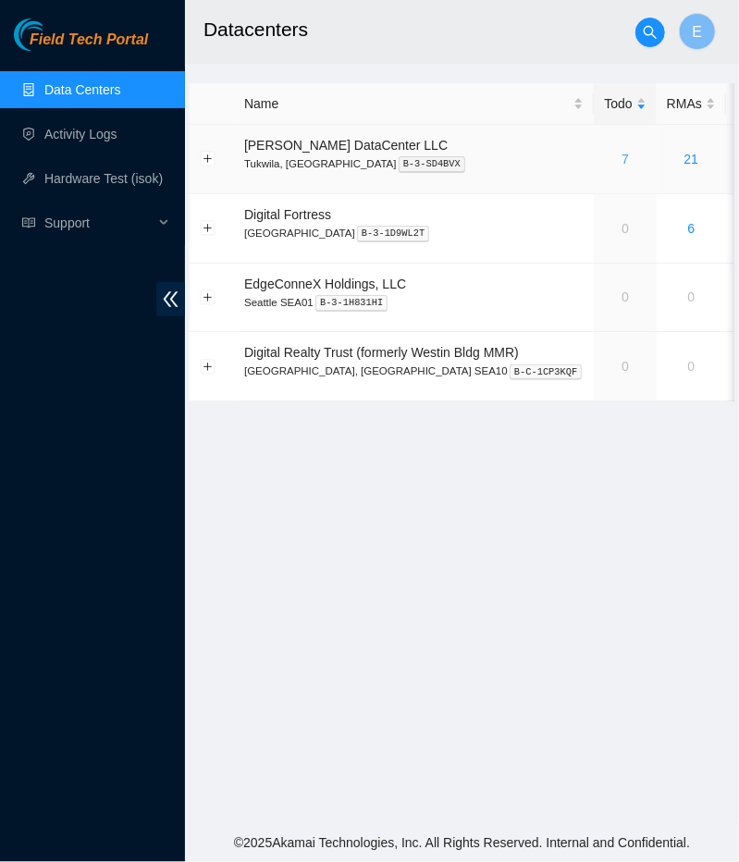
click at [622, 157] on link "7" at bounding box center [625, 159] width 7 height 15
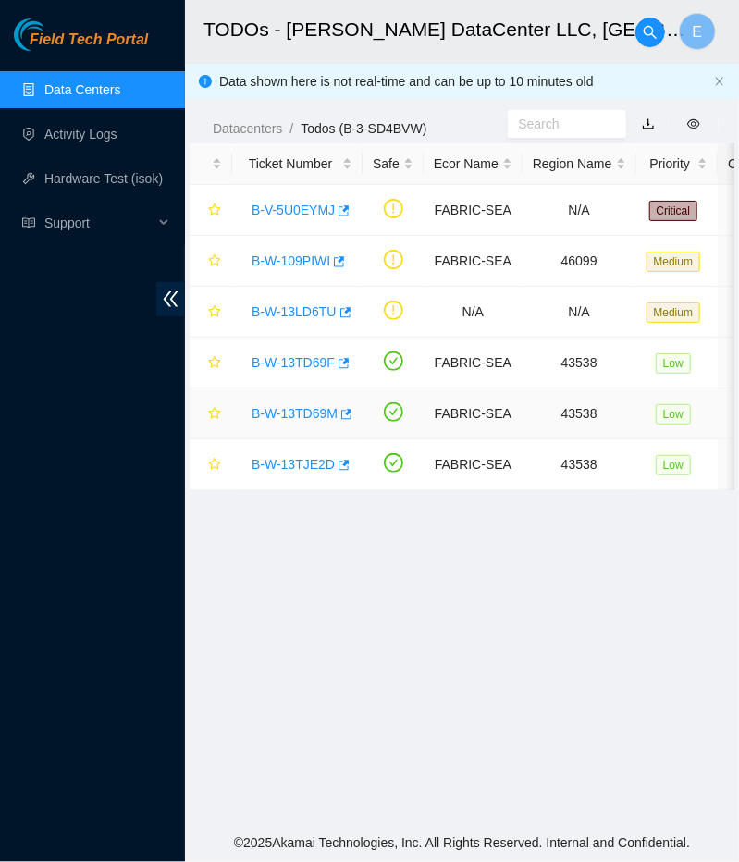
click at [297, 419] on link "B-W-13TD69M" at bounding box center [295, 413] width 86 height 15
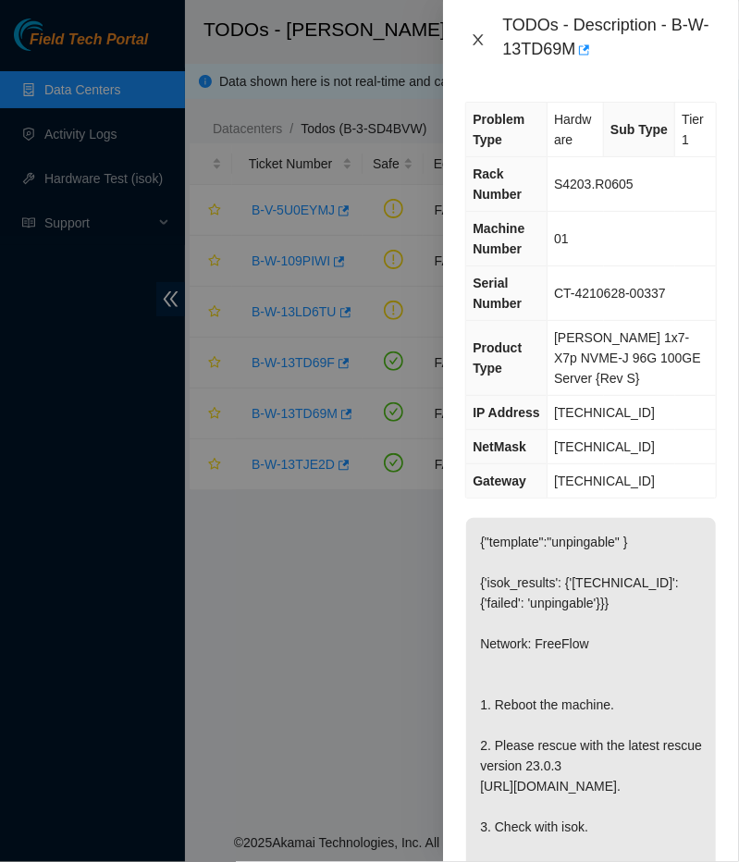
click at [473, 32] on button "Close" at bounding box center [478, 40] width 26 height 18
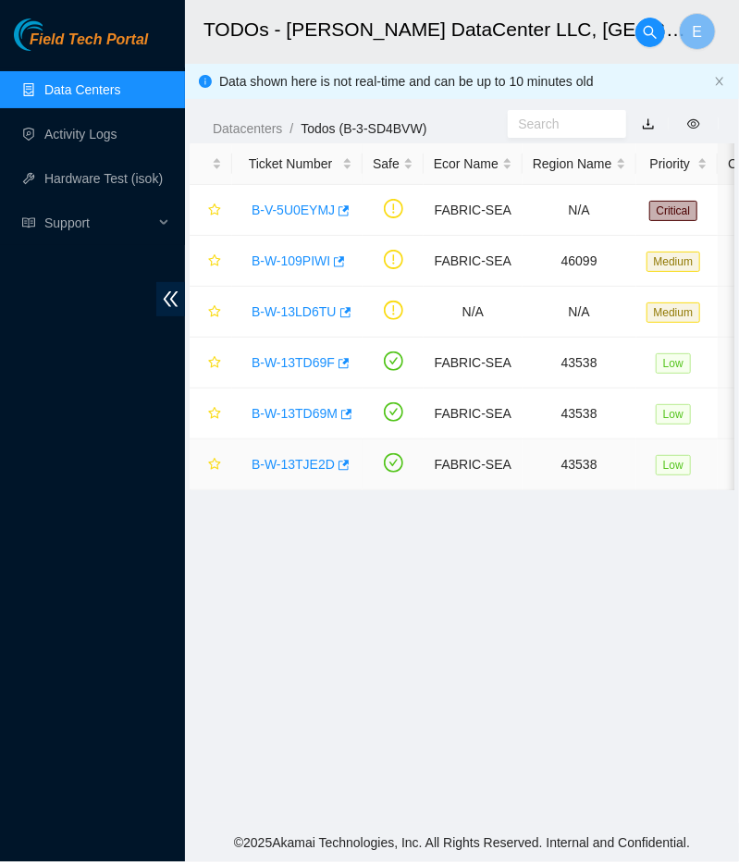
click at [295, 466] on link "B-W-13TJE2D" at bounding box center [293, 464] width 83 height 15
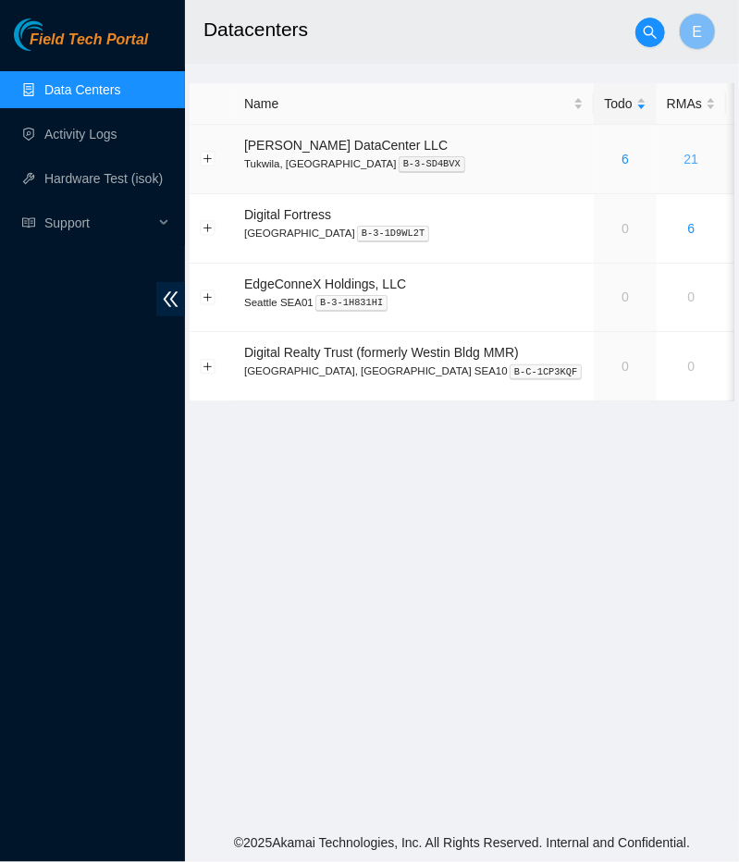
click at [685, 165] on link "21" at bounding box center [692, 159] width 15 height 15
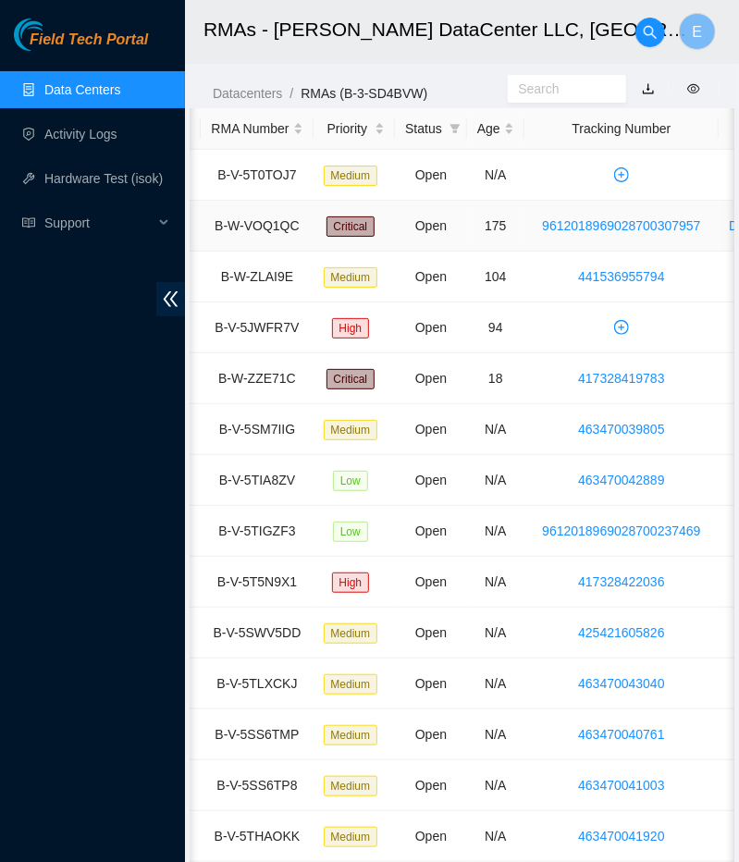
scroll to position [0, 147]
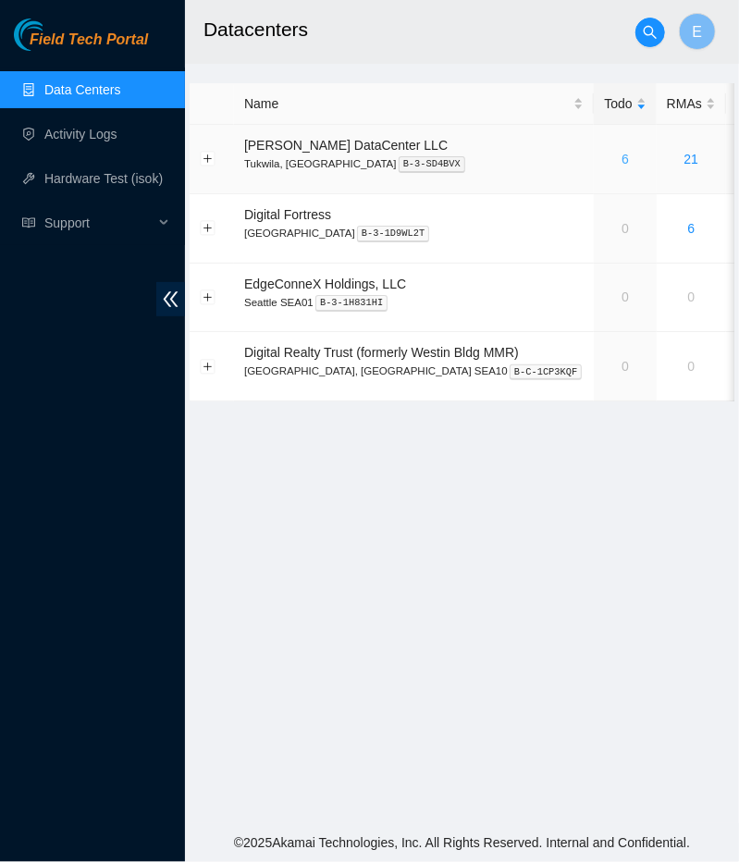
click at [622, 160] on link "6" at bounding box center [625, 159] width 7 height 15
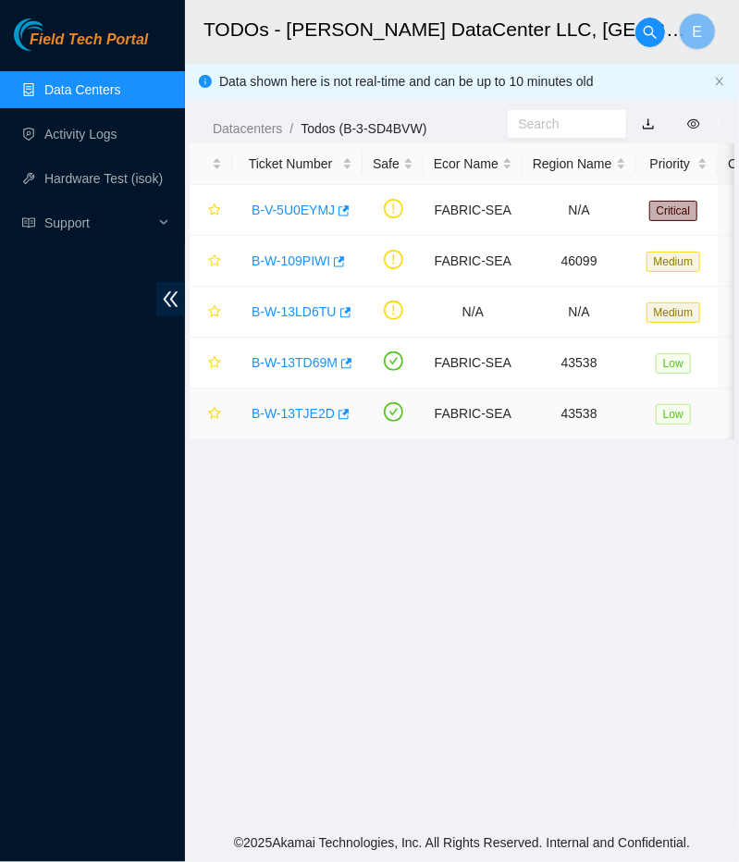
click at [293, 415] on link "B-W-13TJE2D" at bounding box center [293, 413] width 83 height 15
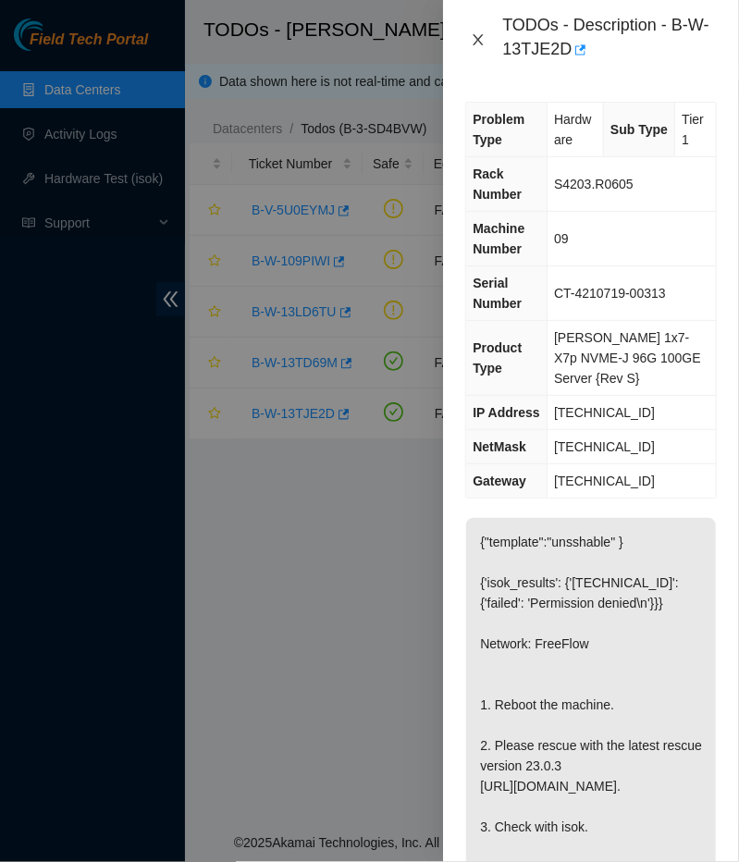
click at [473, 37] on icon "close" at bounding box center [478, 39] width 15 height 15
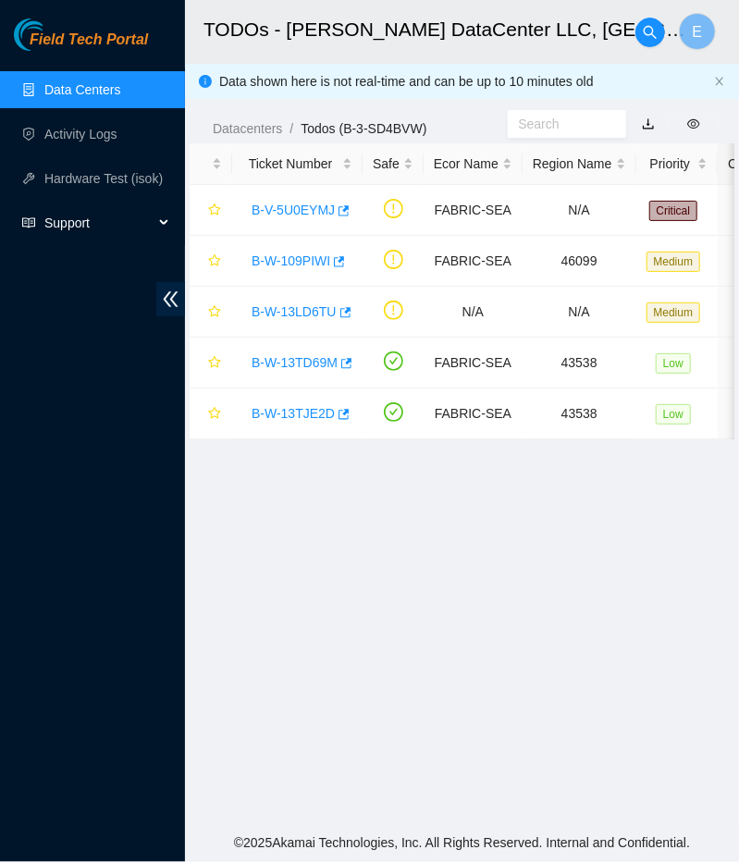
click at [164, 230] on div "Support" at bounding box center [92, 222] width 185 height 37
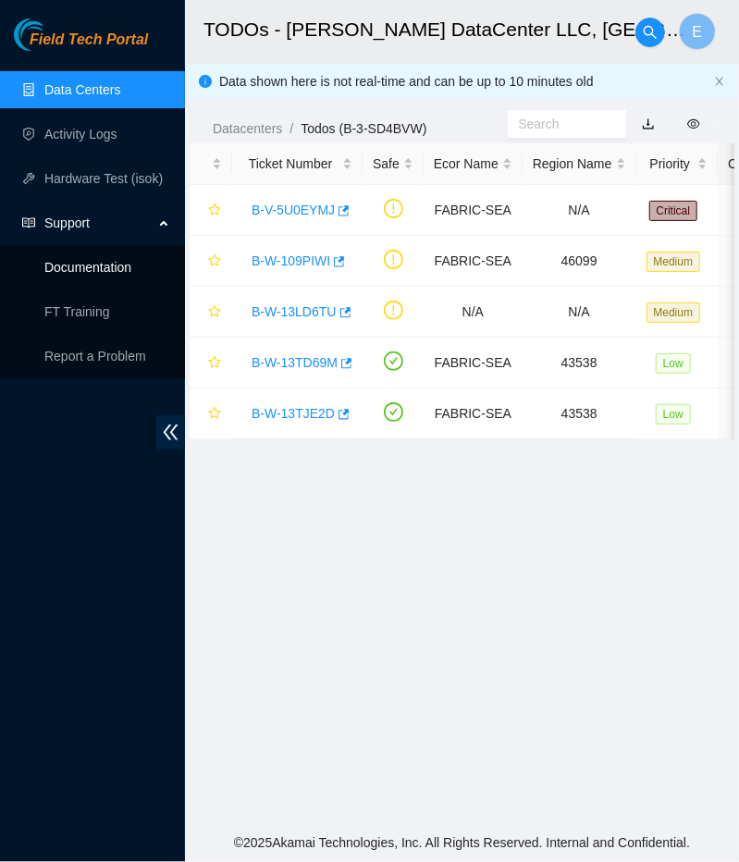
click at [93, 275] on link "Documentation" at bounding box center [87, 267] width 87 height 15
